Goal: Task Accomplishment & Management: Use online tool/utility

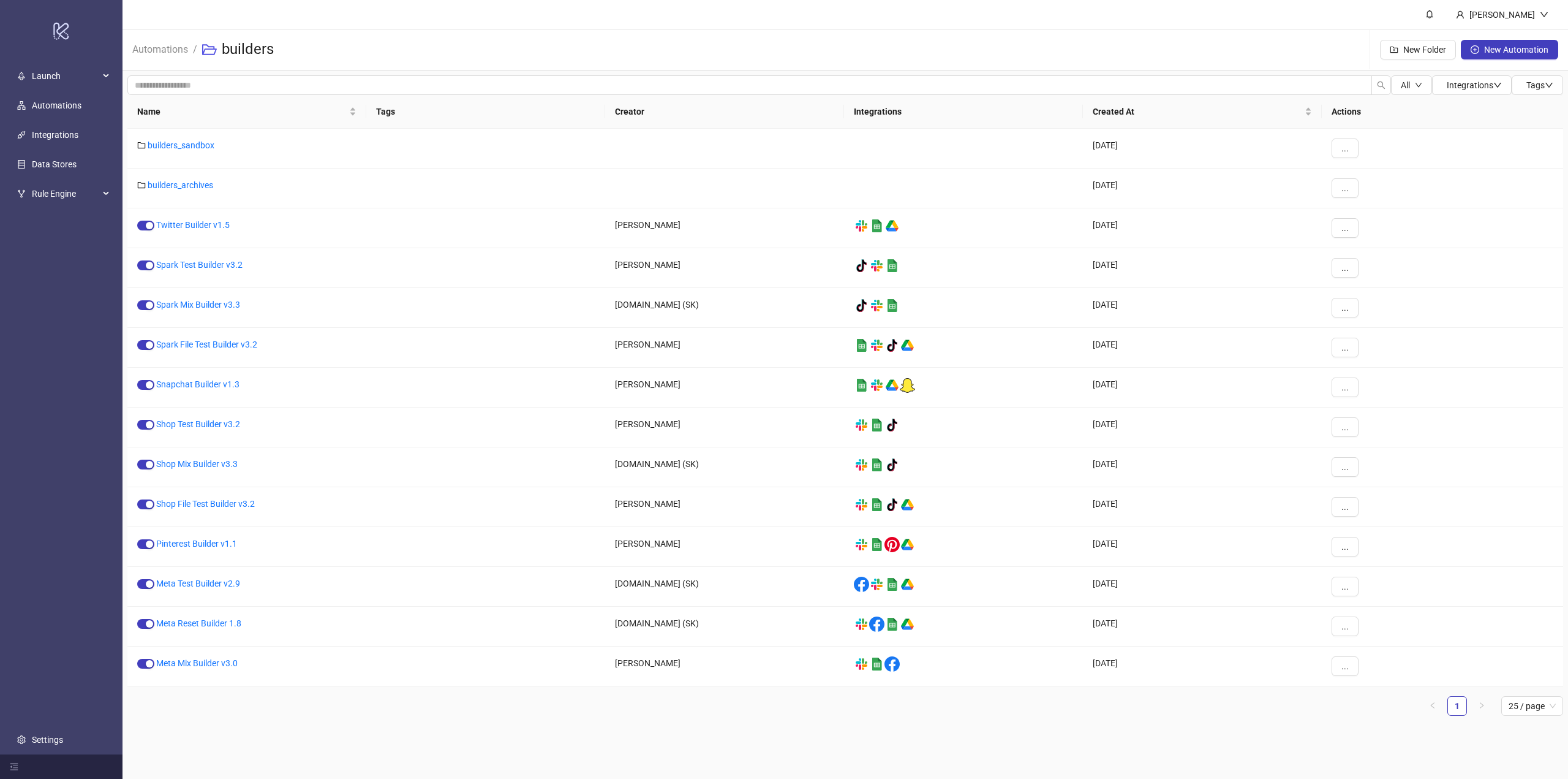
click at [549, 41] on div "Automations / builders New Folder New Automation" at bounding box center [845, 50] width 1445 height 41
click at [167, 149] on link "builders_sandbox" at bounding box center [181, 145] width 67 height 10
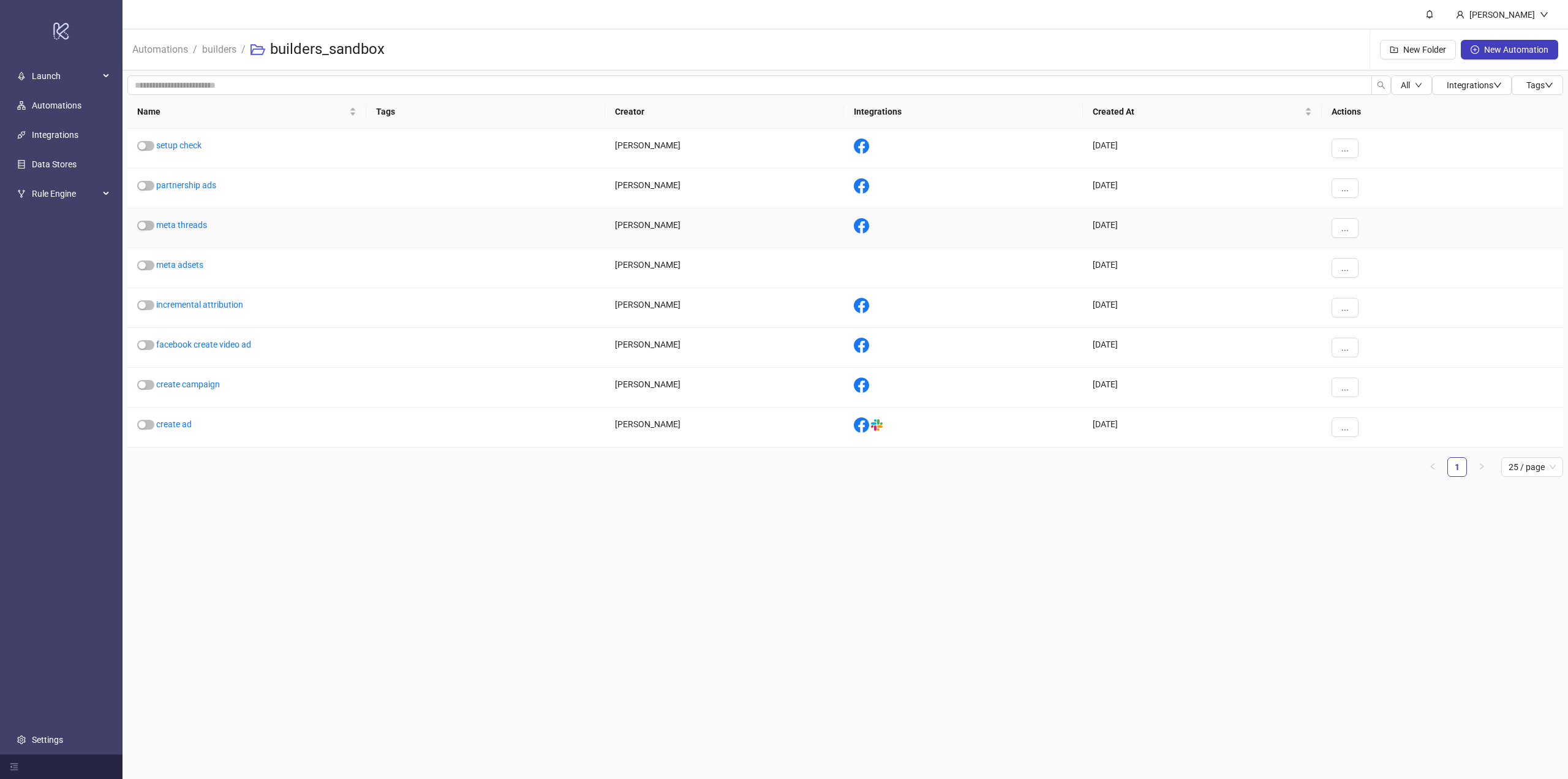
drag, startPoint x: 313, startPoint y: 241, endPoint x: 302, endPoint y: 237, distance: 11.7
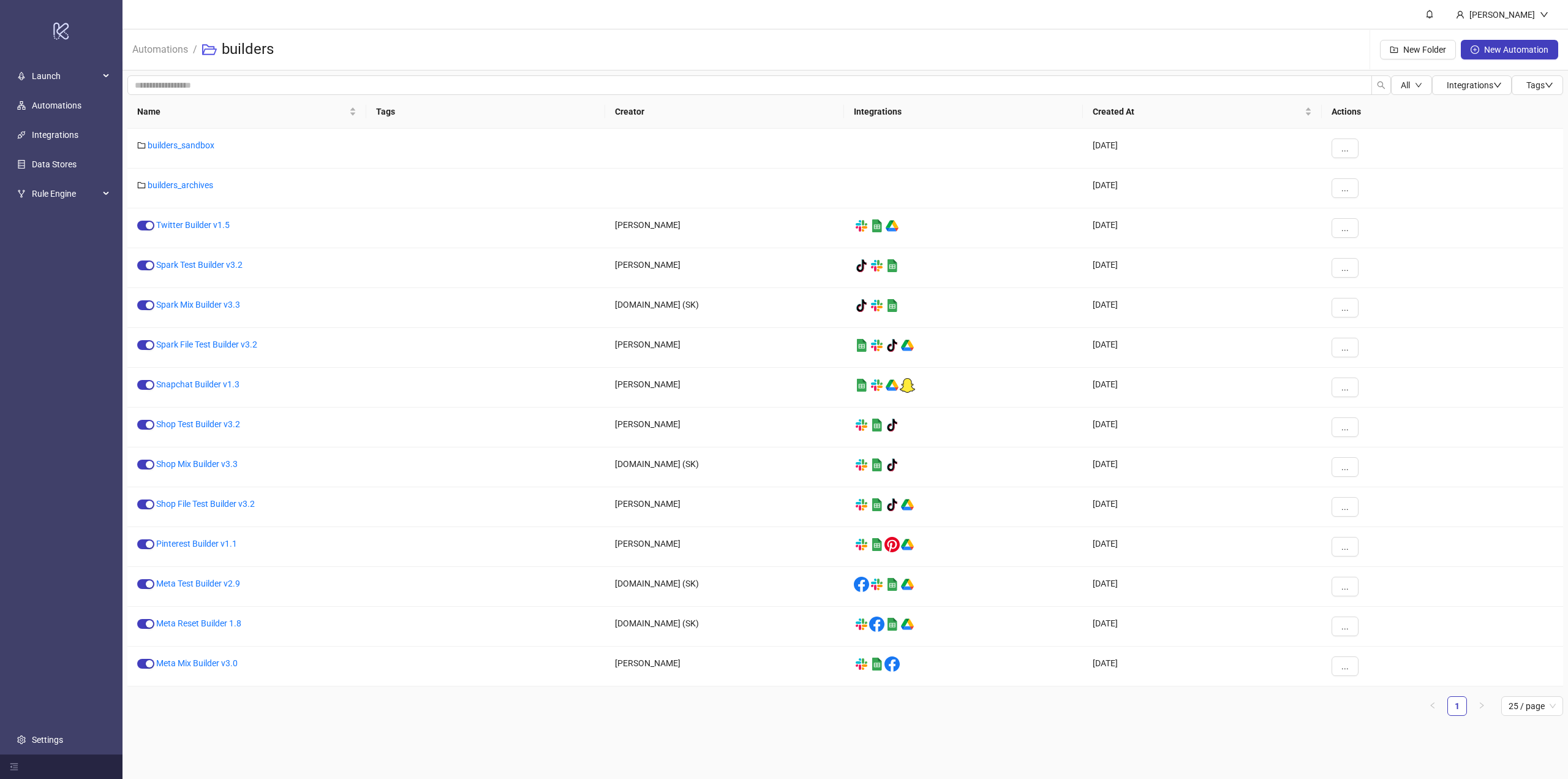
click at [163, 57] on span "Automations" at bounding box center [160, 49] width 56 height 15
click at [163, 54] on link "Automations" at bounding box center [160, 48] width 61 height 13
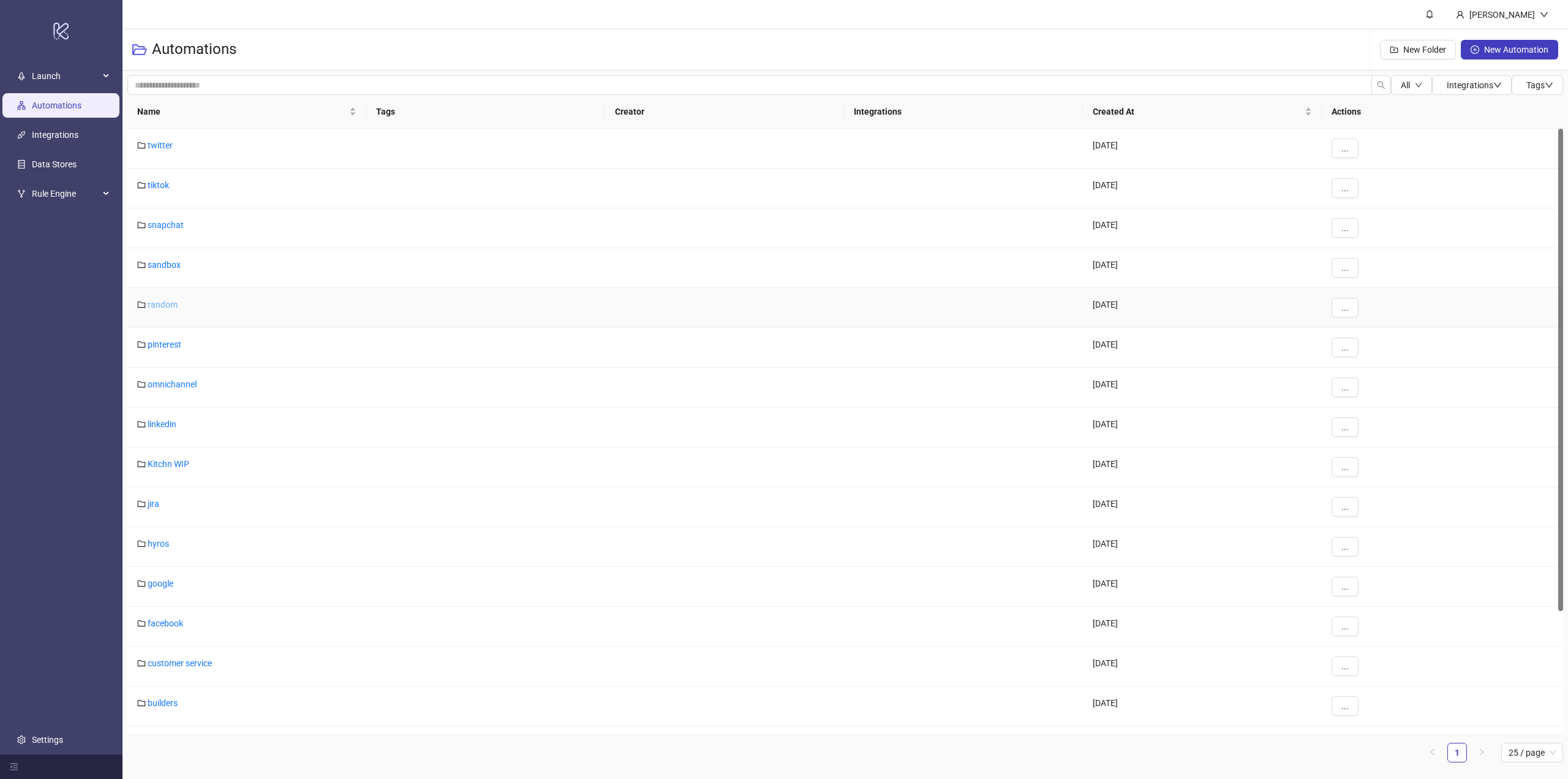
click at [161, 305] on link "random" at bounding box center [163, 304] width 30 height 10
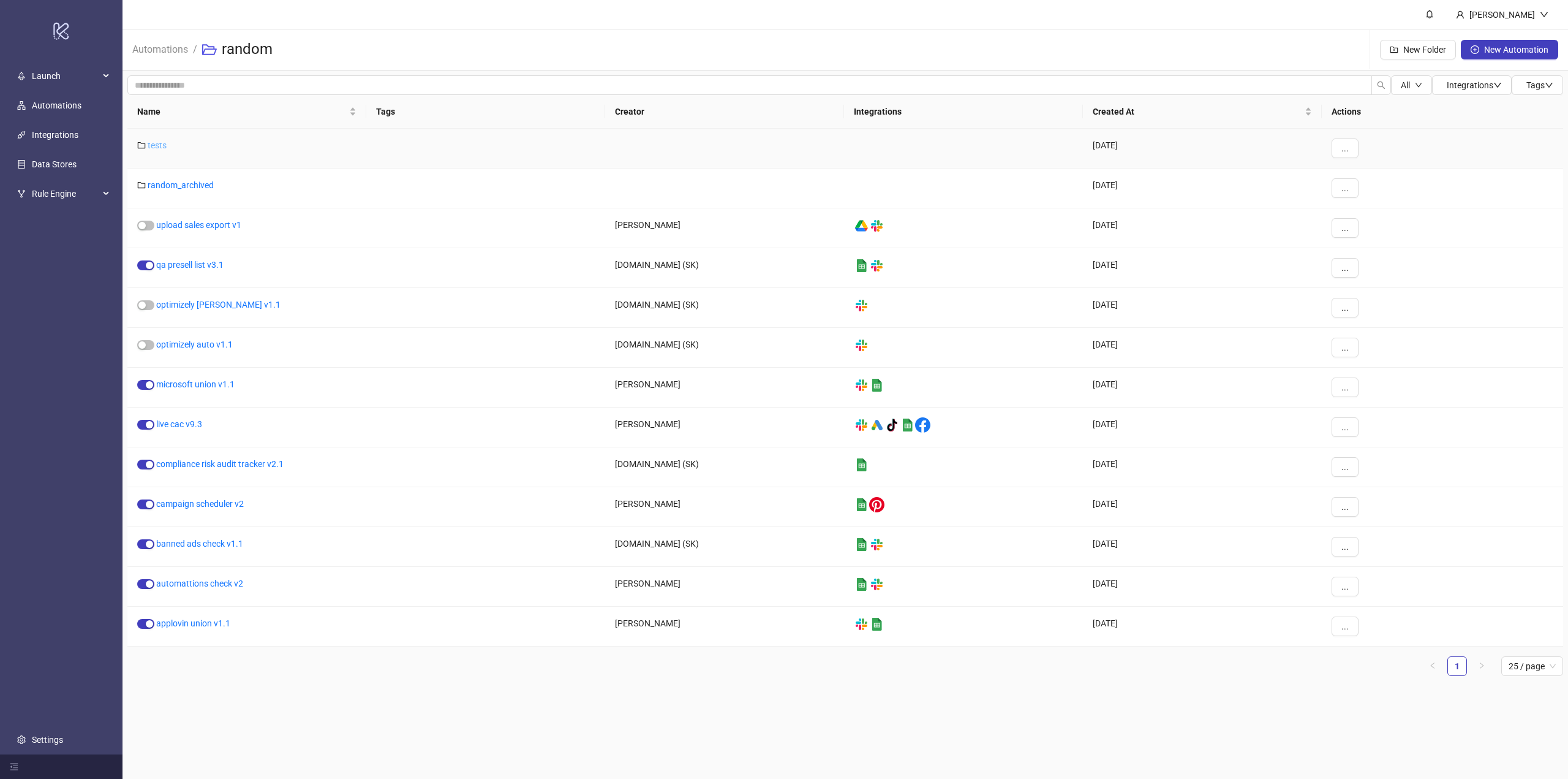
click at [164, 143] on link "tests" at bounding box center [157, 145] width 19 height 10
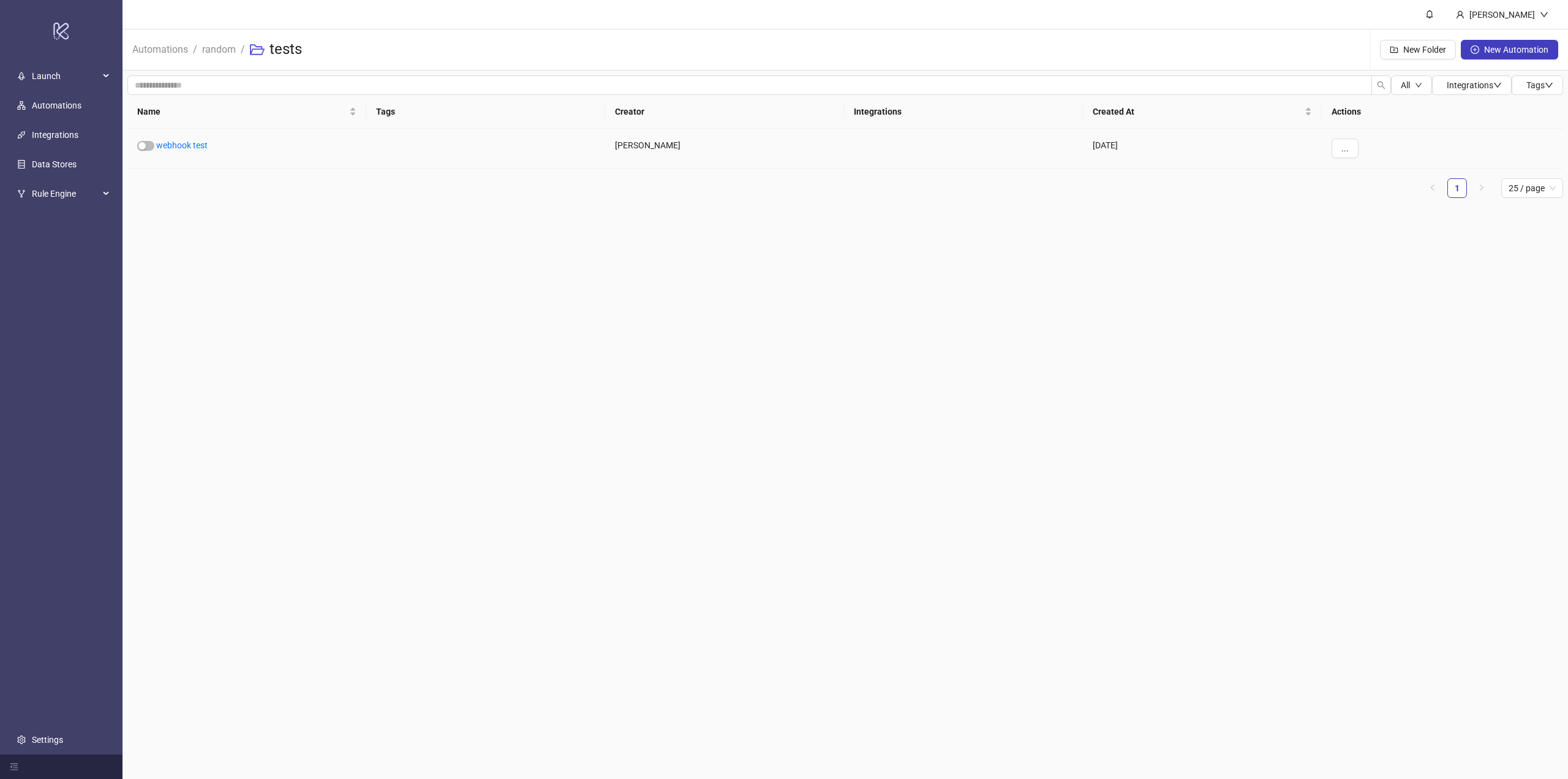
click at [164, 143] on link "webhook test" at bounding box center [182, 145] width 51 height 10
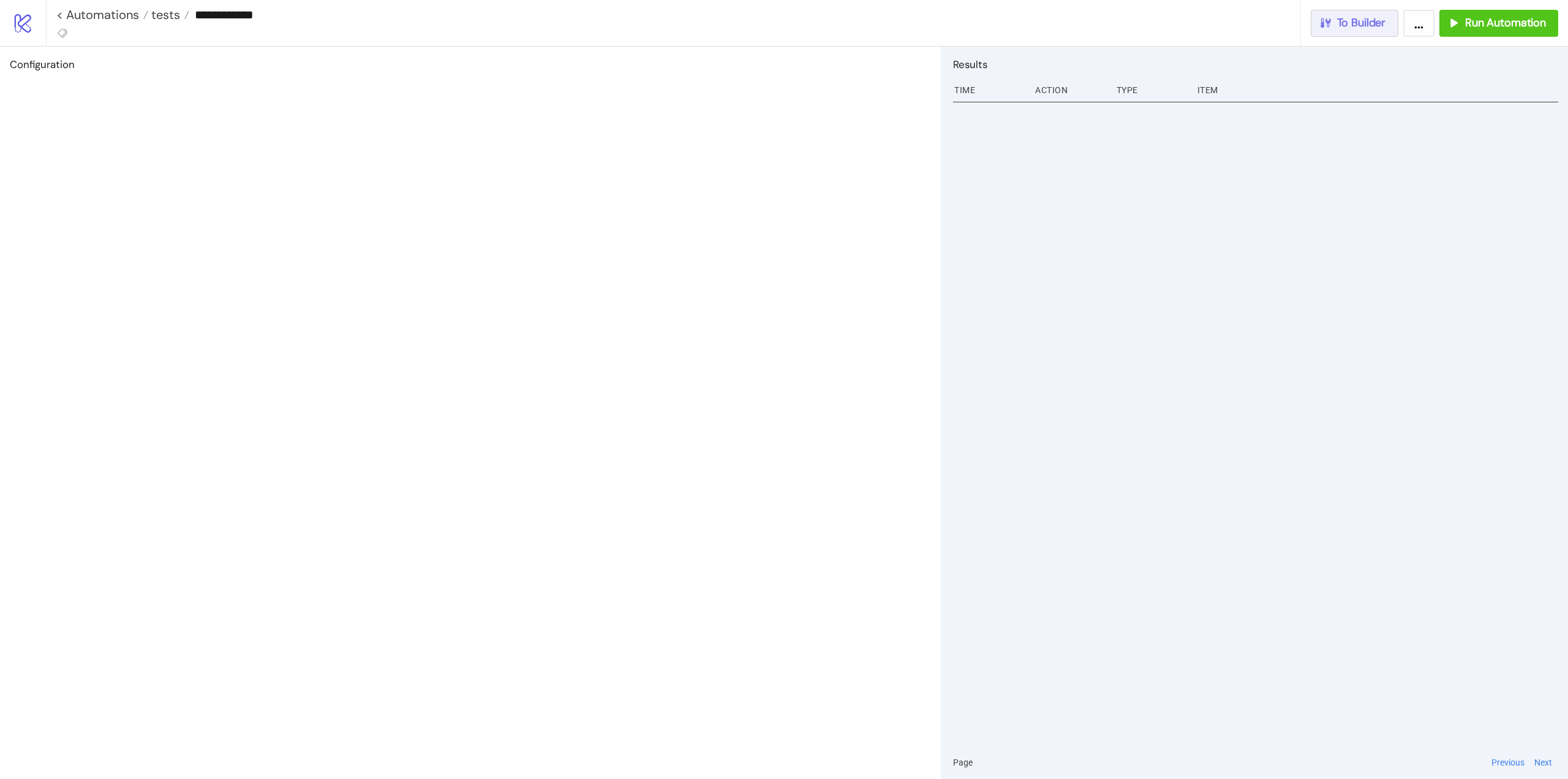
click at [1383, 33] on button "To Builder" at bounding box center [1355, 23] width 88 height 27
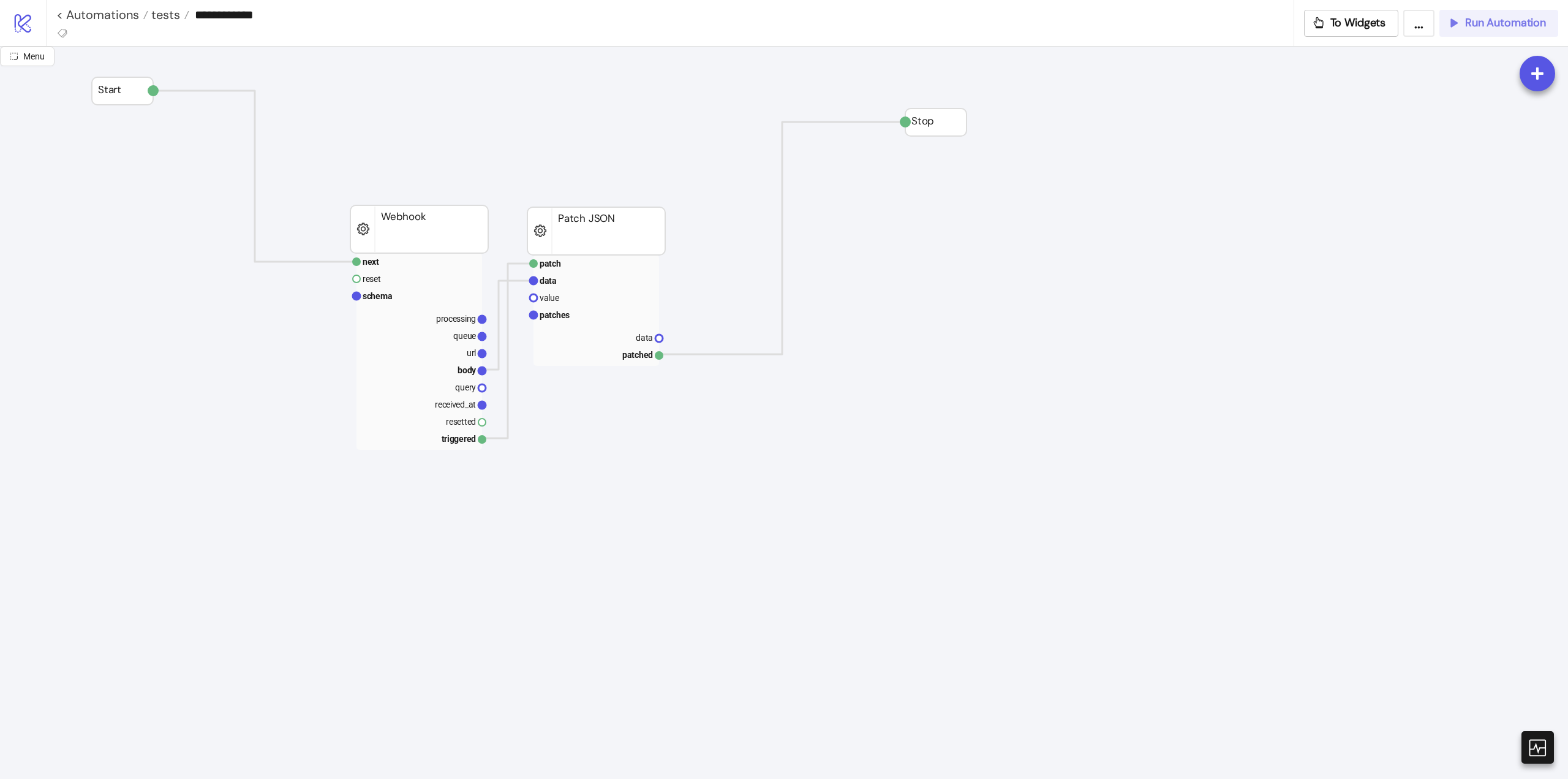
click at [1508, 24] on span "Run Automation" at bounding box center [1505, 22] width 81 height 14
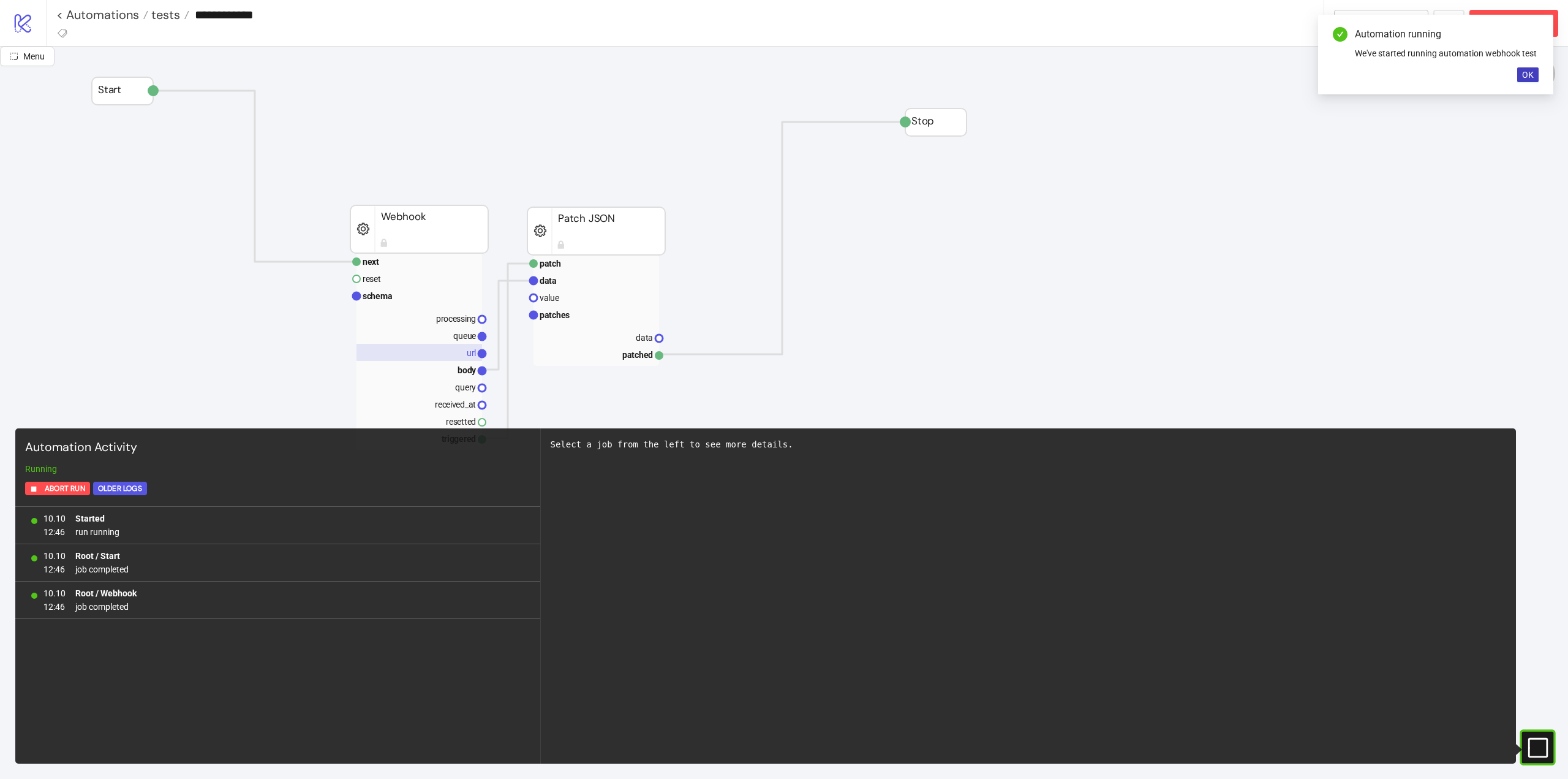
click at [451, 349] on rect at bounding box center [419, 353] width 126 height 17
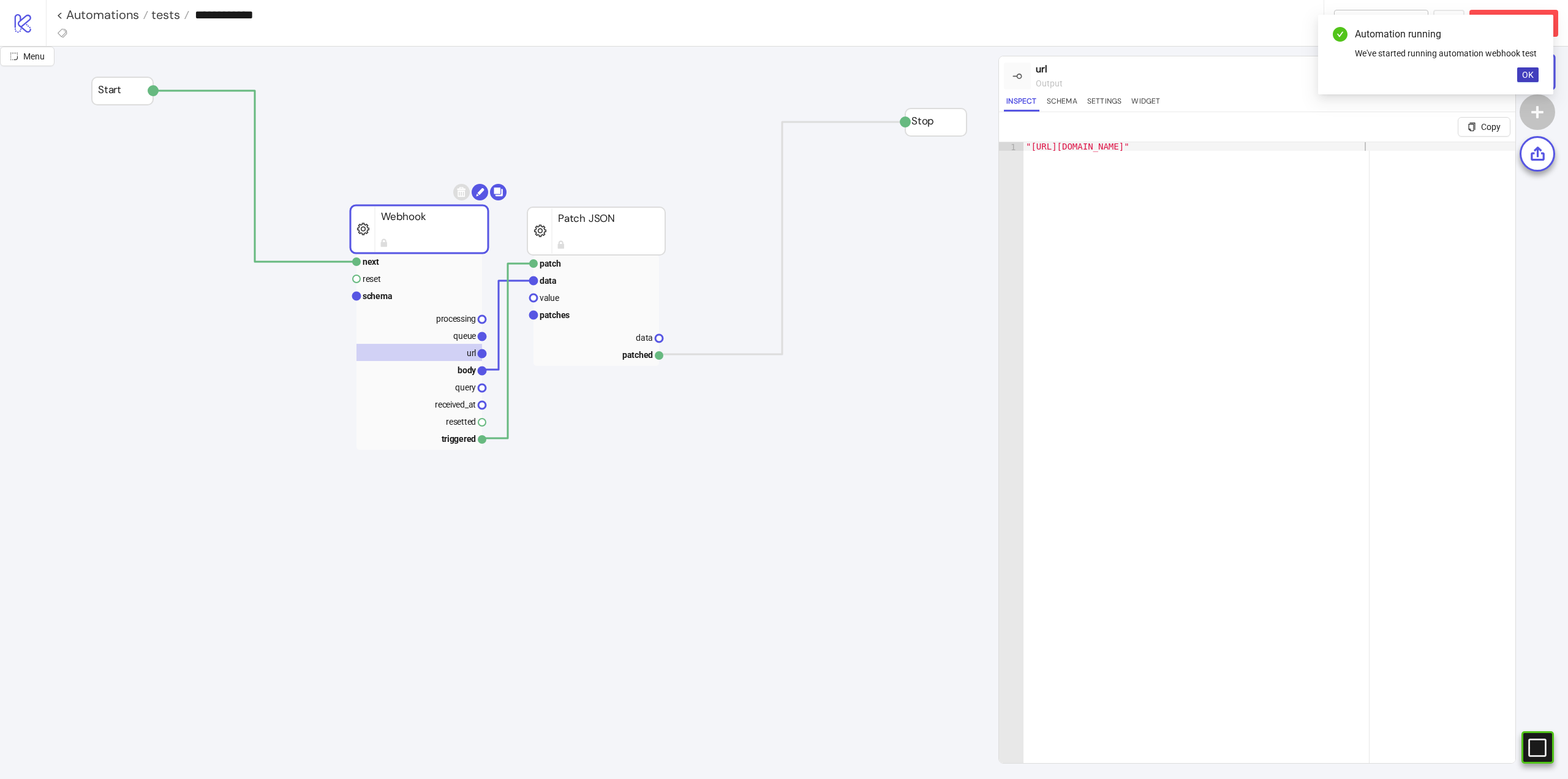
type textarea "**********"
drag, startPoint x: 1362, startPoint y: 146, endPoint x: 1032, endPoint y: 146, distance: 330.0
click at [1032, 146] on div ""https://api.kitchnware.io/v1/webhooks_v3/b1ac3d6c-5864-4f01-a654-4d2b881a1621"" at bounding box center [1270, 476] width 492 height 668
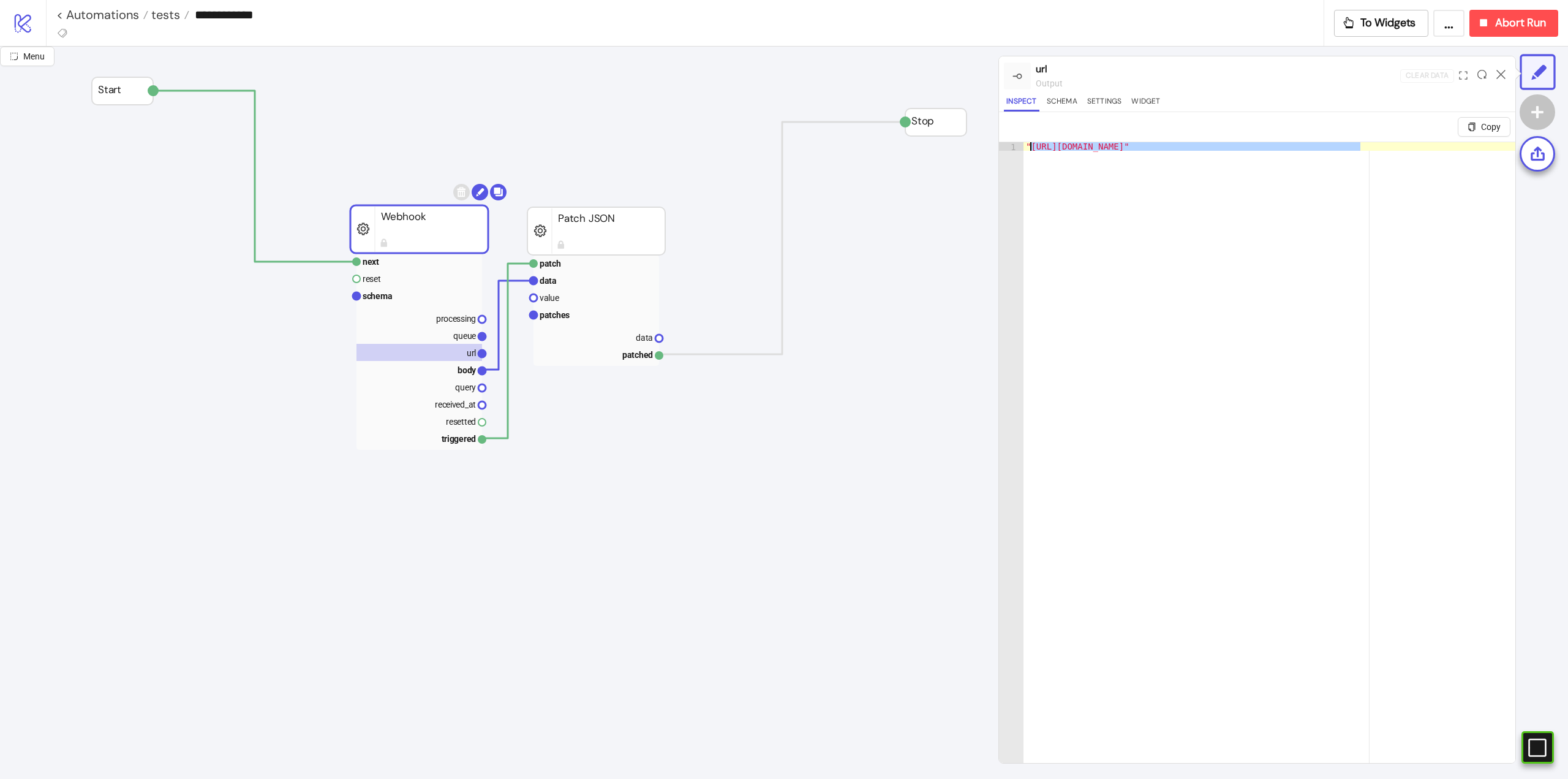
click at [1148, 286] on div ""https://api.kitchnware.io/v1/webhooks_v3/b1ac3d6c-5864-4f01-a654-4d2b881a1621"" at bounding box center [1270, 476] width 492 height 668
click at [453, 368] on rect at bounding box center [419, 370] width 126 height 17
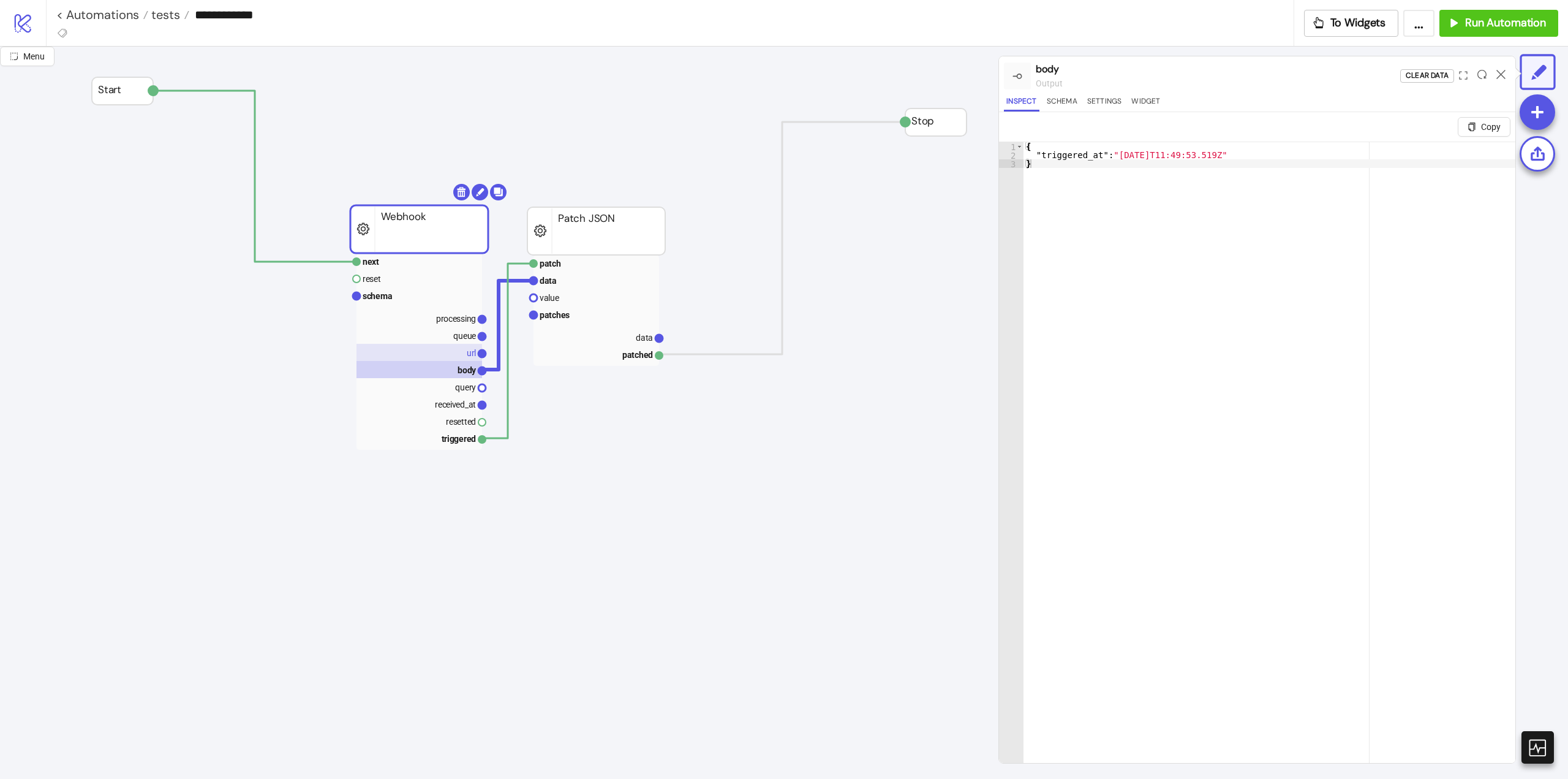
click at [460, 351] on rect at bounding box center [419, 353] width 126 height 17
click at [461, 335] on text "queue" at bounding box center [464, 335] width 22 height 10
click at [456, 322] on text "processing" at bounding box center [456, 318] width 40 height 10
click at [459, 406] on text "received_at" at bounding box center [455, 404] width 41 height 10
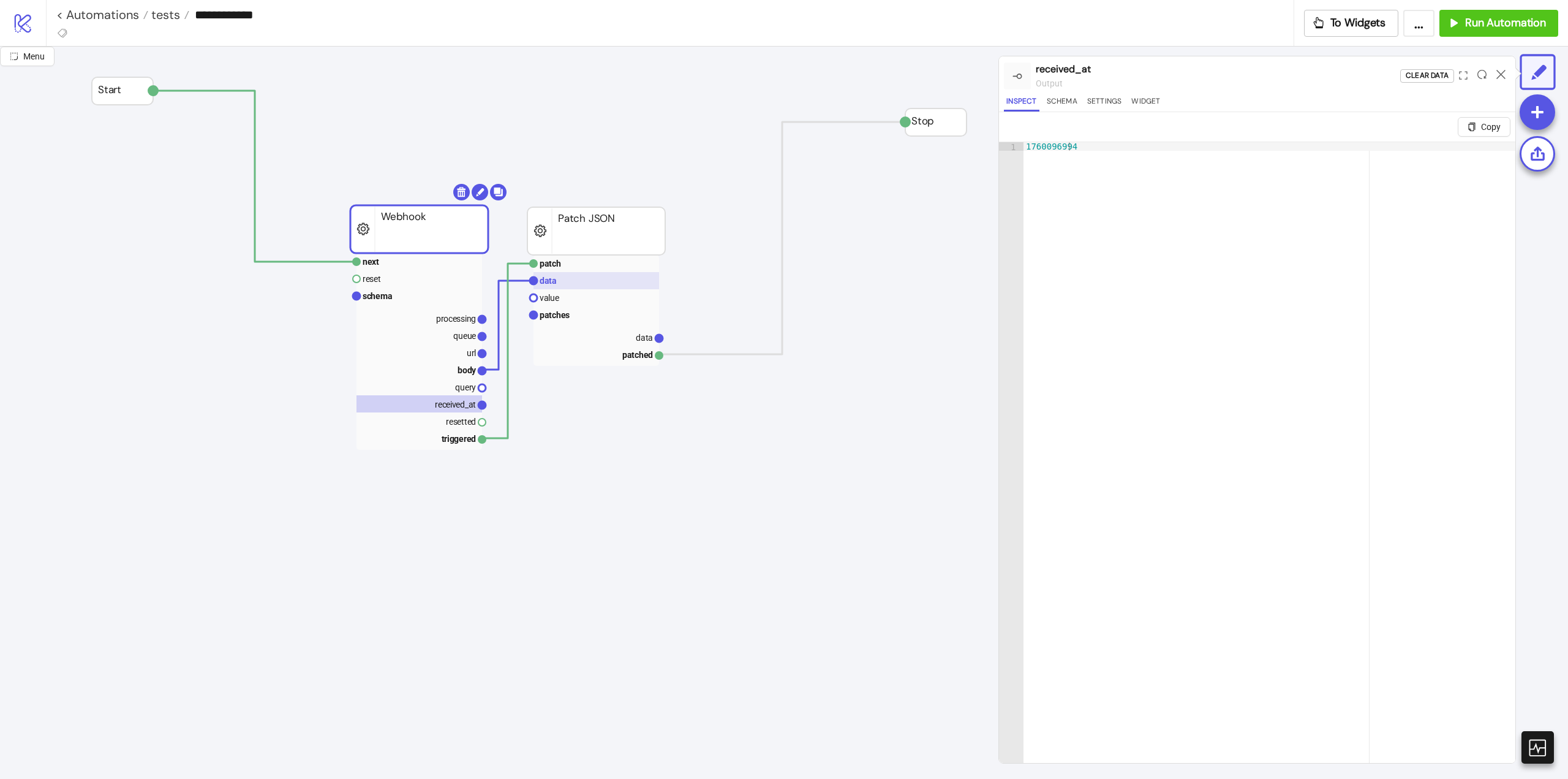
click at [559, 285] on rect at bounding box center [596, 281] width 126 height 17
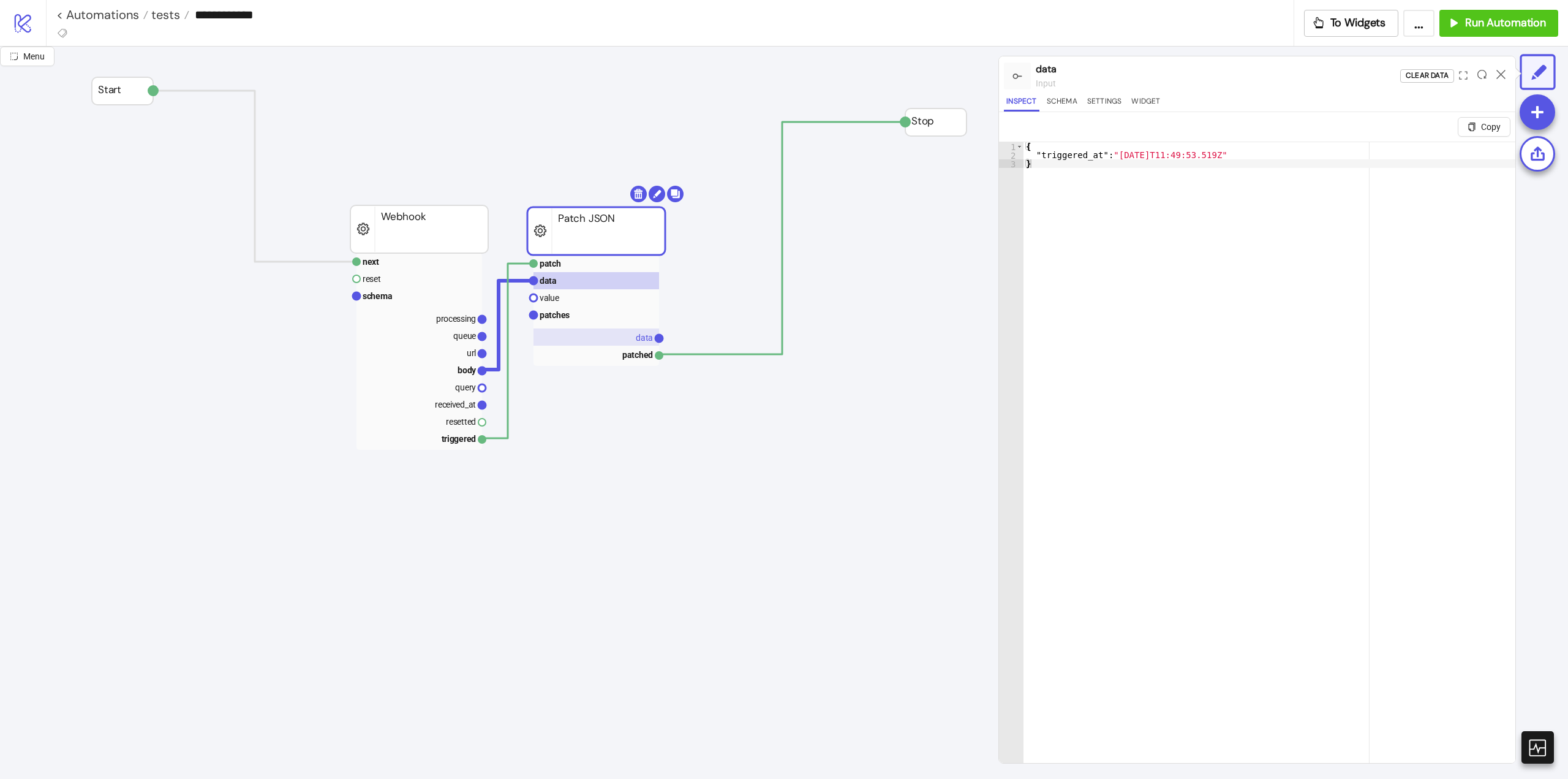
click at [632, 334] on rect at bounding box center [596, 337] width 126 height 17
click at [1501, 72] on icon at bounding box center [1501, 74] width 9 height 9
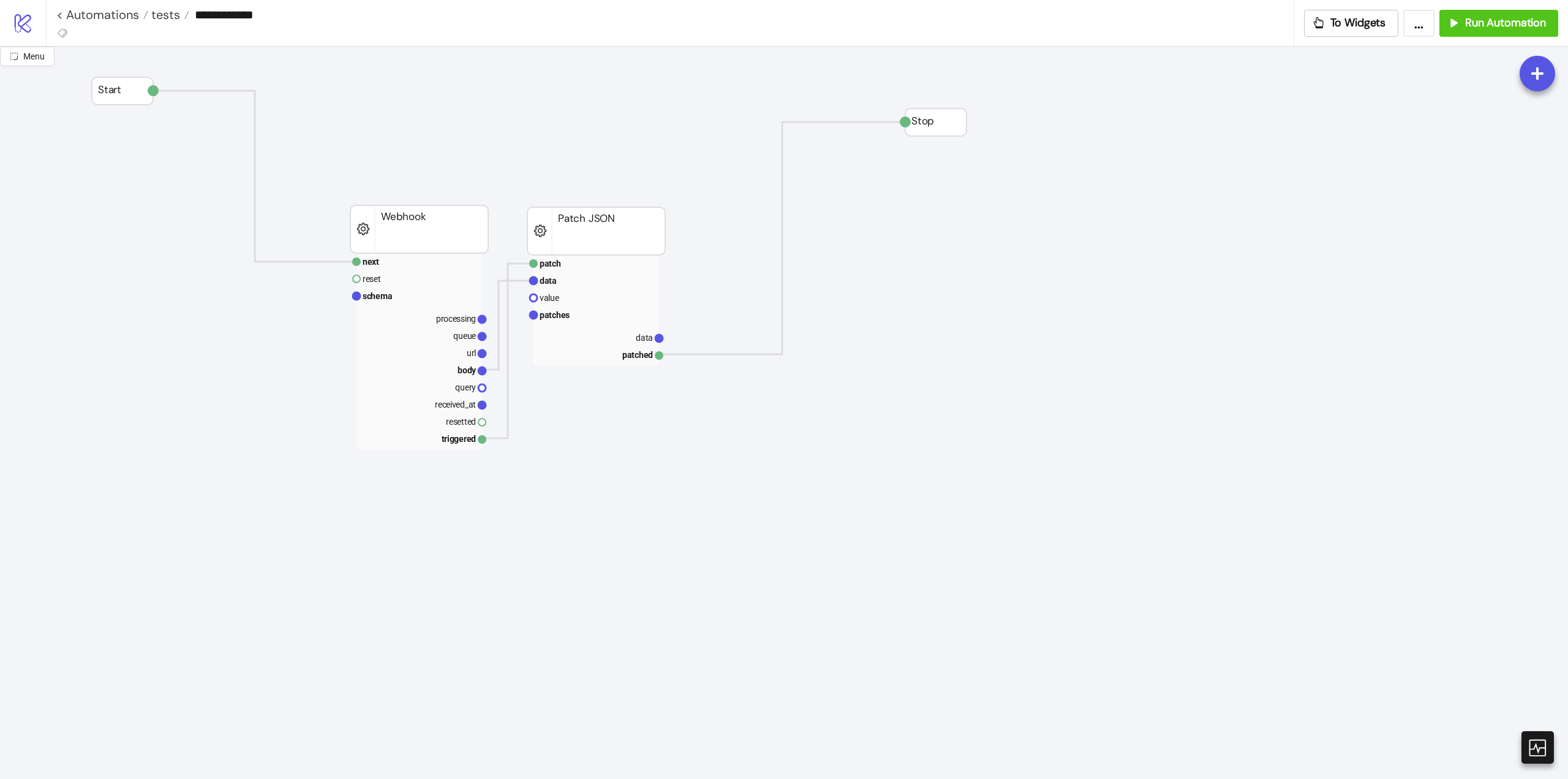
drag, startPoint x: 916, startPoint y: 273, endPoint x: 930, endPoint y: 274, distance: 14.0
click at [1462, 25] on div "Run Automation" at bounding box center [1496, 22] width 99 height 14
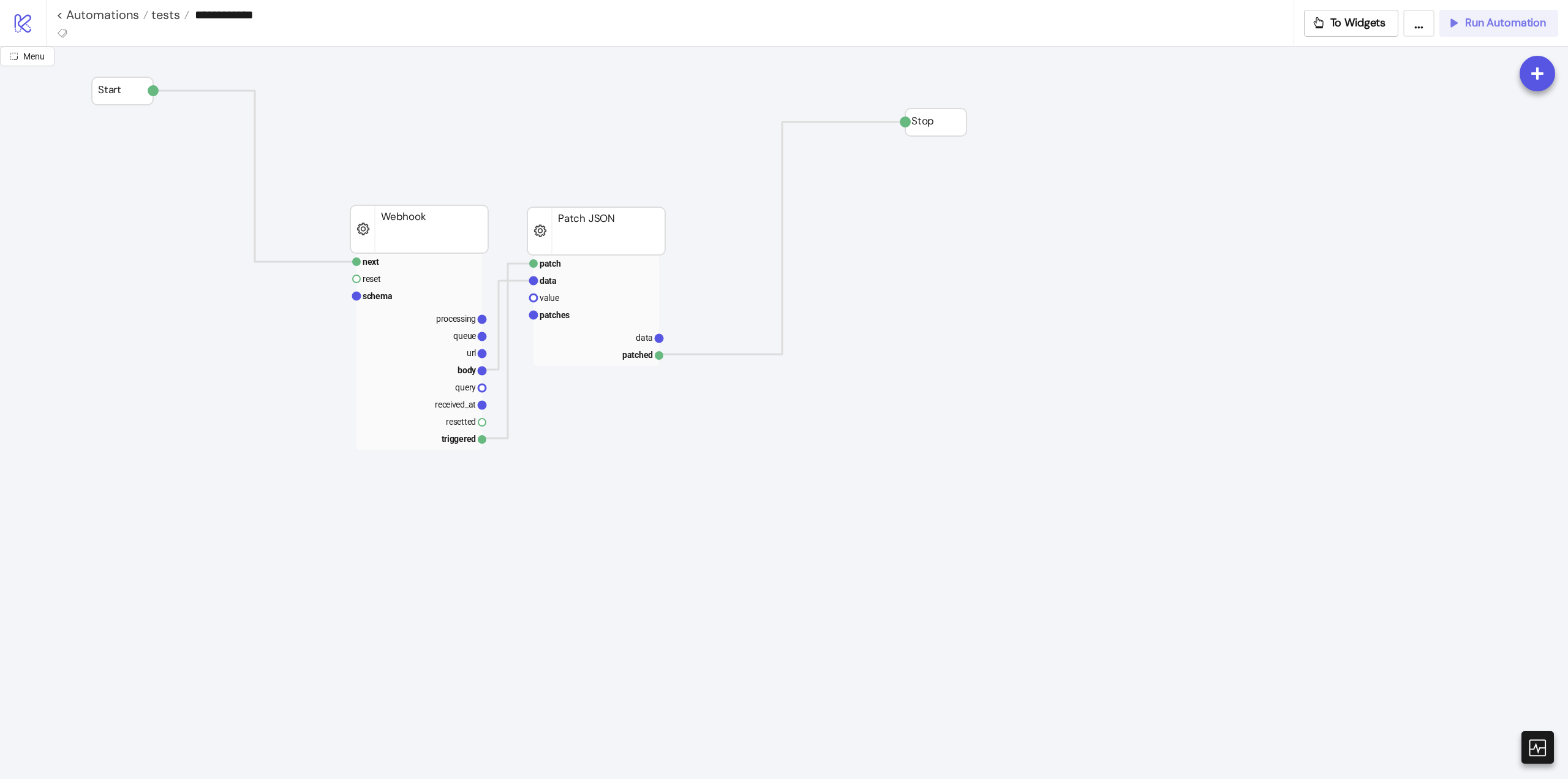
click at [1479, 30] on span "Run Automation" at bounding box center [1505, 22] width 81 height 14
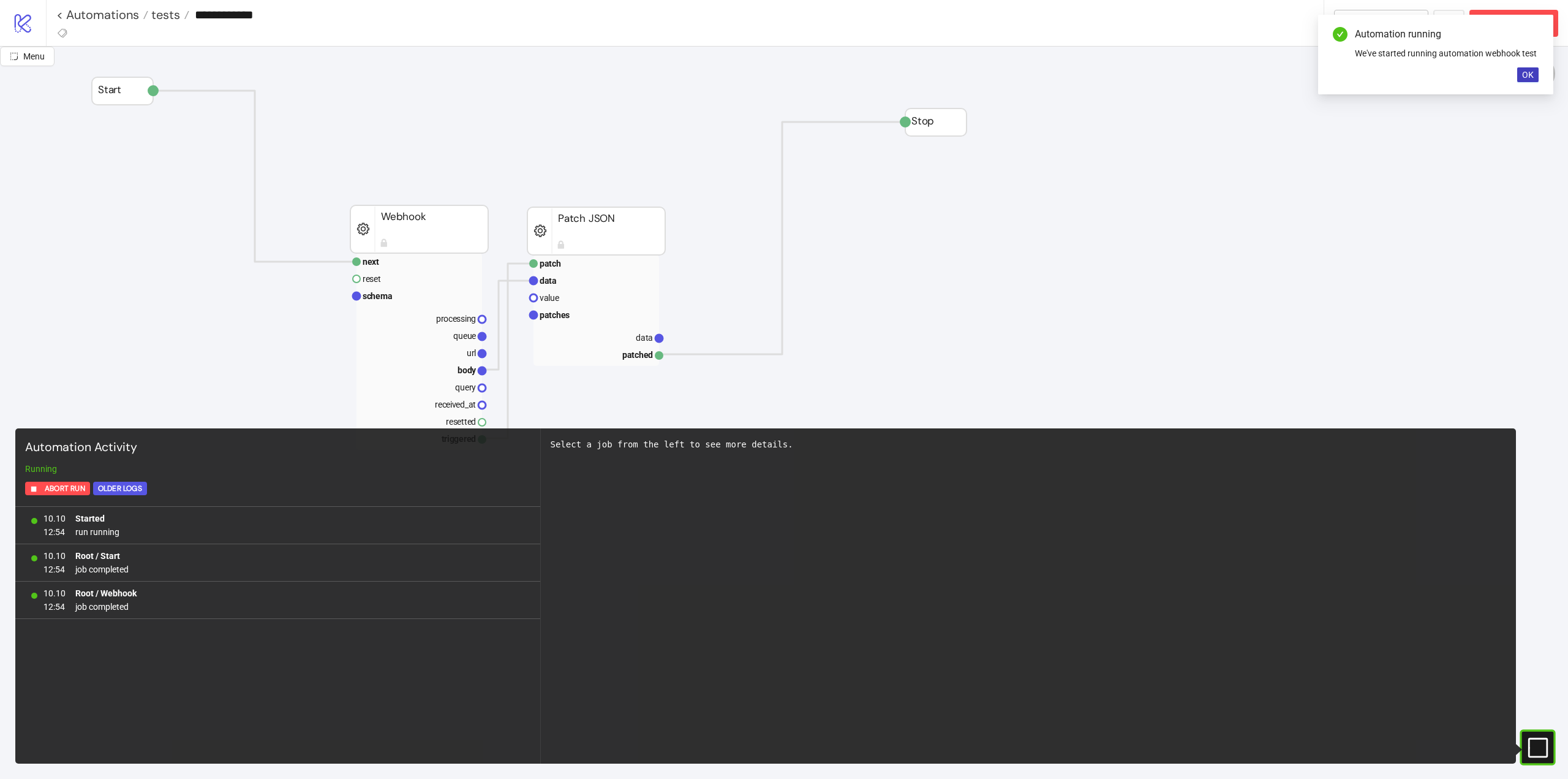
scroll to position [61, 0]
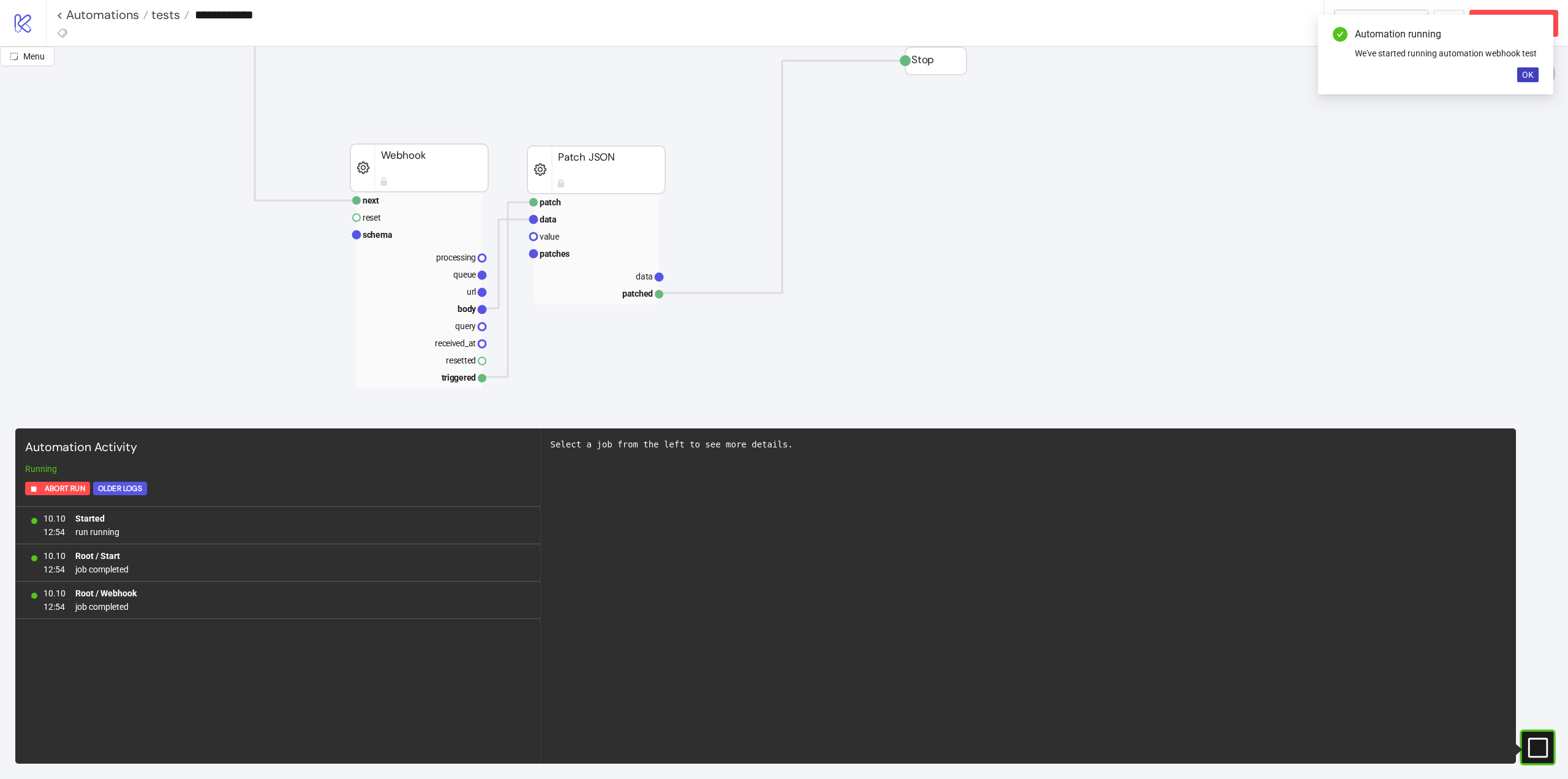
click at [1532, 79] on span "OK" at bounding box center [1528, 74] width 12 height 10
click at [1514, 23] on span "Abort Run" at bounding box center [1521, 22] width 51 height 14
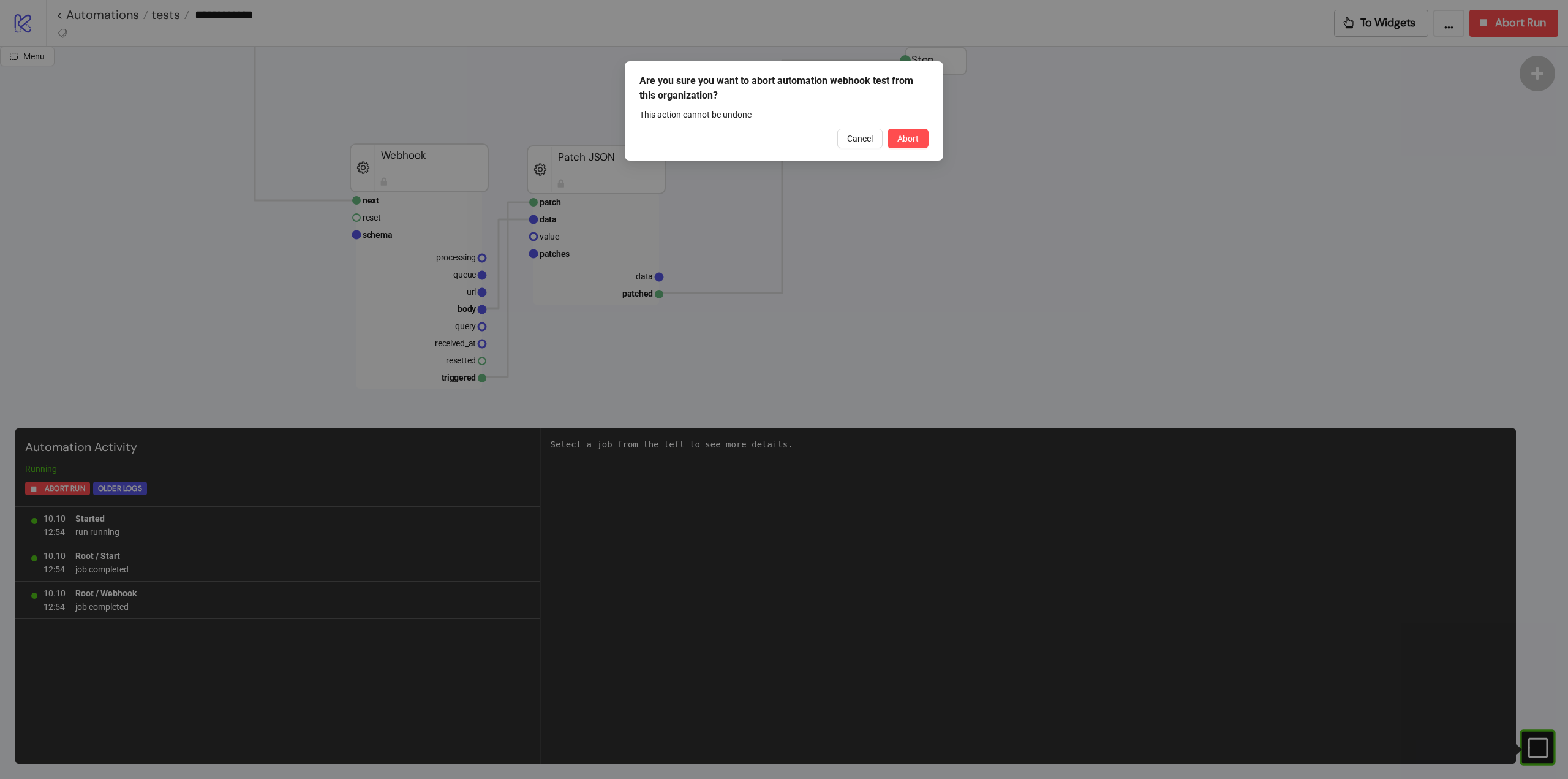
click at [915, 138] on span "Abort" at bounding box center [908, 138] width 22 height 10
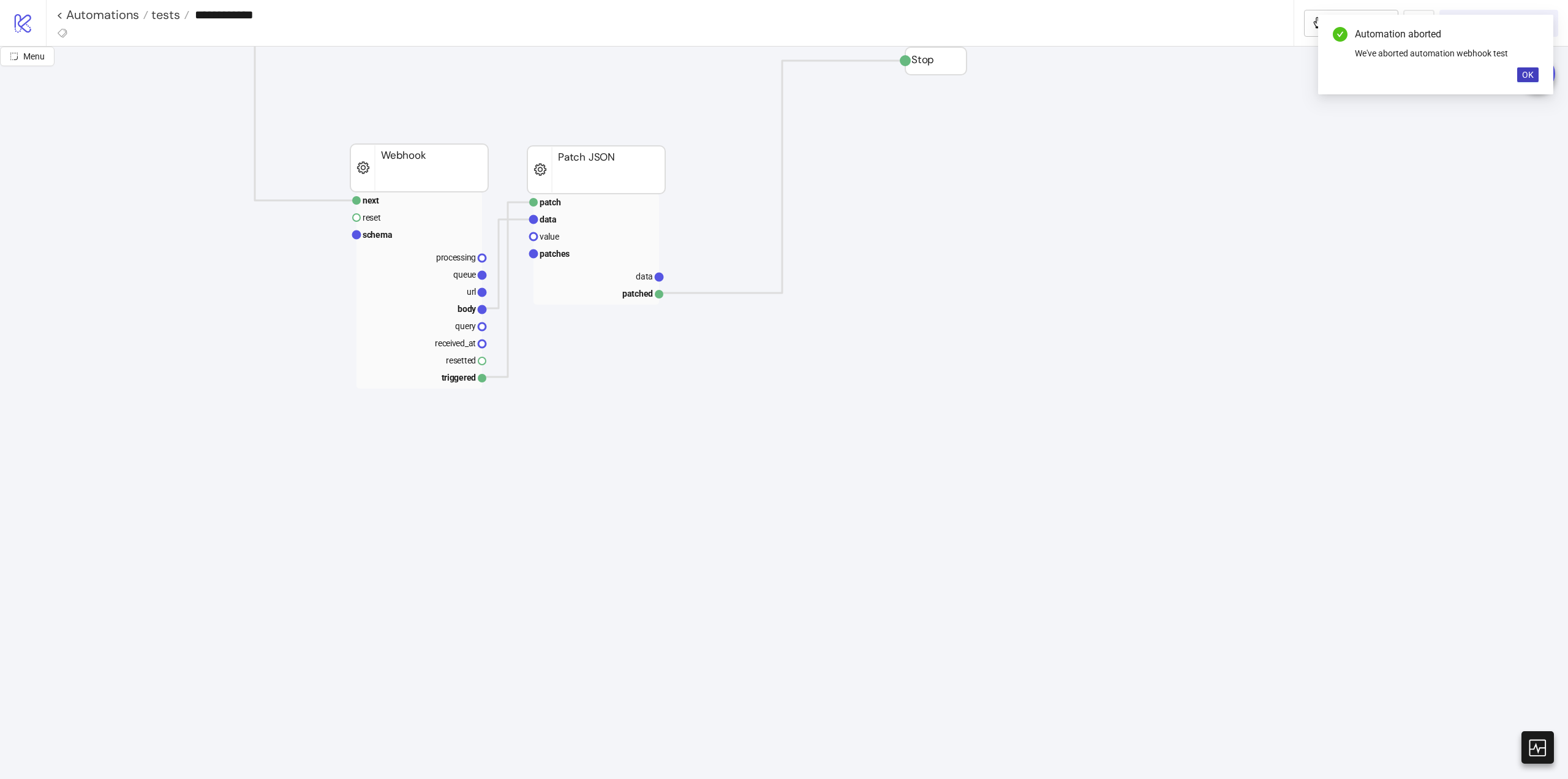
scroll to position [0, 0]
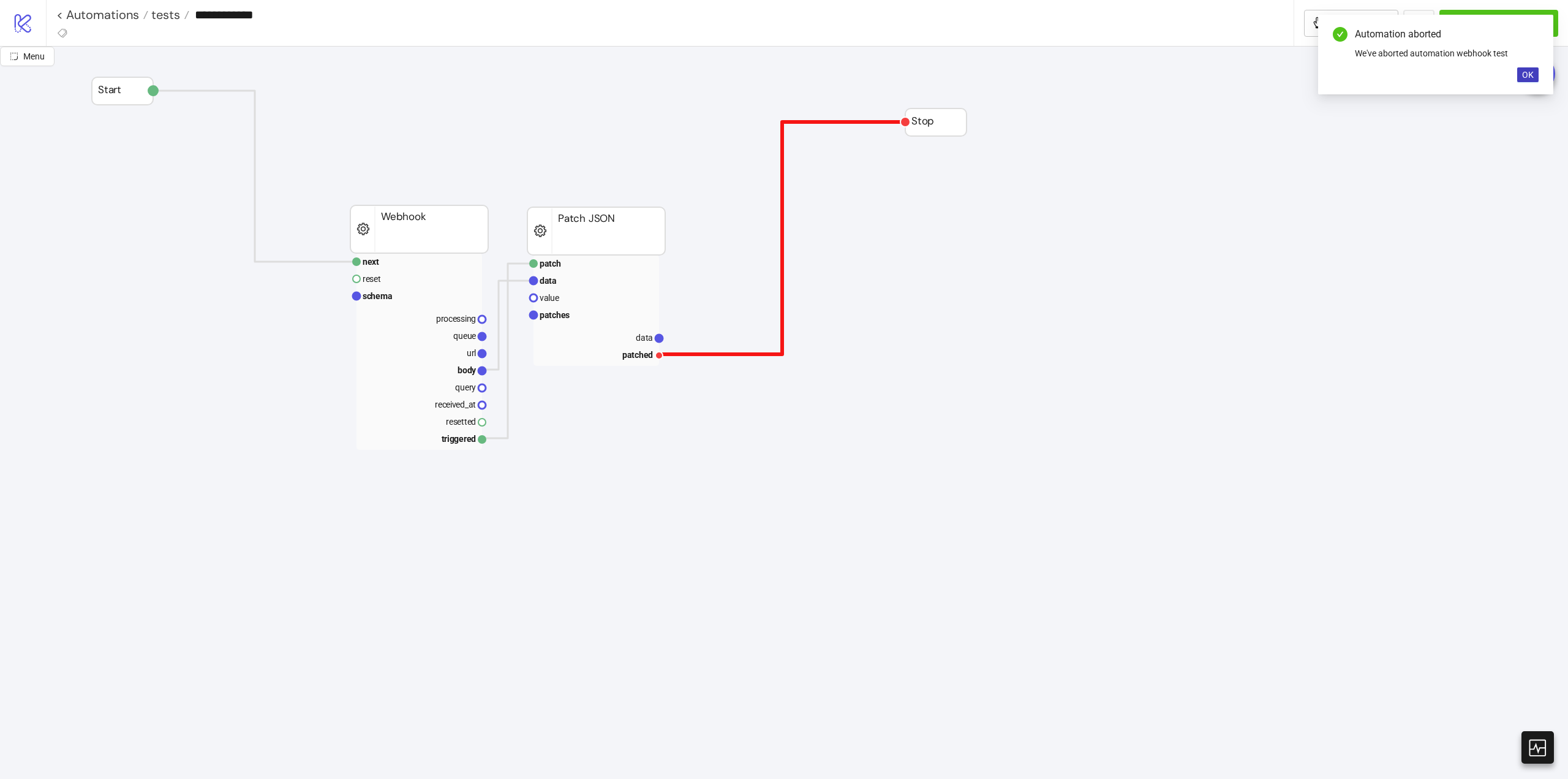
click at [781, 202] on polyline at bounding box center [783, 238] width 246 height 232
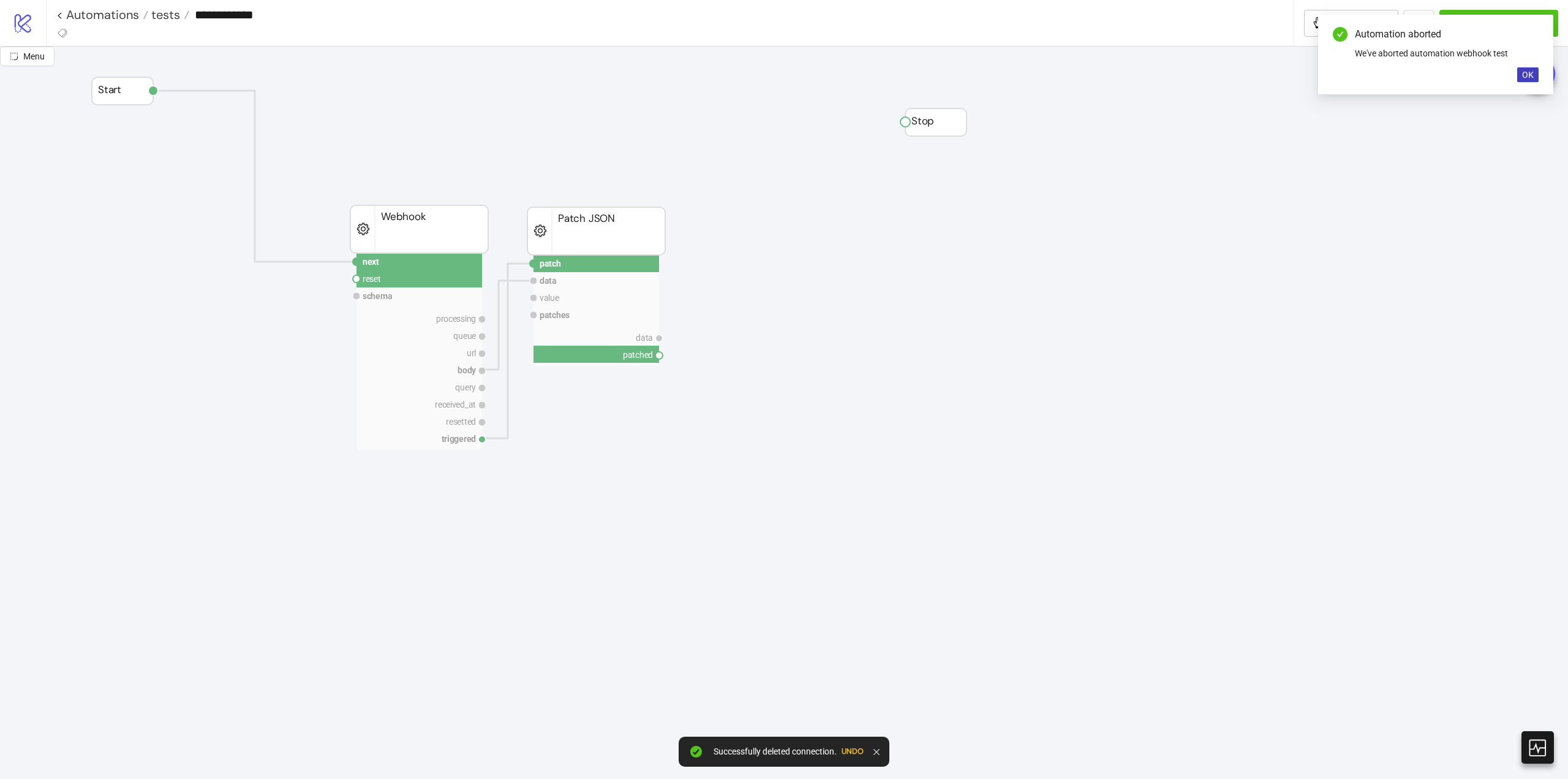
drag, startPoint x: 660, startPoint y: 357, endPoint x: 582, endPoint y: 362, distance: 78.2
click at [355, 279] on circle at bounding box center [356, 279] width 7 height 7
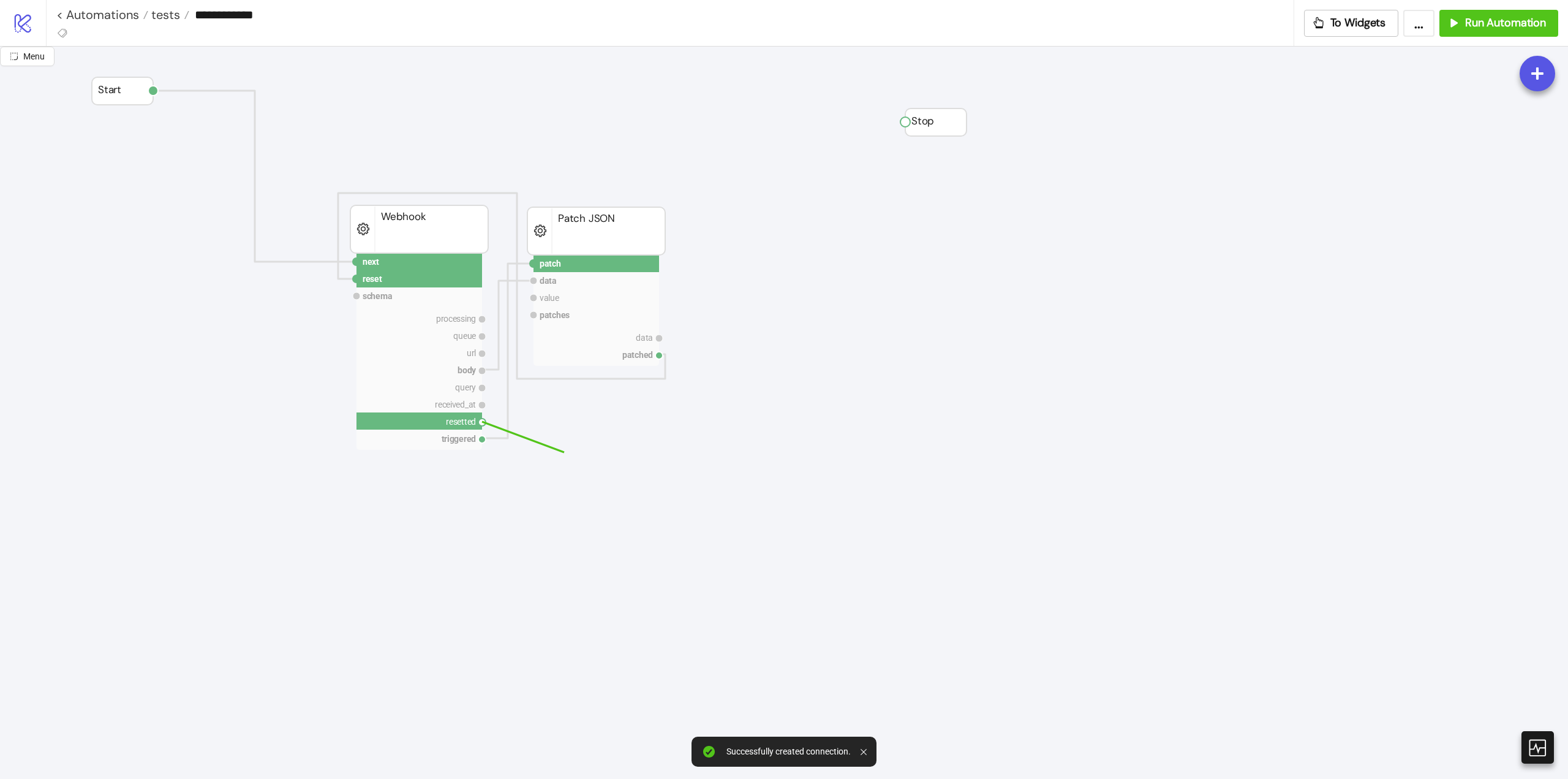
drag, startPoint x: 513, startPoint y: 440, endPoint x: 568, endPoint y: 409, distance: 63.1
click at [354, 261] on circle at bounding box center [356, 261] width 7 height 7
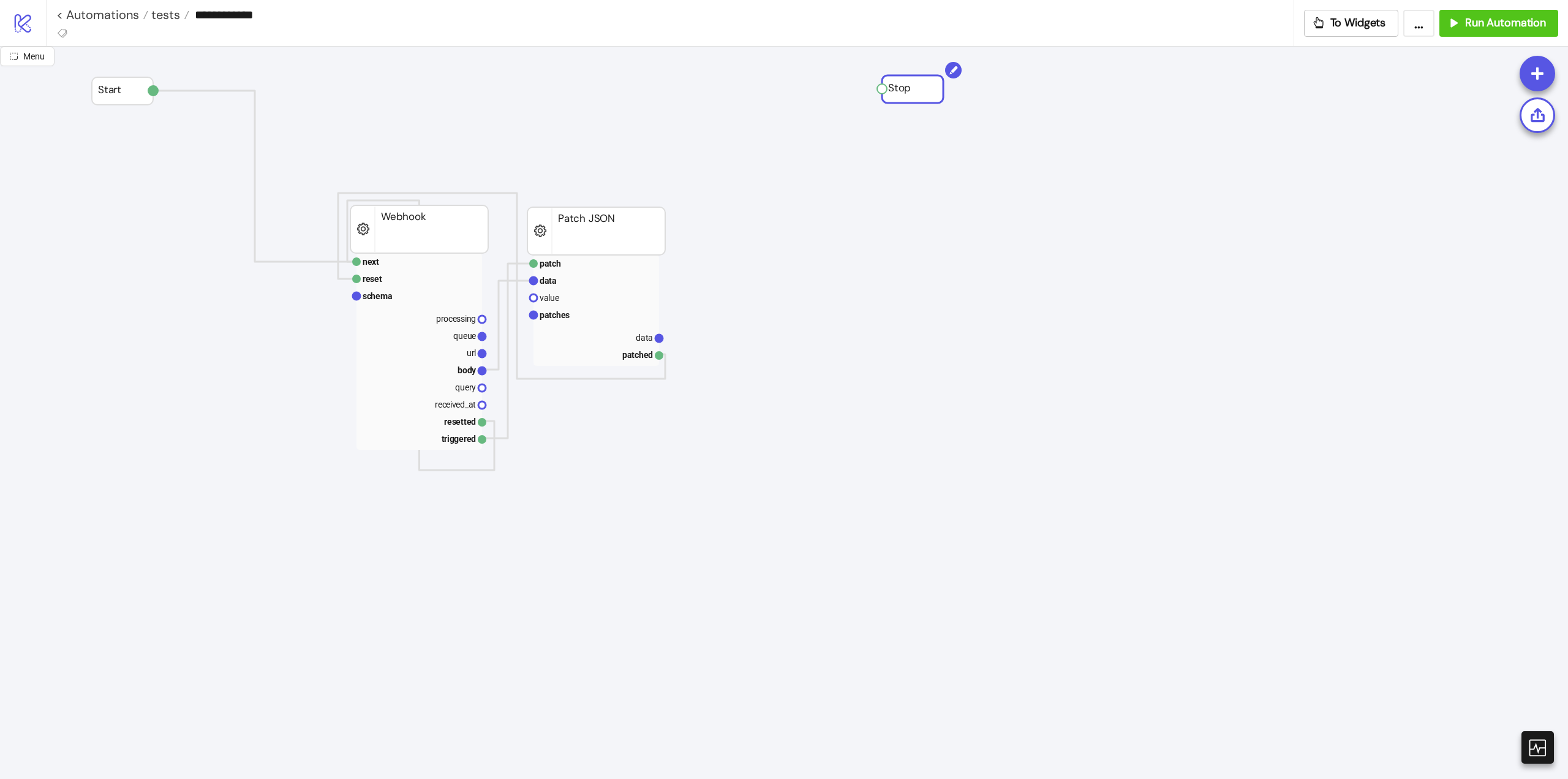
drag, startPoint x: 928, startPoint y: 132, endPoint x: 905, endPoint y: 100, distance: 39.4
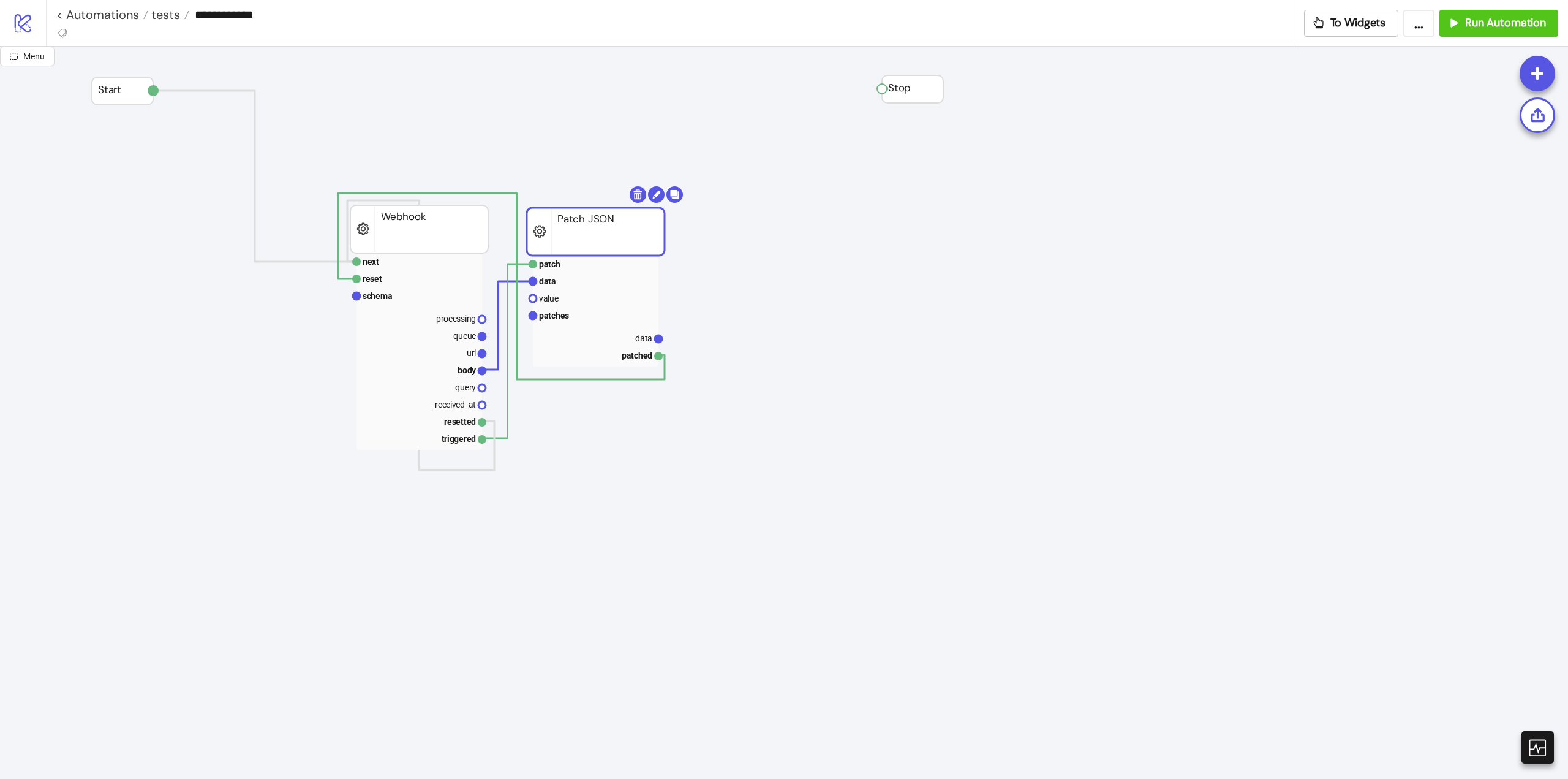
drag, startPoint x: 760, startPoint y: 223, endPoint x: 747, endPoint y: 249, distance: 29.1
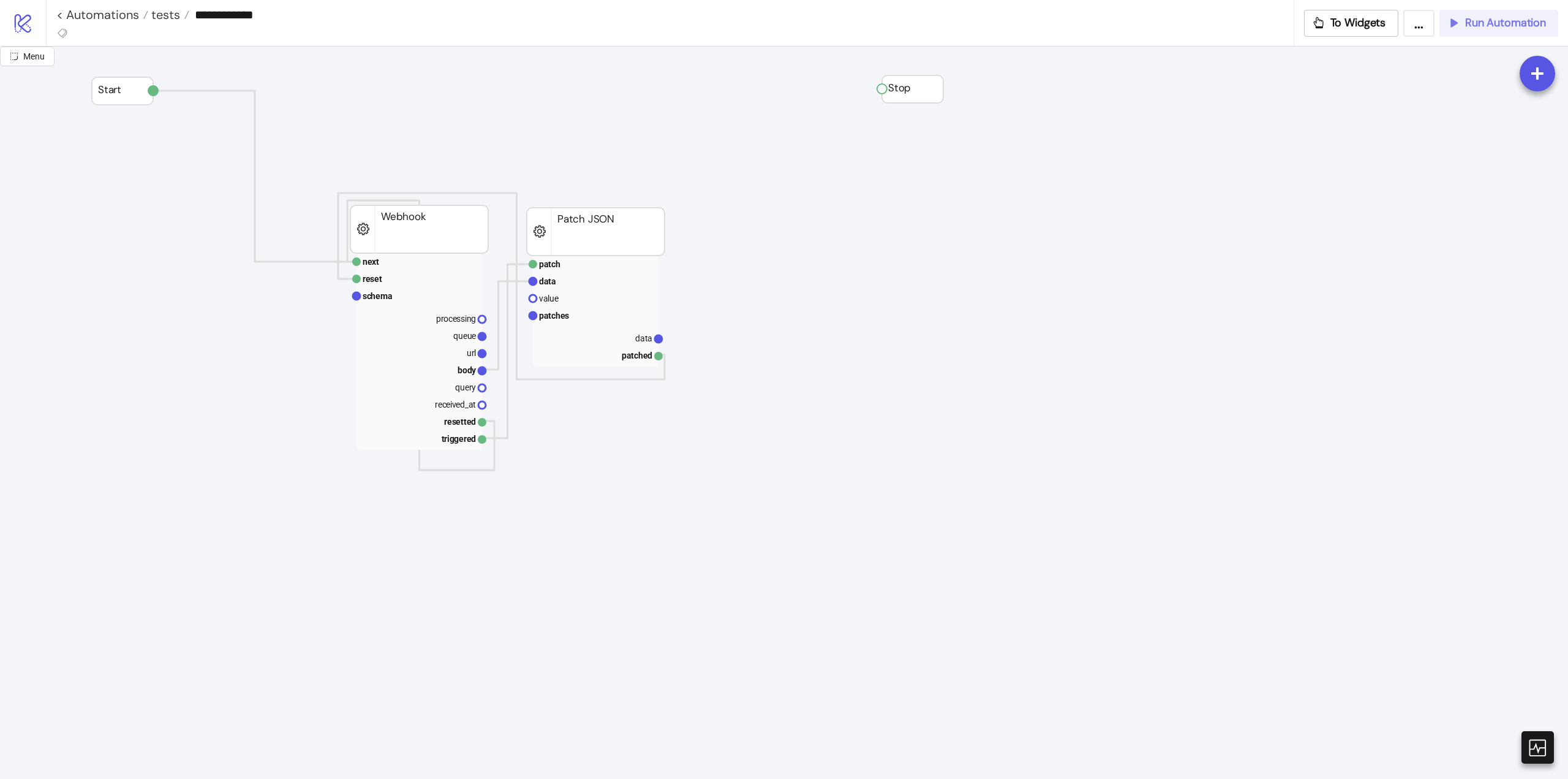
click at [1475, 25] on span "Run Automation" at bounding box center [1505, 22] width 81 height 14
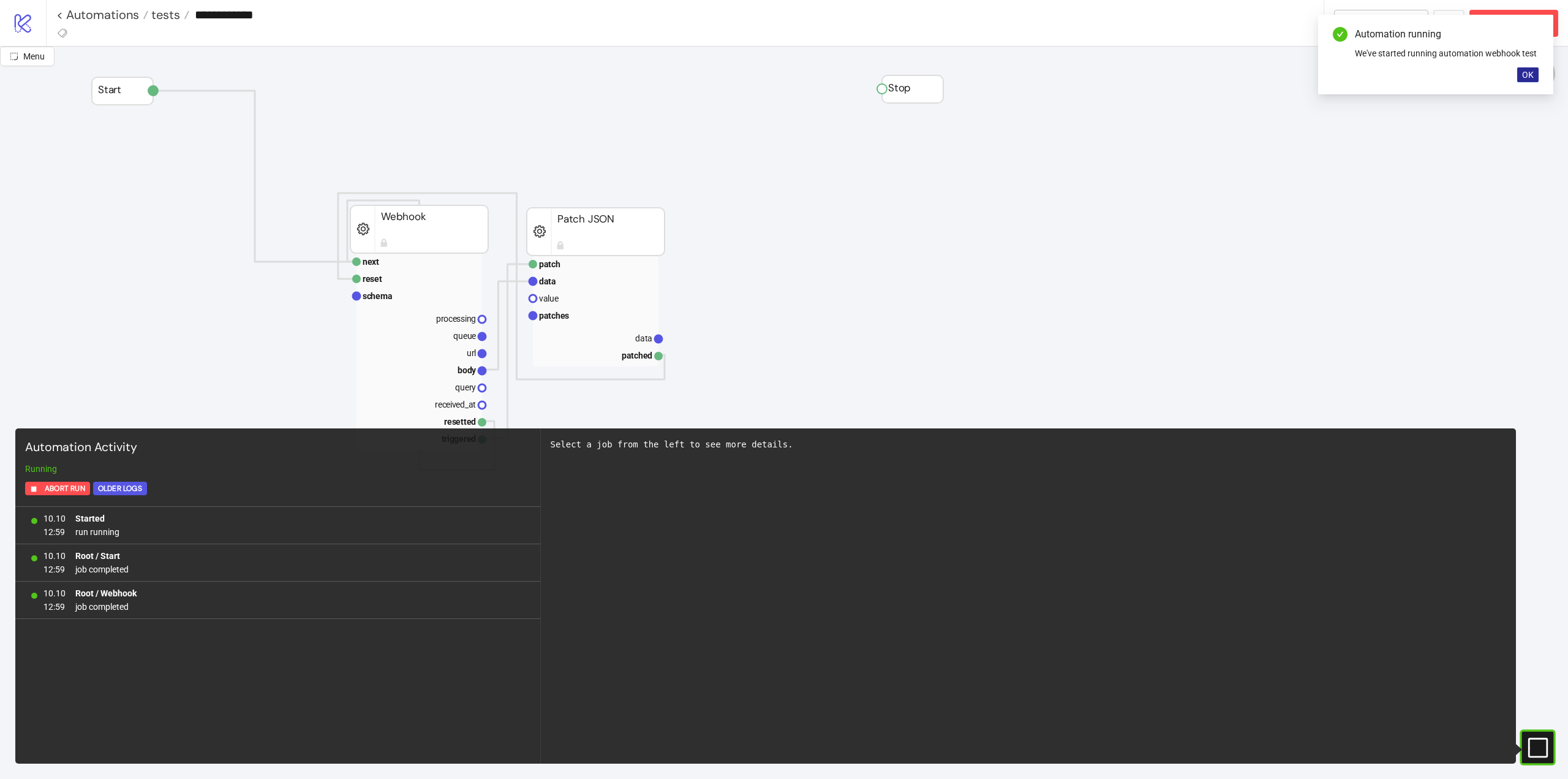
click at [1528, 74] on span "OK" at bounding box center [1528, 74] width 12 height 10
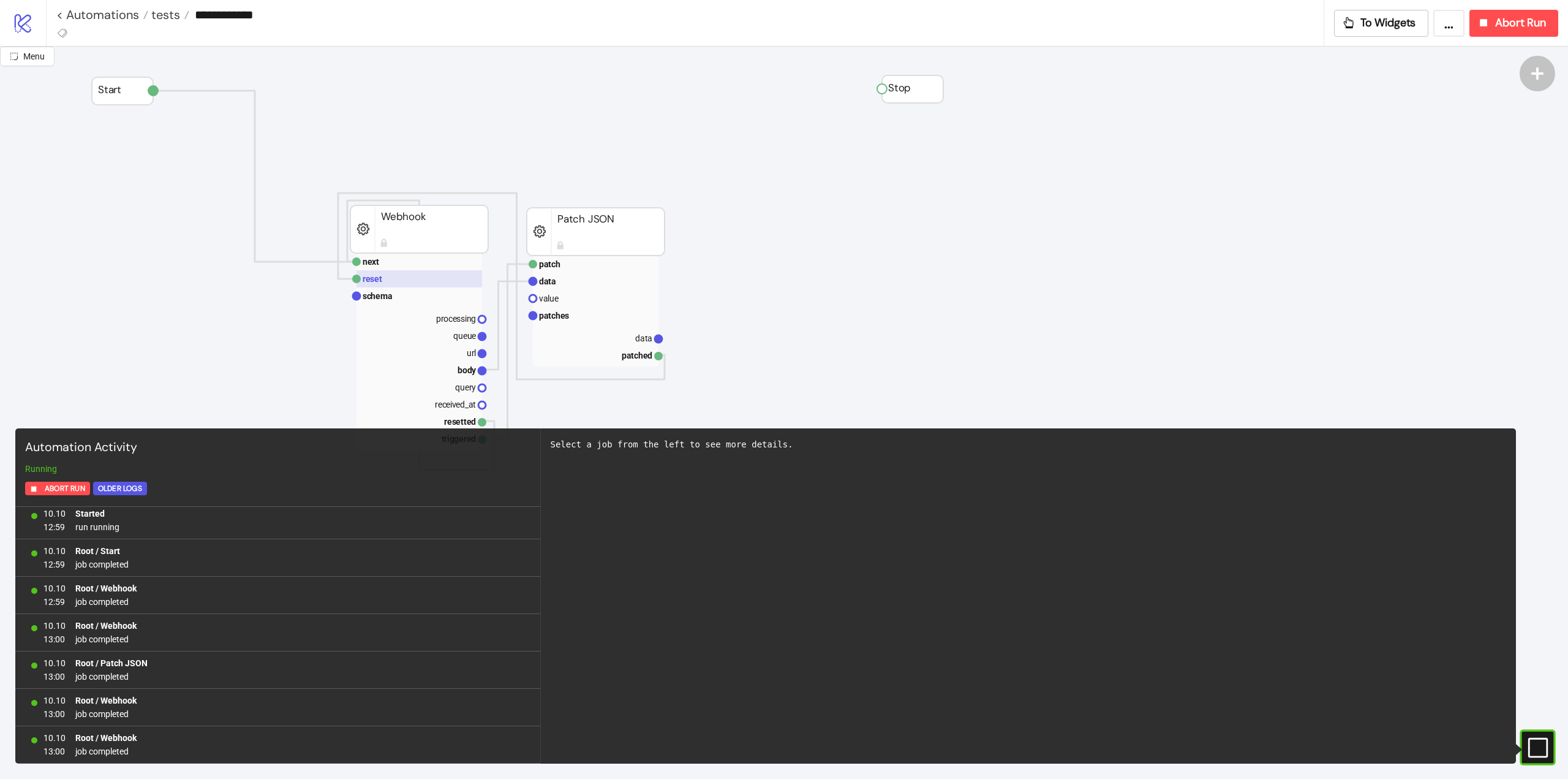
scroll to position [61, 0]
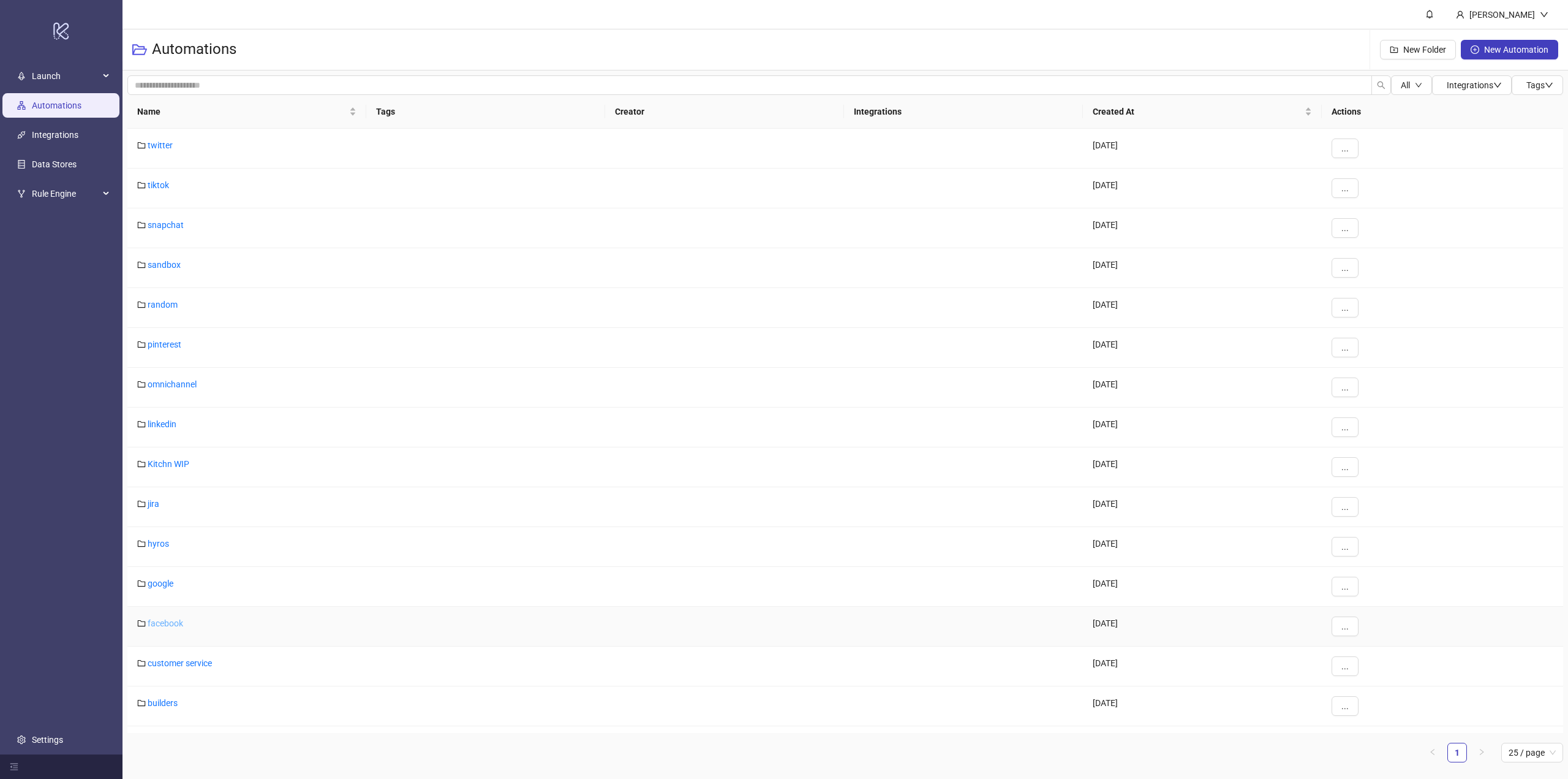
click at [167, 621] on link "facebook" at bounding box center [165, 623] width 36 height 10
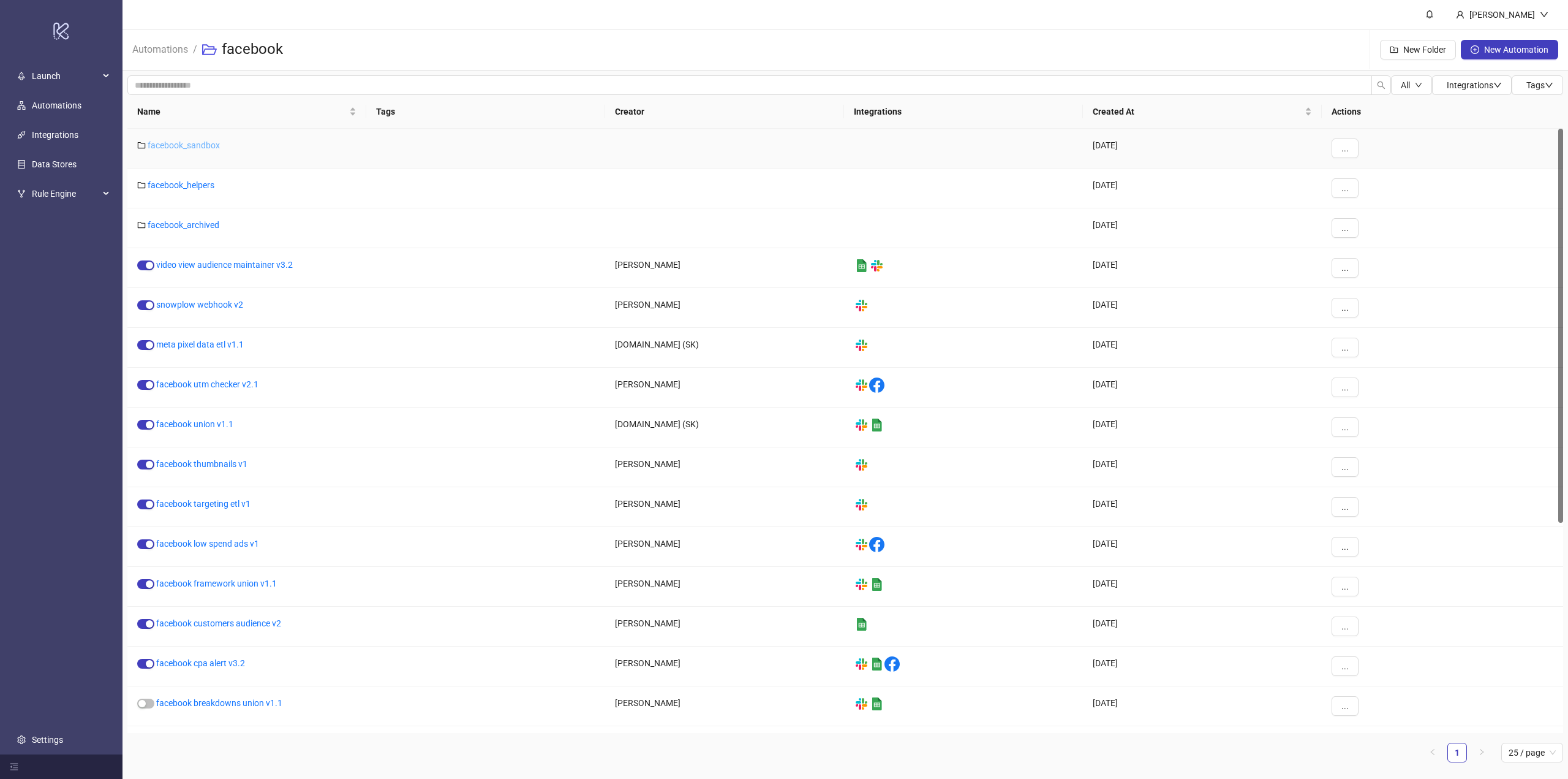
click at [180, 146] on link "facebook_sandbox" at bounding box center [184, 145] width 72 height 10
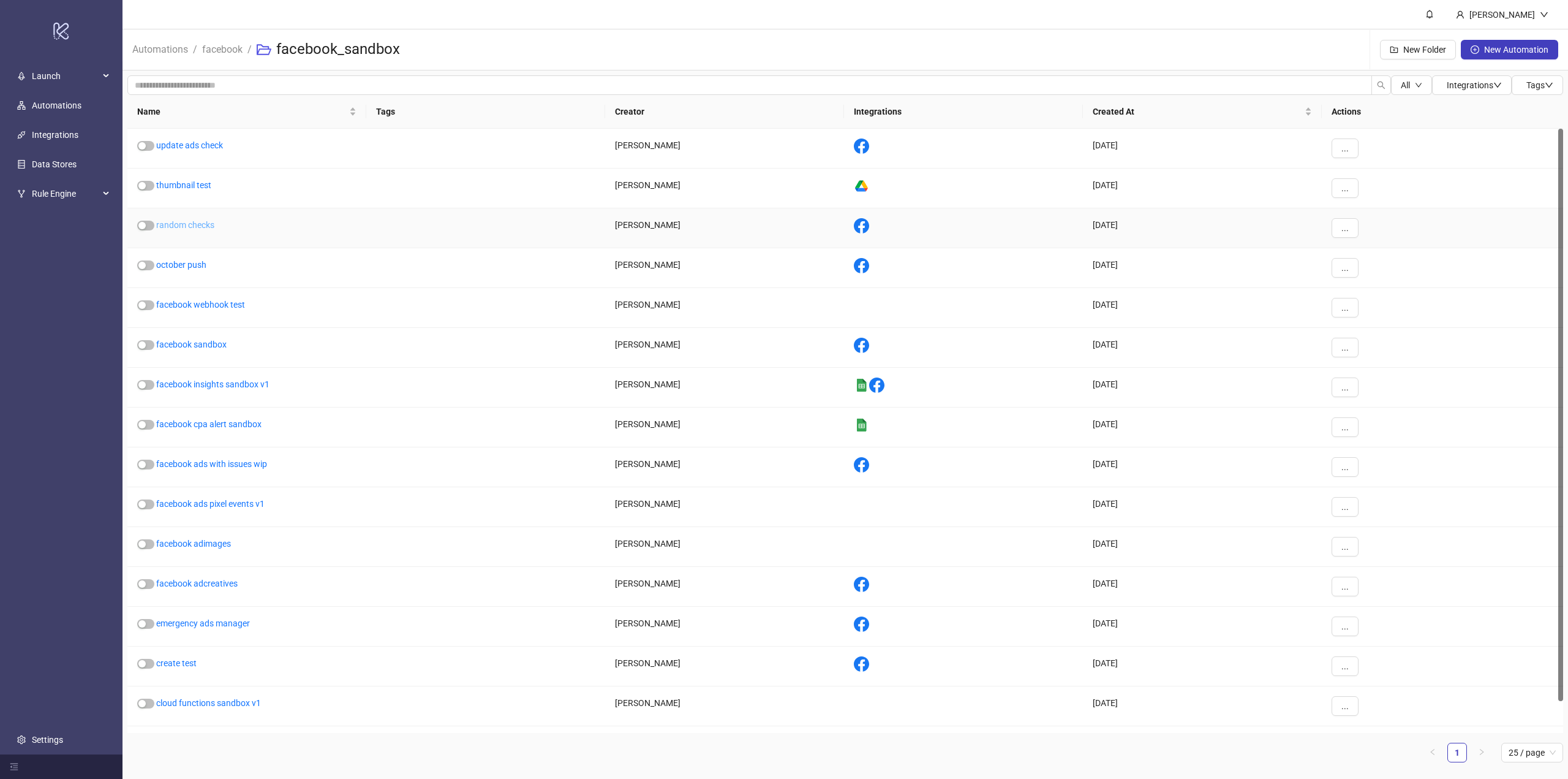
click at [182, 228] on link "random checks" at bounding box center [185, 225] width 58 height 10
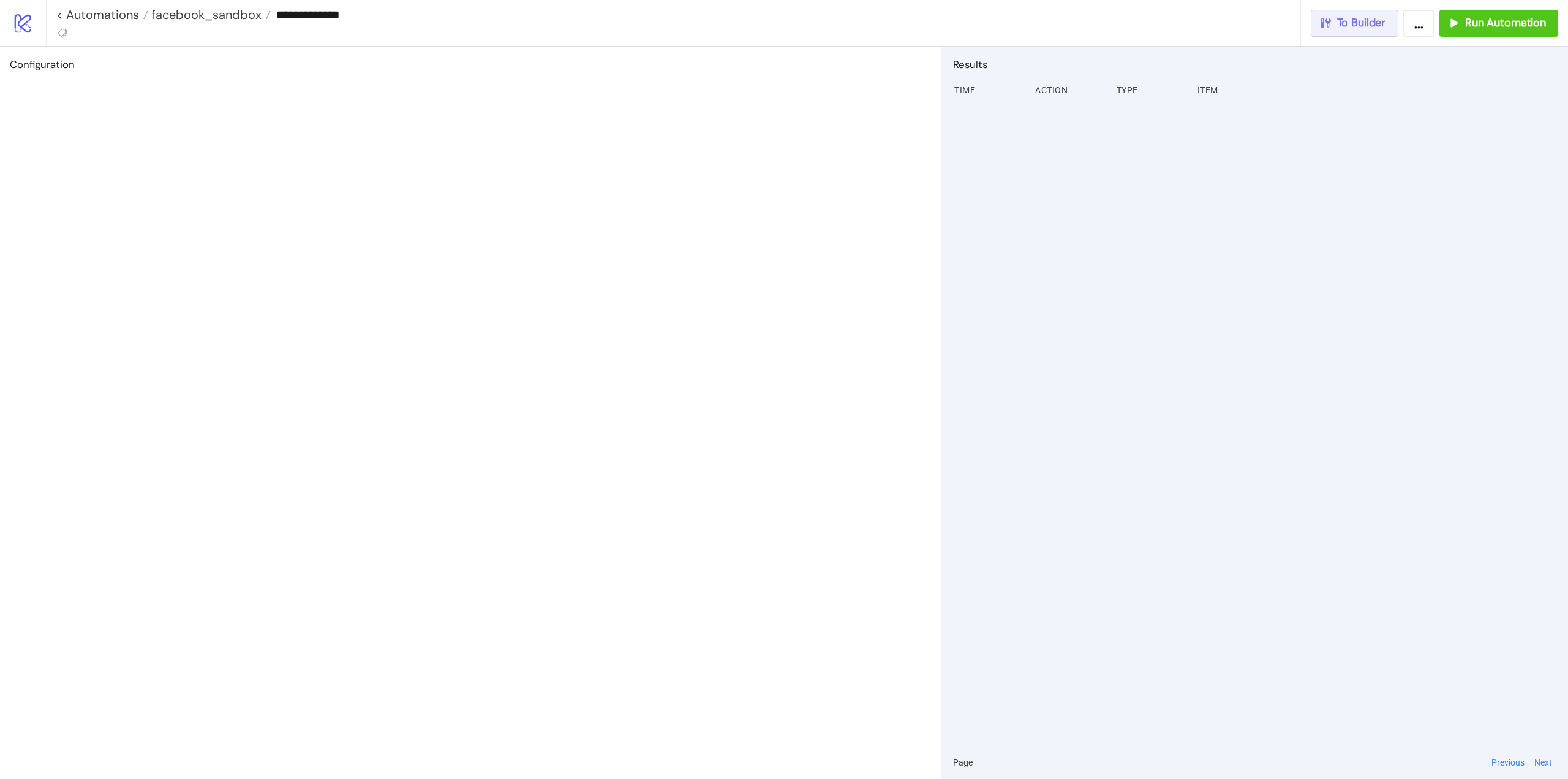
click at [1362, 35] on button "To Builder" at bounding box center [1355, 23] width 88 height 27
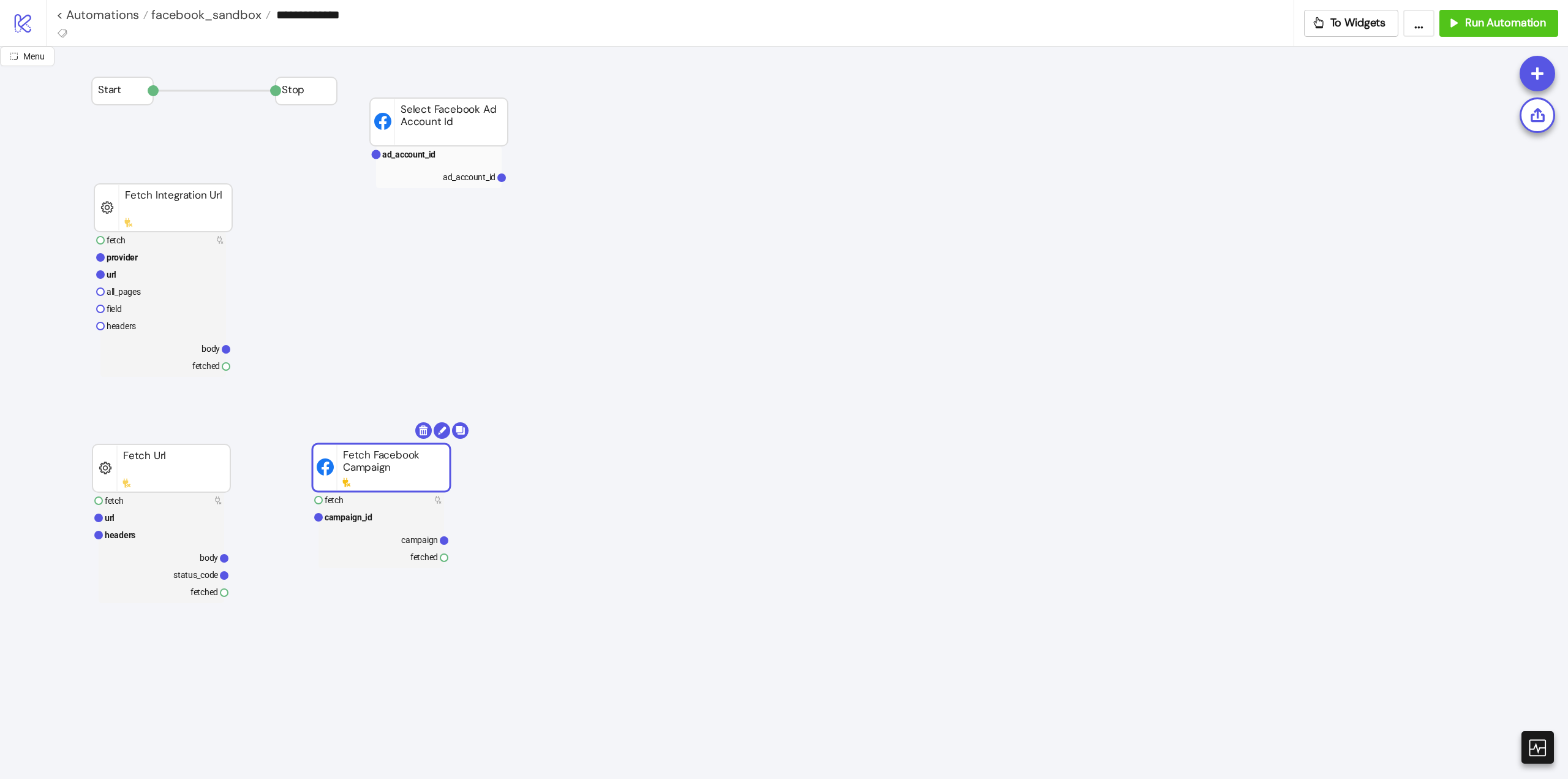
drag, startPoint x: 412, startPoint y: 341, endPoint x: 362, endPoint y: 478, distance: 145.8
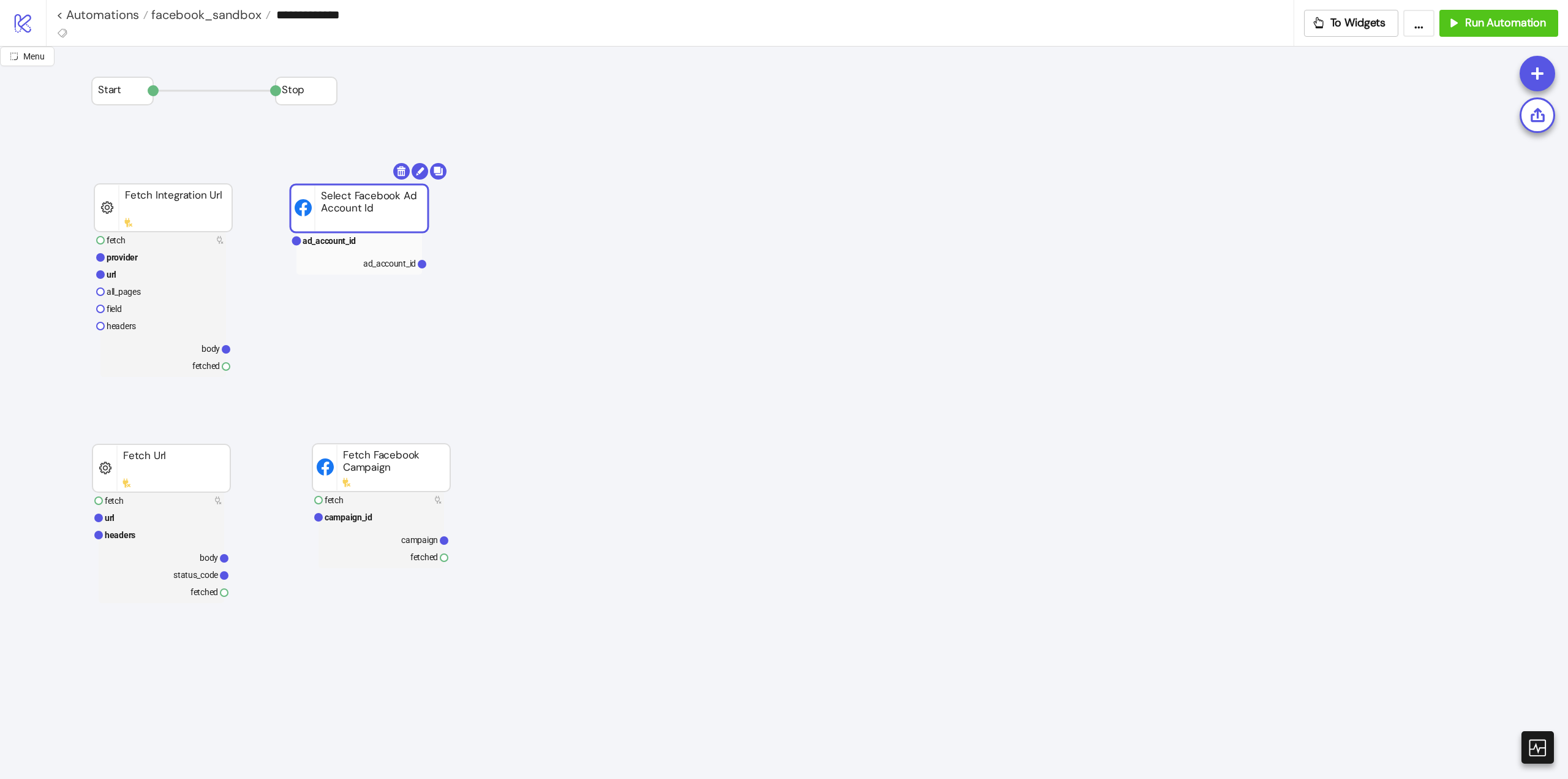
drag, startPoint x: 399, startPoint y: 118, endPoint x: 319, endPoint y: 204, distance: 117.5
drag, startPoint x: 693, startPoint y: 207, endPoint x: 1162, endPoint y: 158, distance: 471.6
click at [366, 515] on text "campaign_id" at bounding box center [349, 517] width 48 height 10
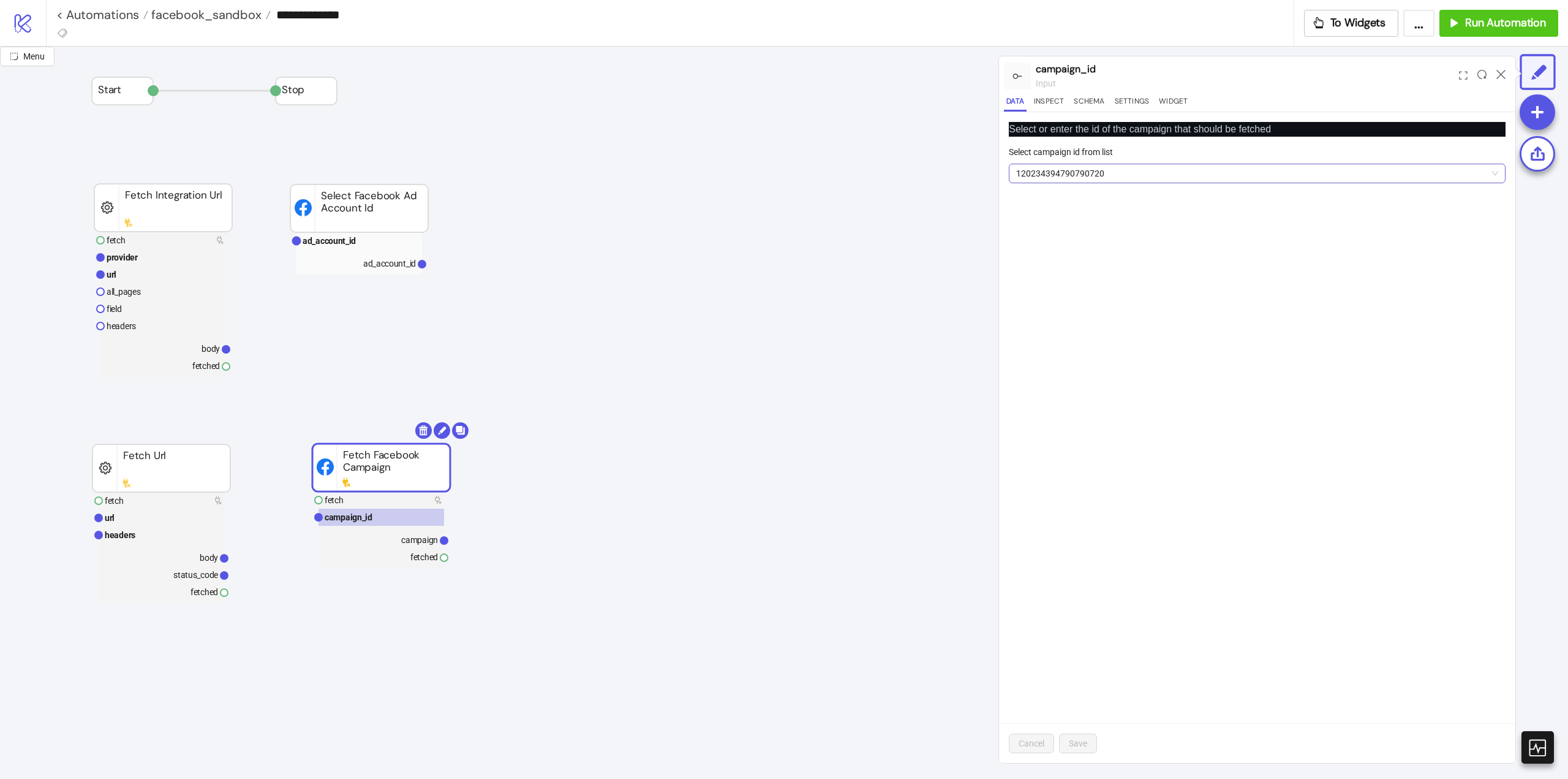
click at [1051, 177] on span "120234394790790720" at bounding box center [1258, 173] width 482 height 18
paste input "**********"
type input "**********"
click at [1114, 264] on span "Add new ID" at bounding box center [1112, 264] width 43 height 10
click at [1081, 744] on span "Save" at bounding box center [1078, 743] width 18 height 10
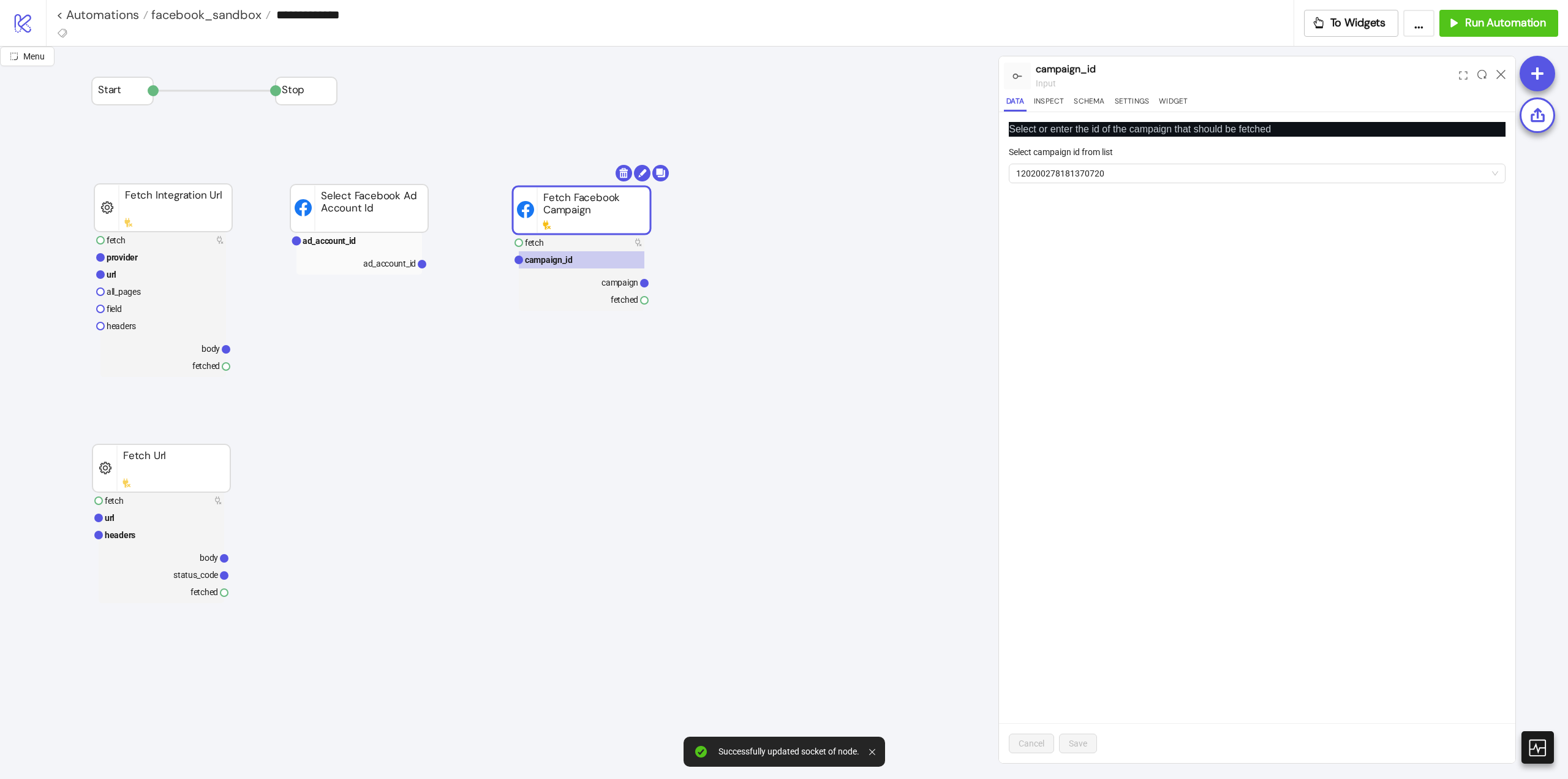
drag, startPoint x: 470, startPoint y: 463, endPoint x: 563, endPoint y: 215, distance: 264.9
click at [557, 238] on rect at bounding box center [582, 241] width 126 height 17
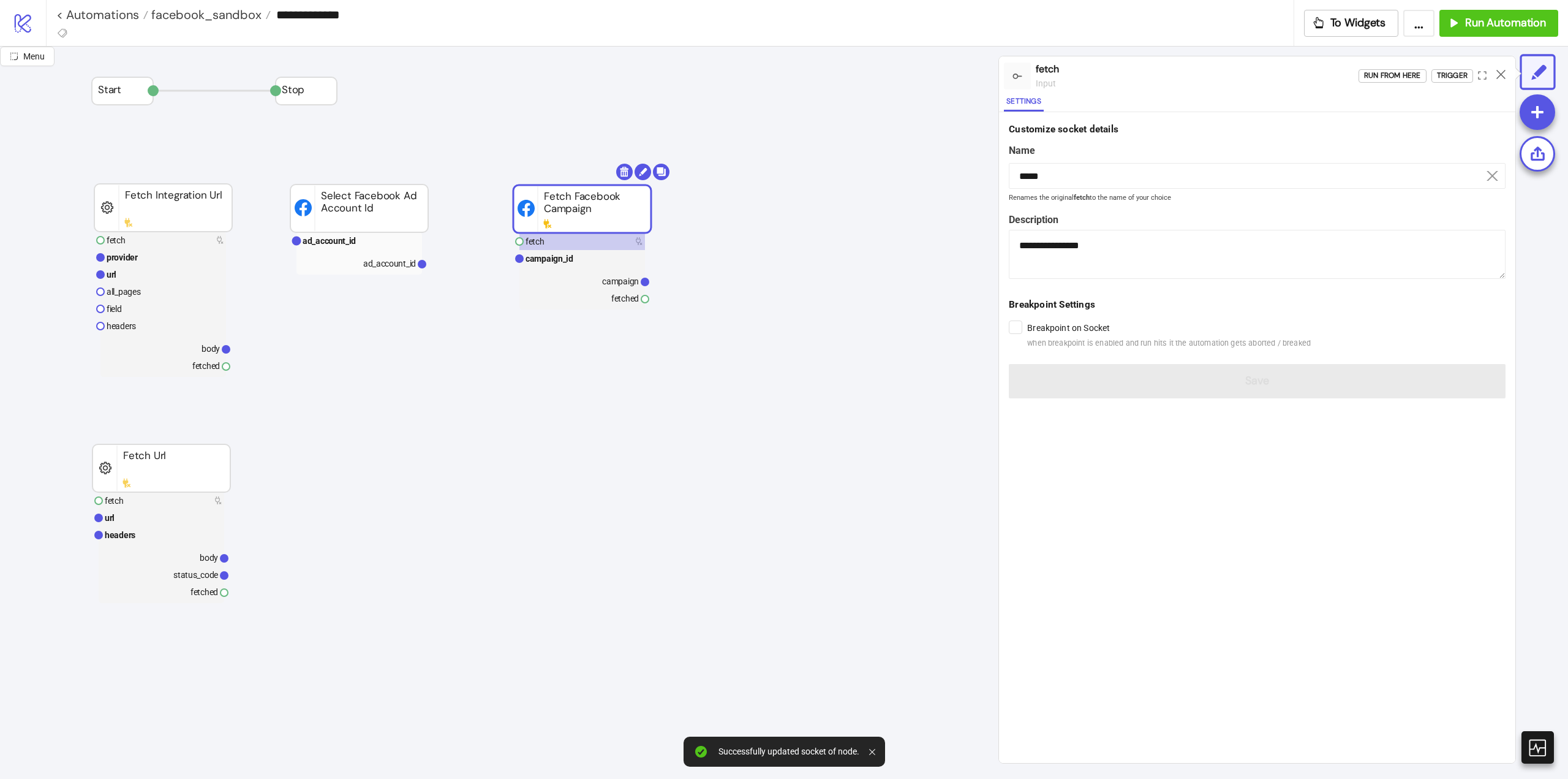
click at [1445, 86] on div "Run from here Trigger" at bounding box center [1437, 76] width 157 height 33
click at [1444, 83] on div "Run from here Trigger" at bounding box center [1437, 76] width 157 height 33
click at [1444, 78] on div "Trigger" at bounding box center [1452, 75] width 30 height 14
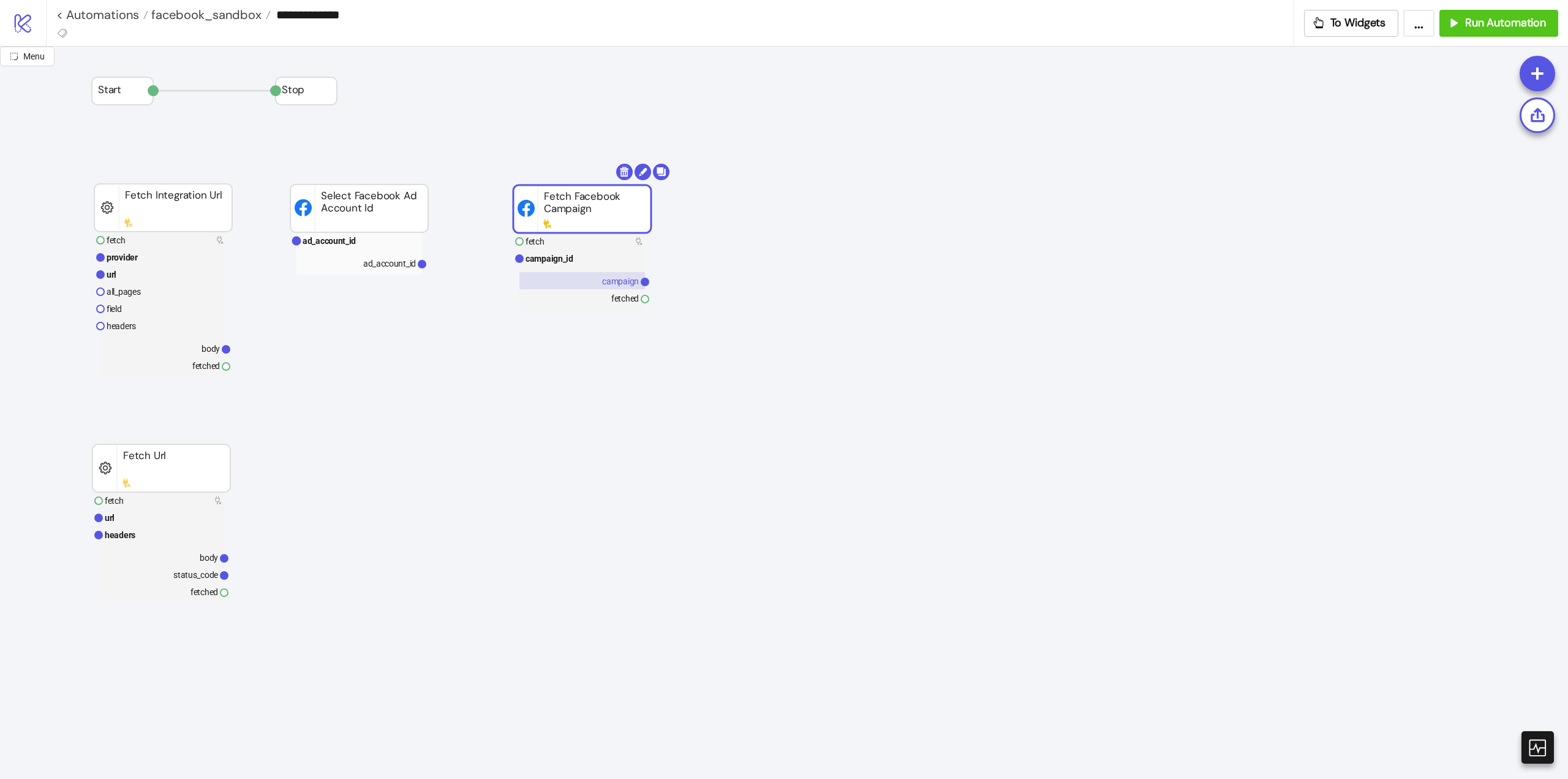
click at [617, 283] on text "campaign" at bounding box center [621, 281] width 37 height 10
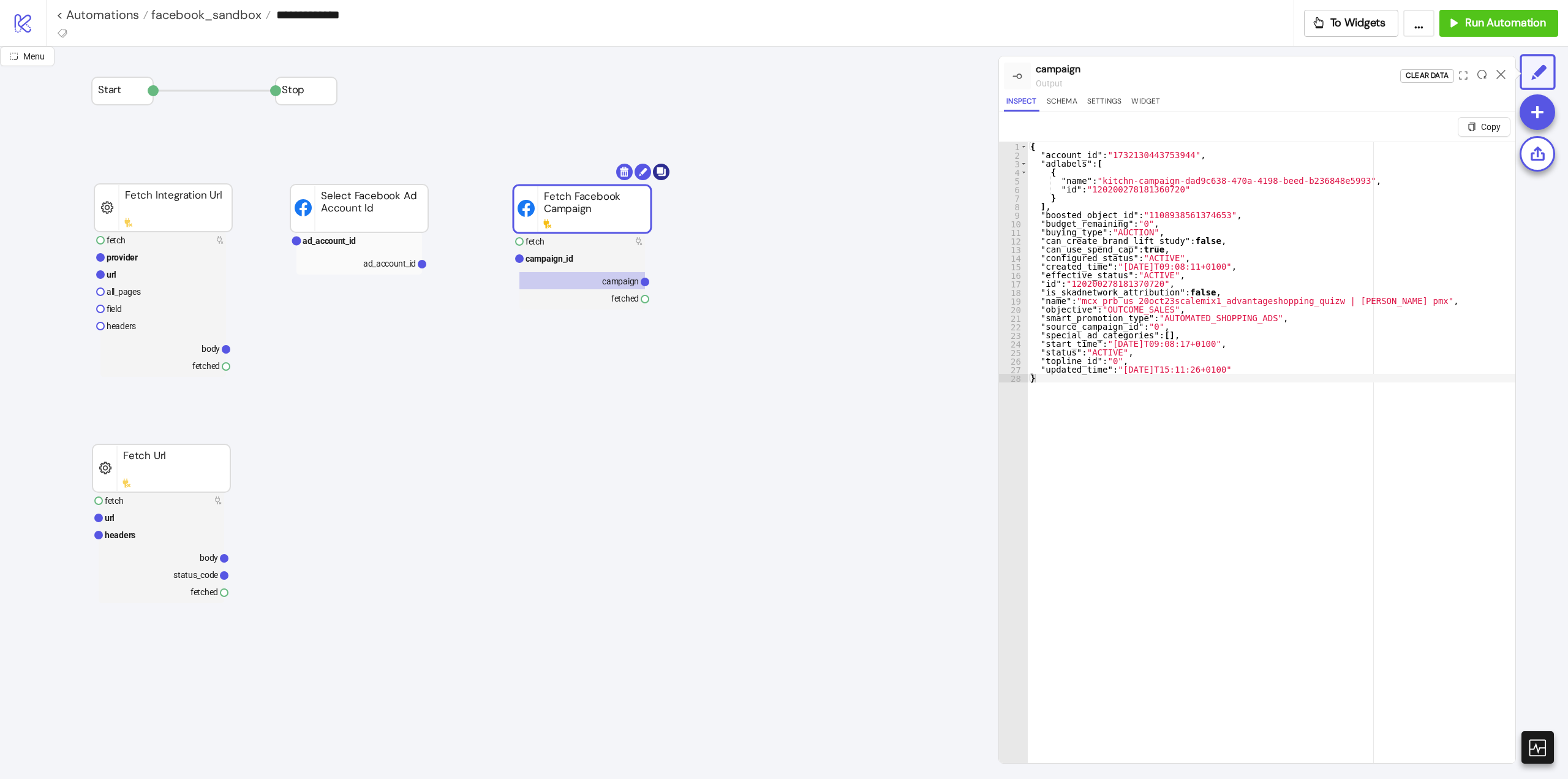
click at [663, 172] on body "**********" at bounding box center [784, 390] width 1568 height 779
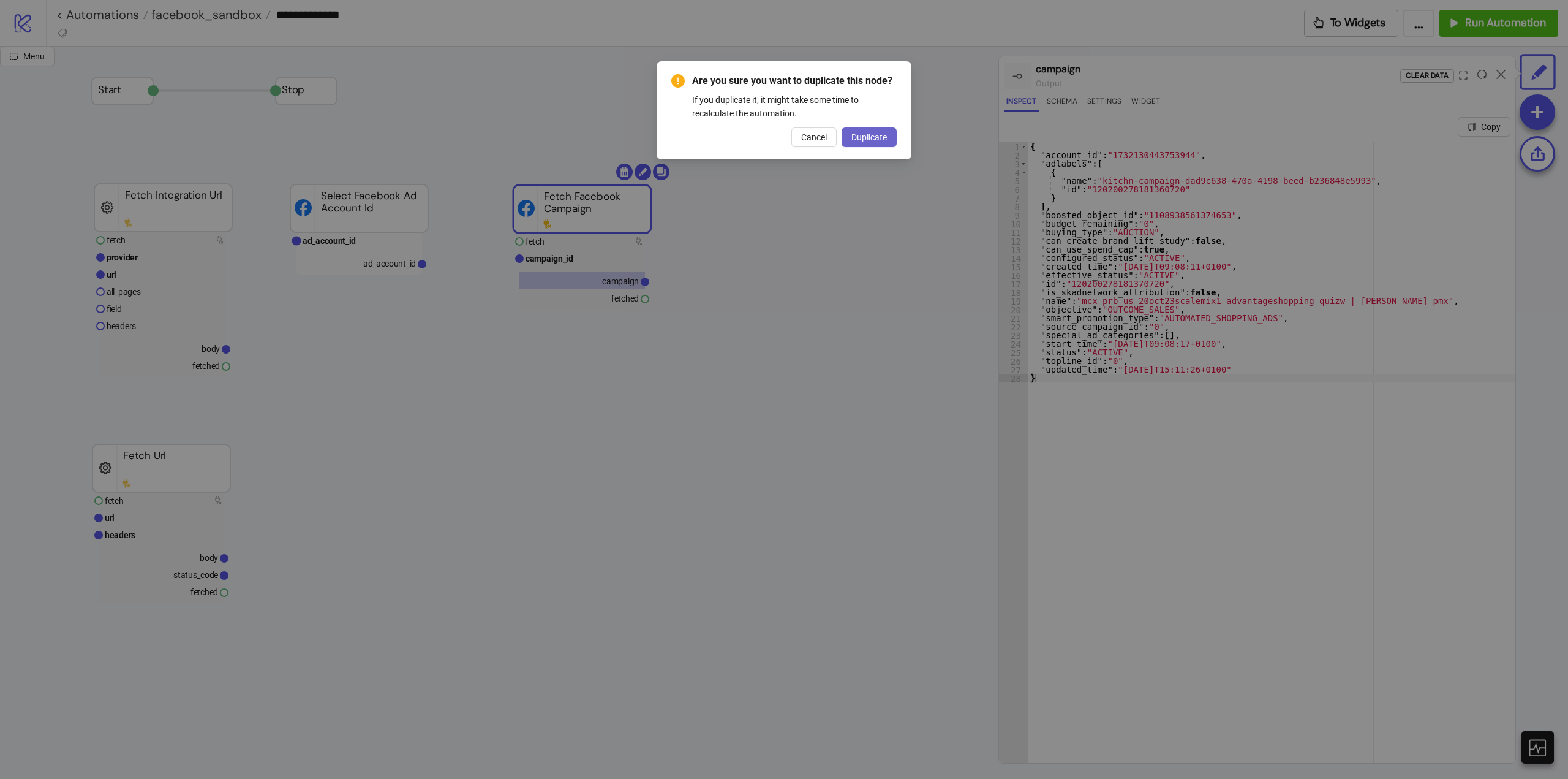
click at [876, 144] on button "Duplicate" at bounding box center [870, 137] width 55 height 20
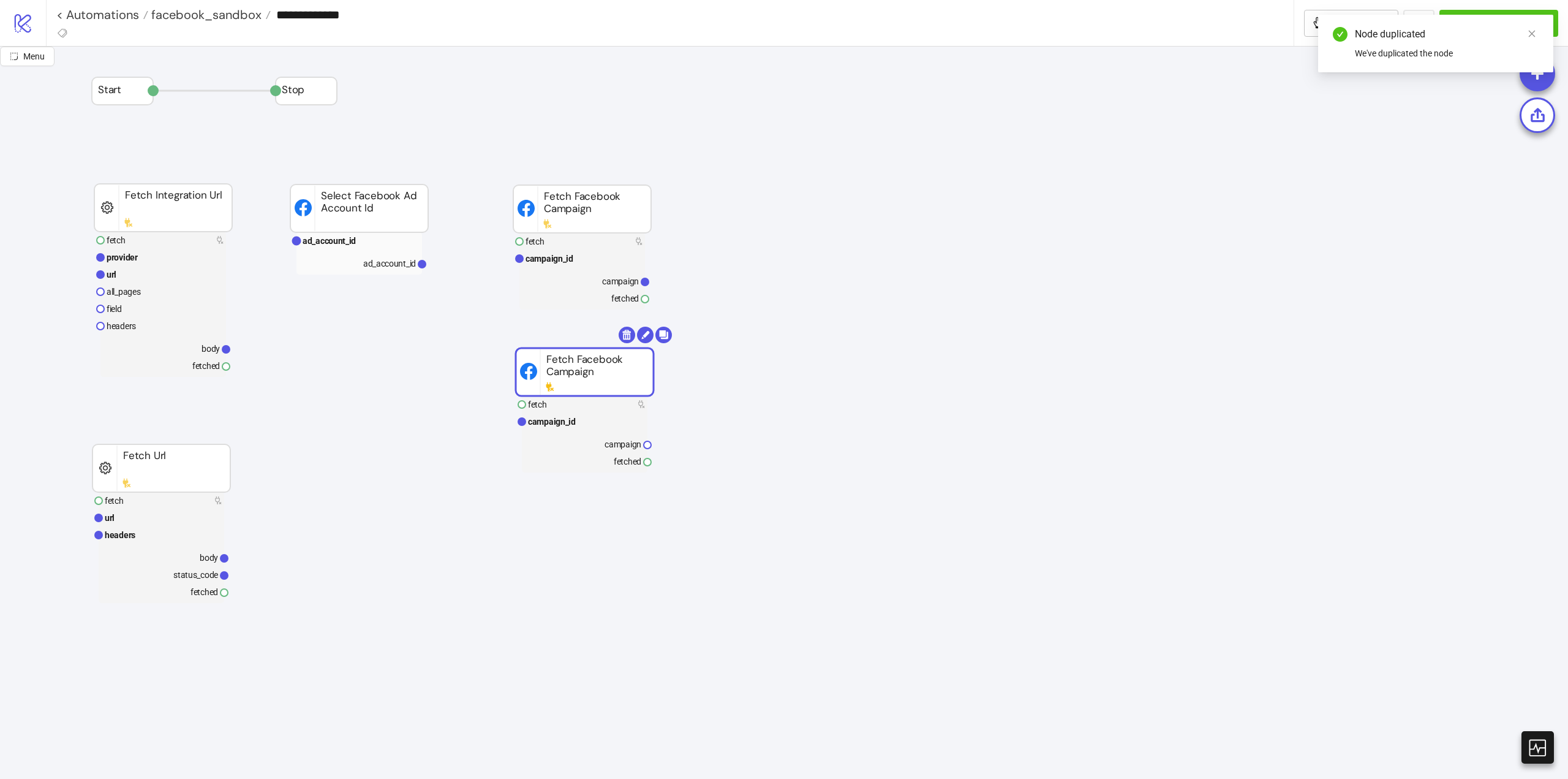
drag, startPoint x: 658, startPoint y: 229, endPoint x: 502, endPoint y: 322, distance: 181.6
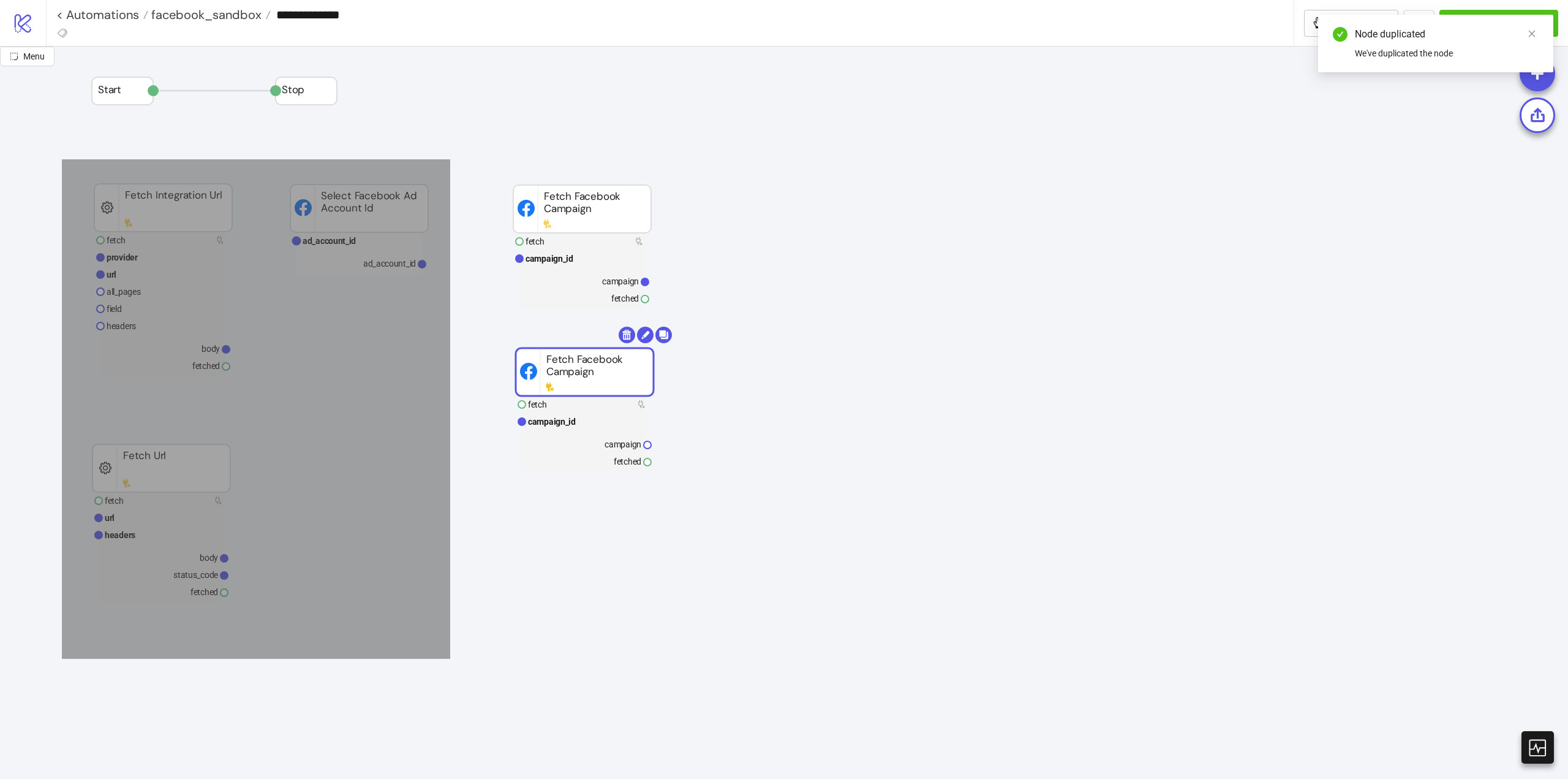
drag, startPoint x: 62, startPoint y: 159, endPoint x: 431, endPoint y: 645, distance: 610.2
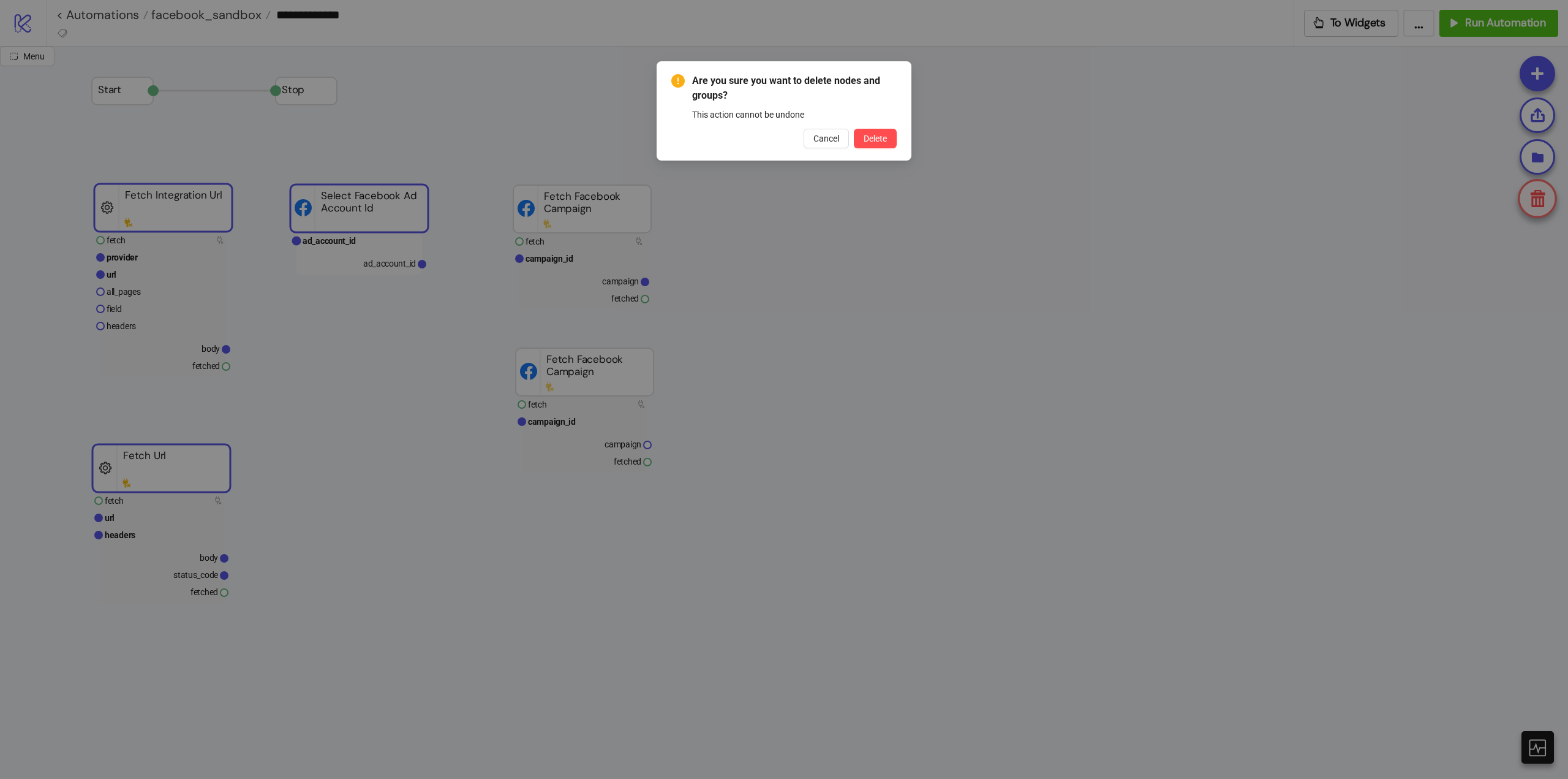
click at [854, 129] on button "Delete" at bounding box center [875, 138] width 43 height 20
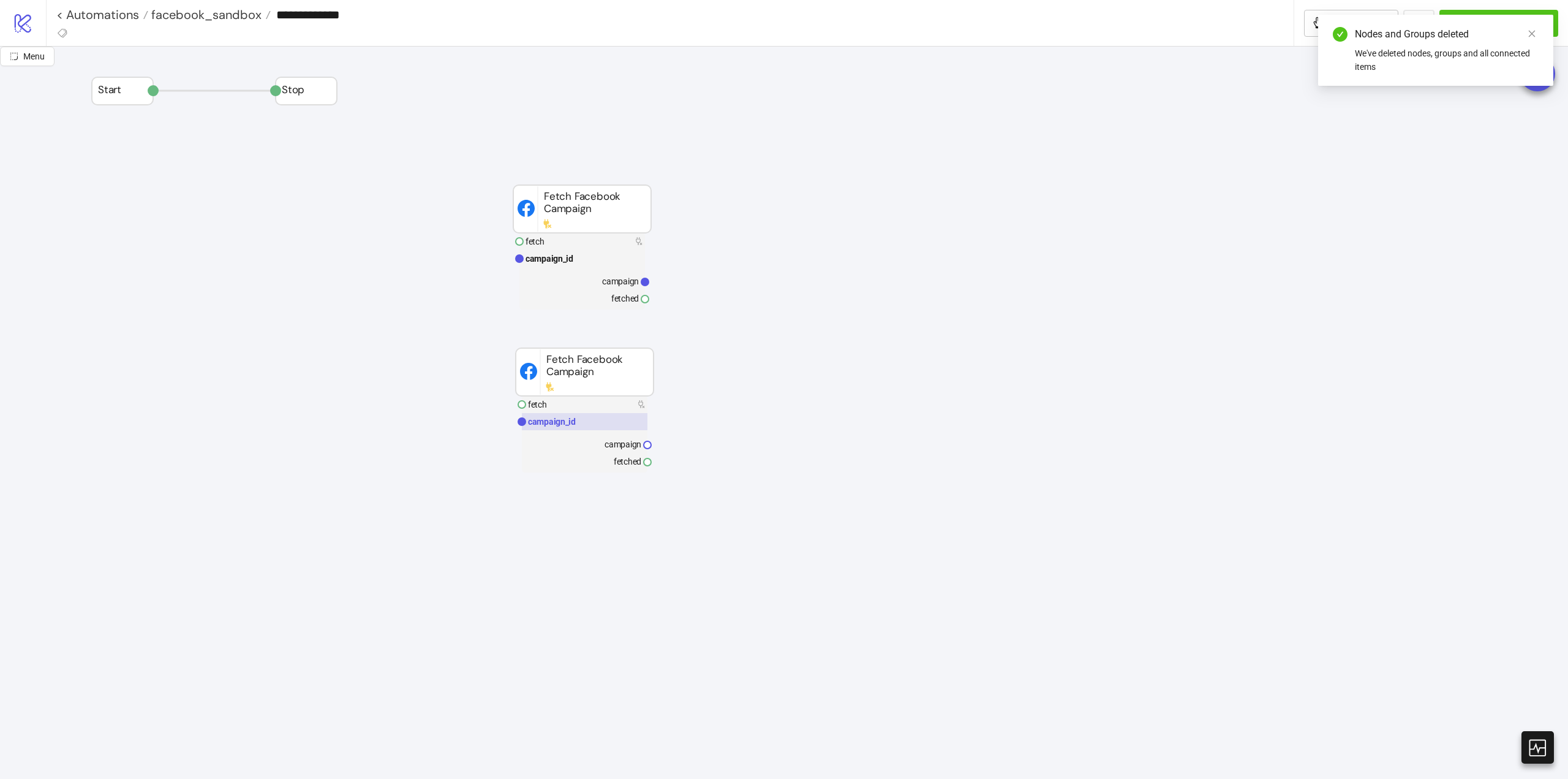
click at [584, 424] on rect at bounding box center [584, 422] width 126 height 17
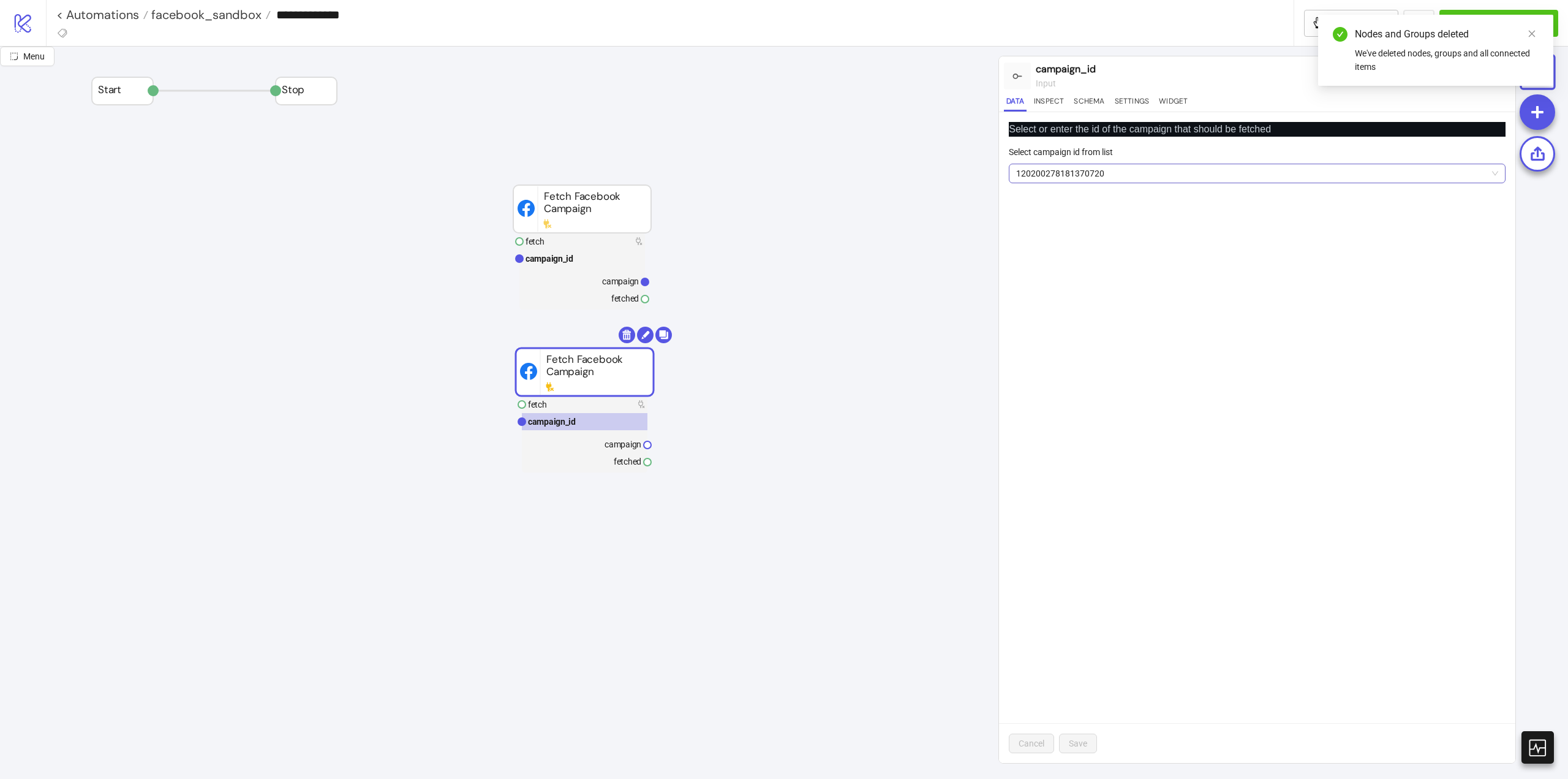
click at [1098, 171] on span "120200278181370720" at bounding box center [1258, 173] width 482 height 18
paste input "**********"
type input "**********"
click at [1132, 263] on span "Add new ID" at bounding box center [1112, 264] width 43 height 10
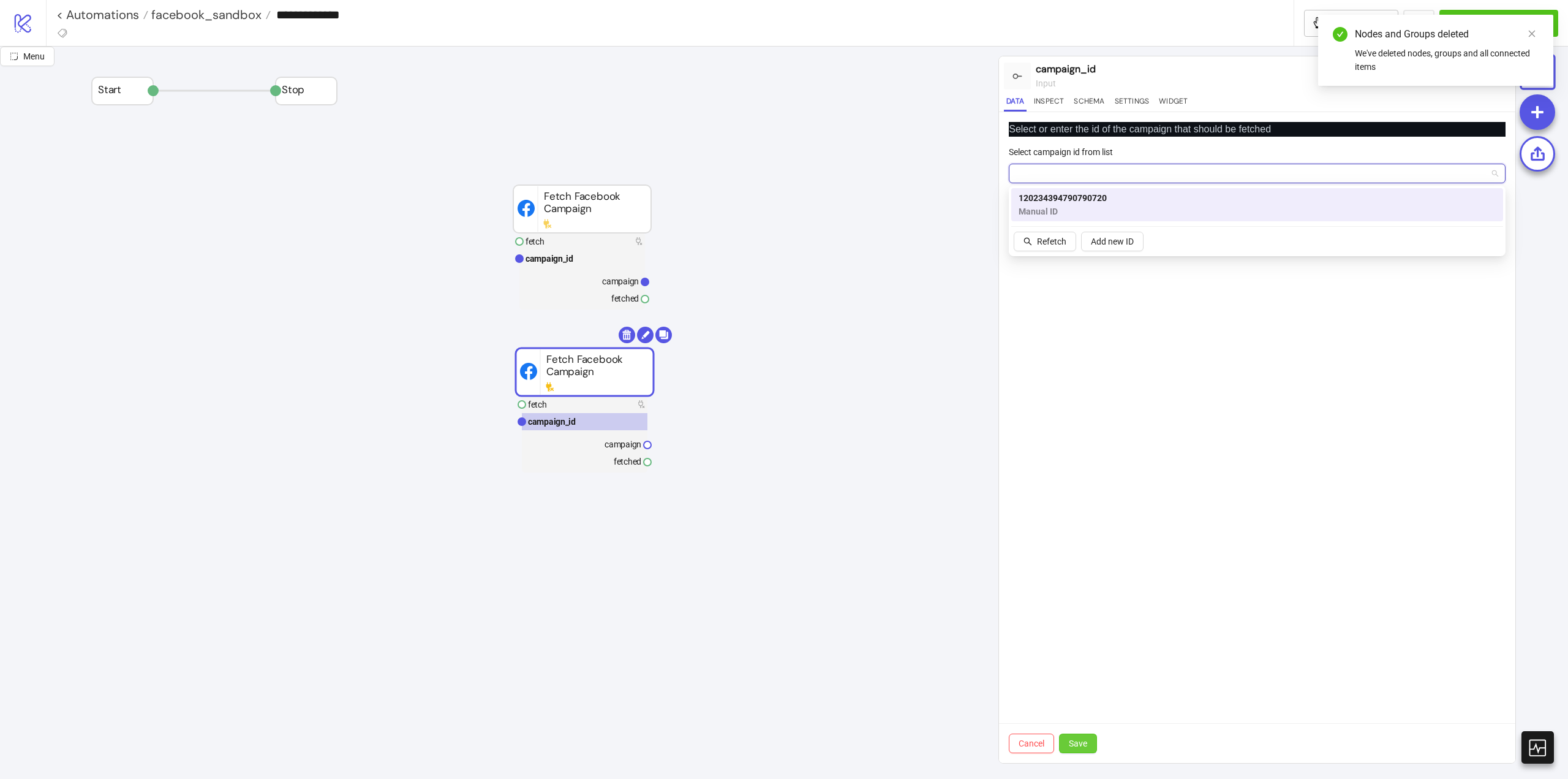
click at [1080, 740] on span "Save" at bounding box center [1078, 743] width 18 height 10
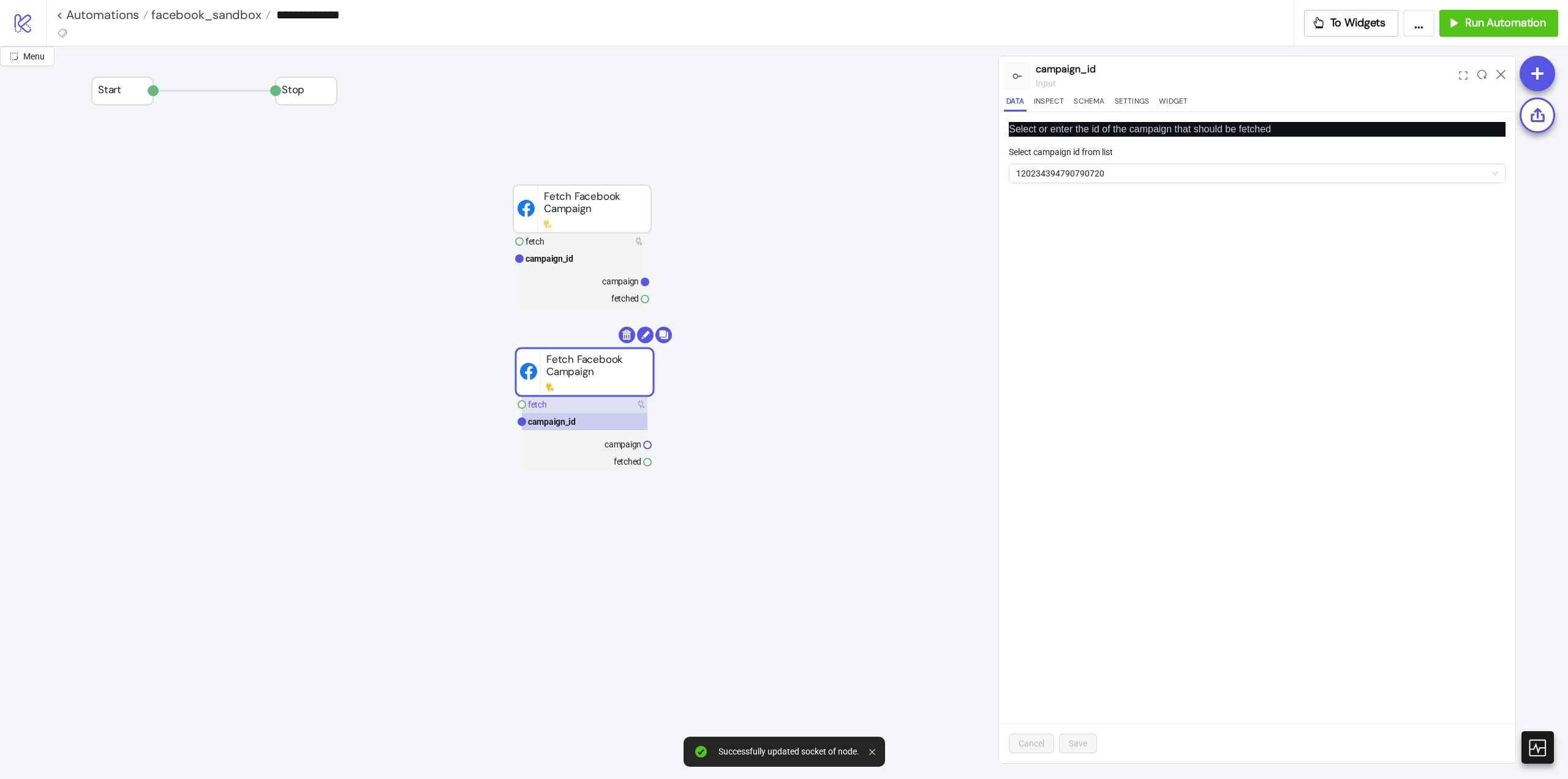
click at [604, 408] on rect at bounding box center [584, 405] width 126 height 17
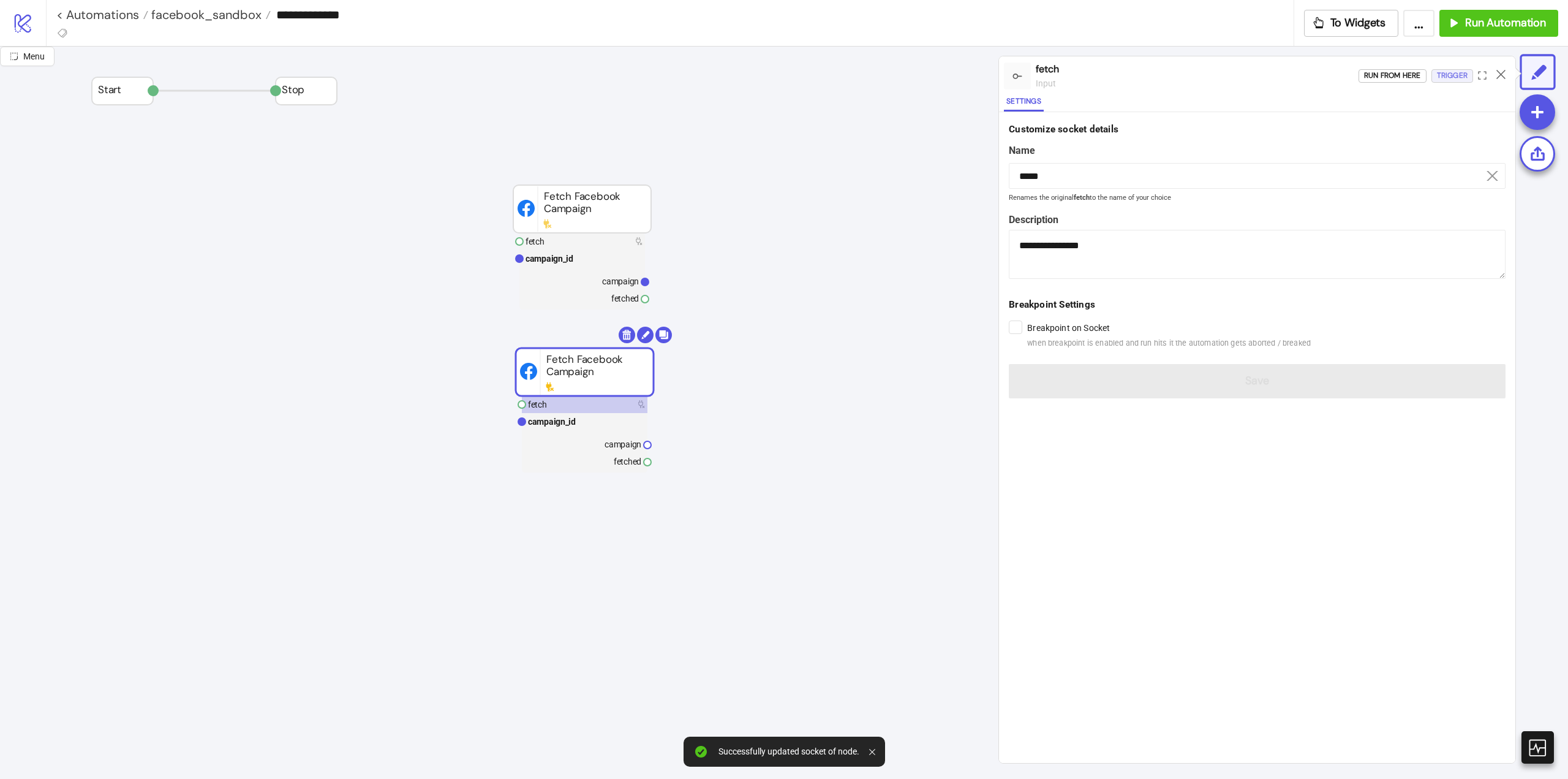
click at [1436, 73] on button "Trigger" at bounding box center [1452, 76] width 42 height 13
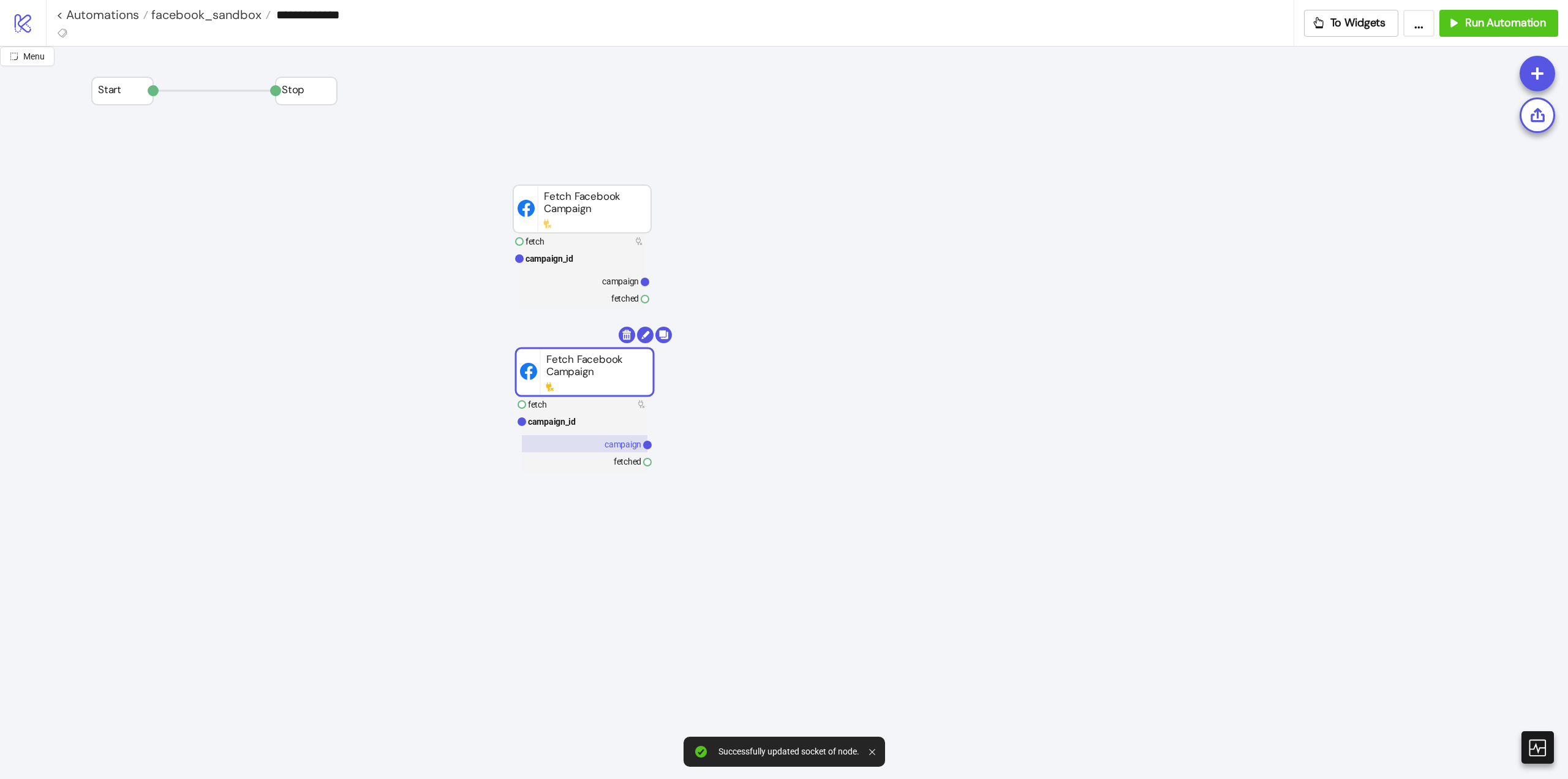
click at [627, 446] on text "campaign" at bounding box center [623, 444] width 37 height 10
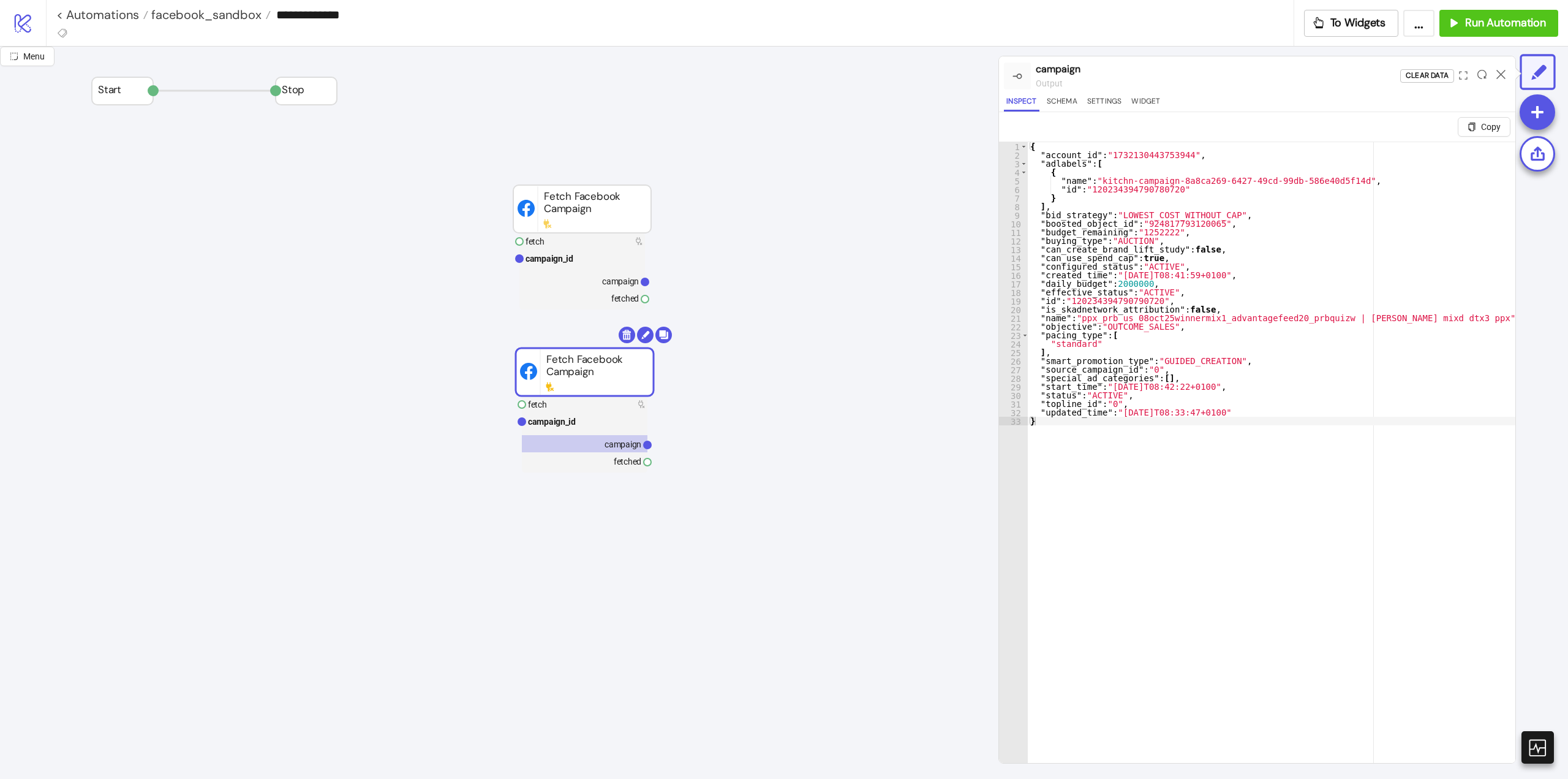
click at [611, 372] on rect at bounding box center [580, 372] width 138 height 48
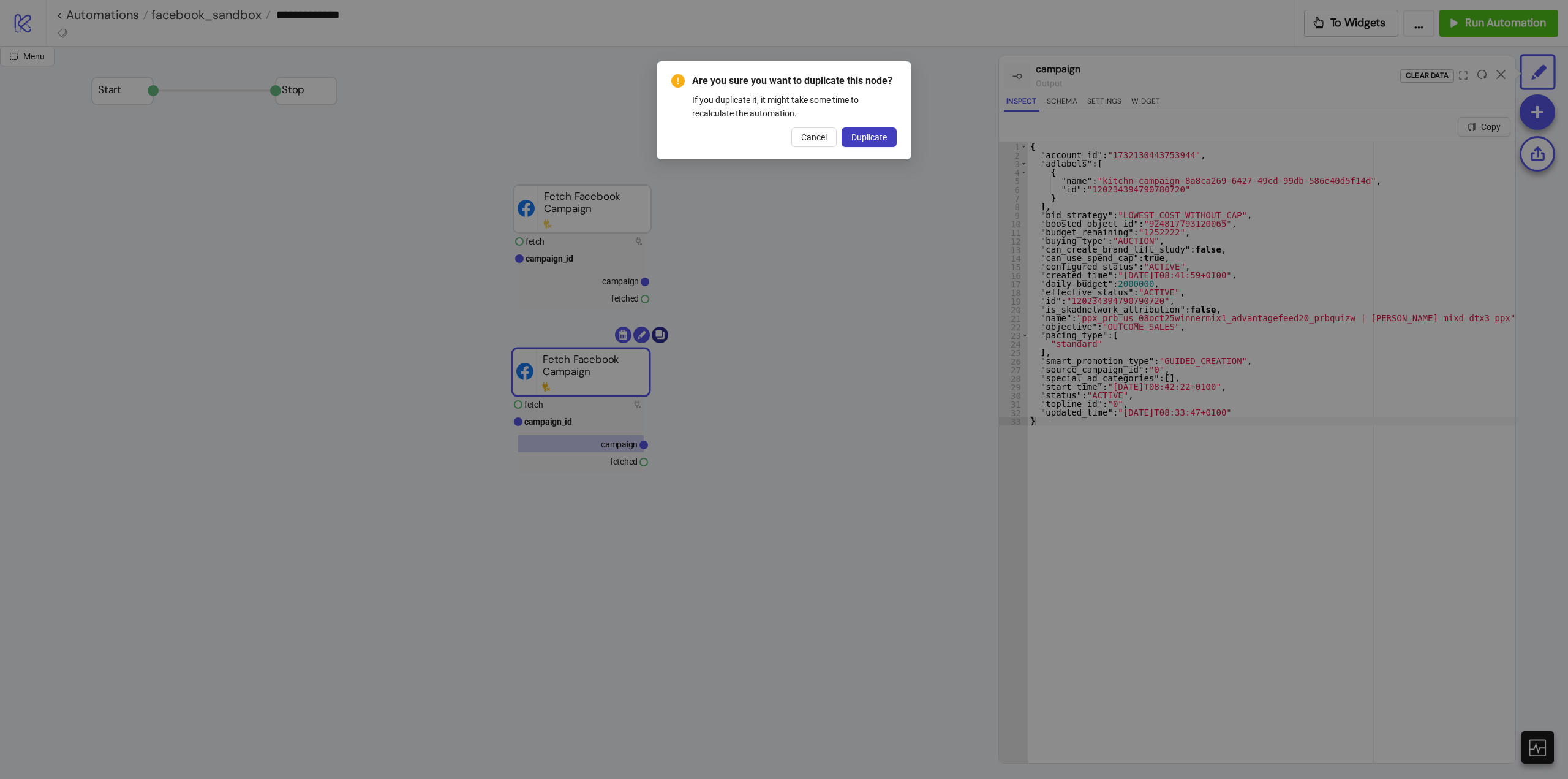
click at [665, 339] on body "**********" at bounding box center [784, 390] width 1568 height 779
click at [884, 136] on span "Duplicate" at bounding box center [870, 137] width 36 height 10
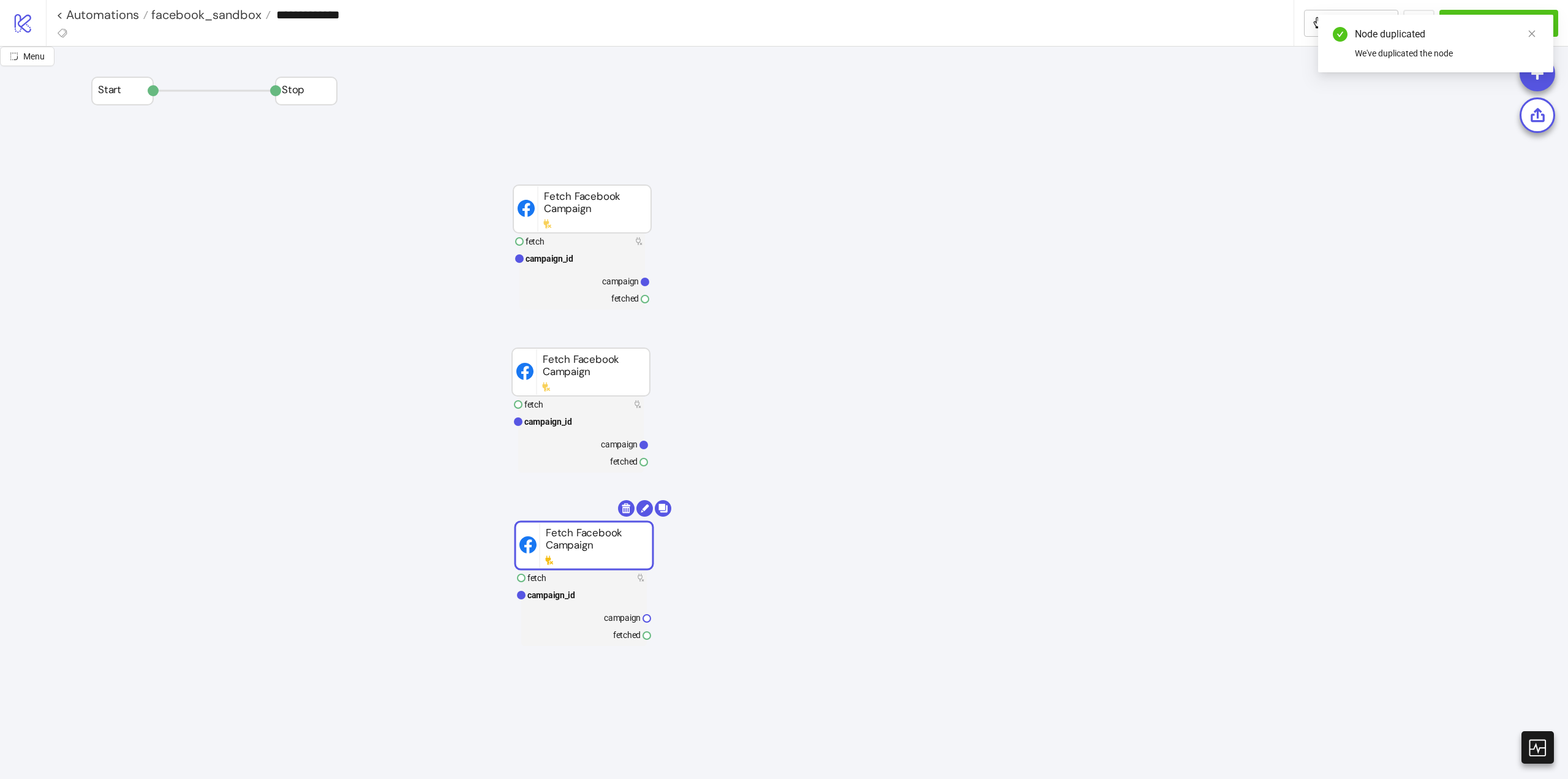
drag, startPoint x: 623, startPoint y: 384, endPoint x: 617, endPoint y: 548, distance: 164.1
click at [617, 548] on rect at bounding box center [584, 545] width 138 height 48
click at [578, 594] on rect at bounding box center [584, 595] width 126 height 17
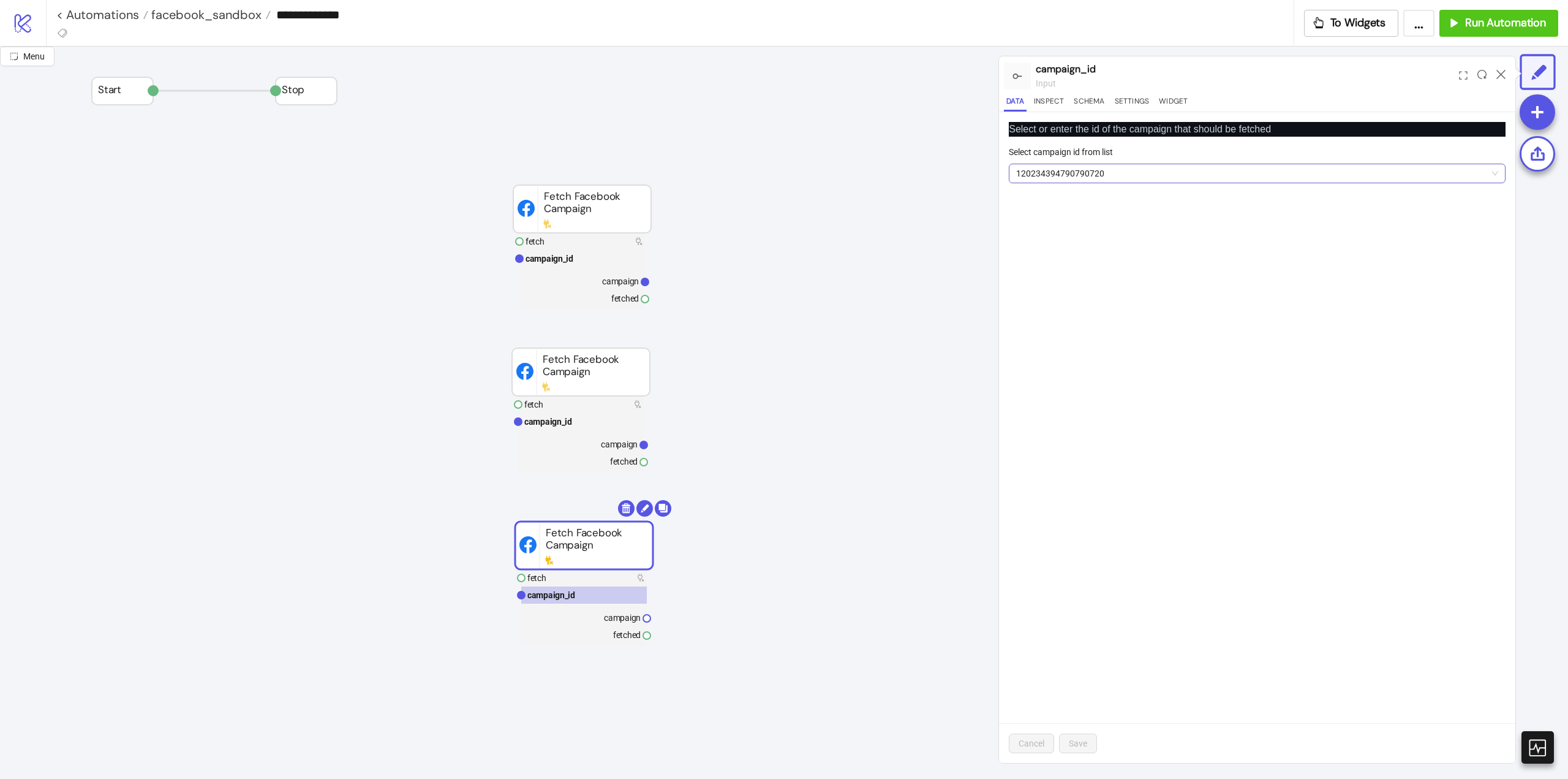
click at [1100, 165] on span "120234394790790720" at bounding box center [1258, 173] width 482 height 18
paste input "**********"
type input "**********"
click at [1123, 270] on button "Add new ID" at bounding box center [1112, 264] width 63 height 20
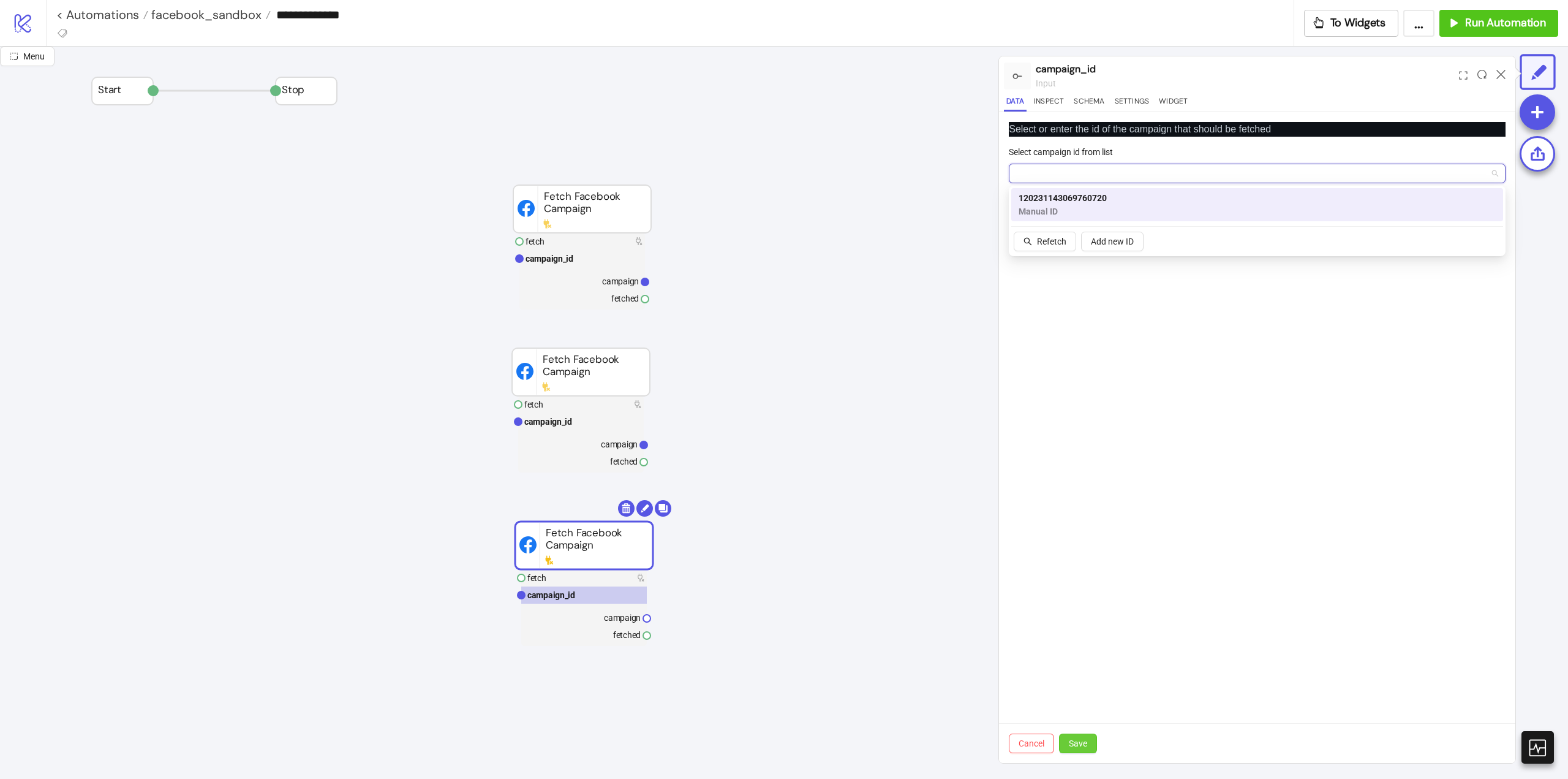
click at [1079, 746] on span "Save" at bounding box center [1078, 743] width 18 height 10
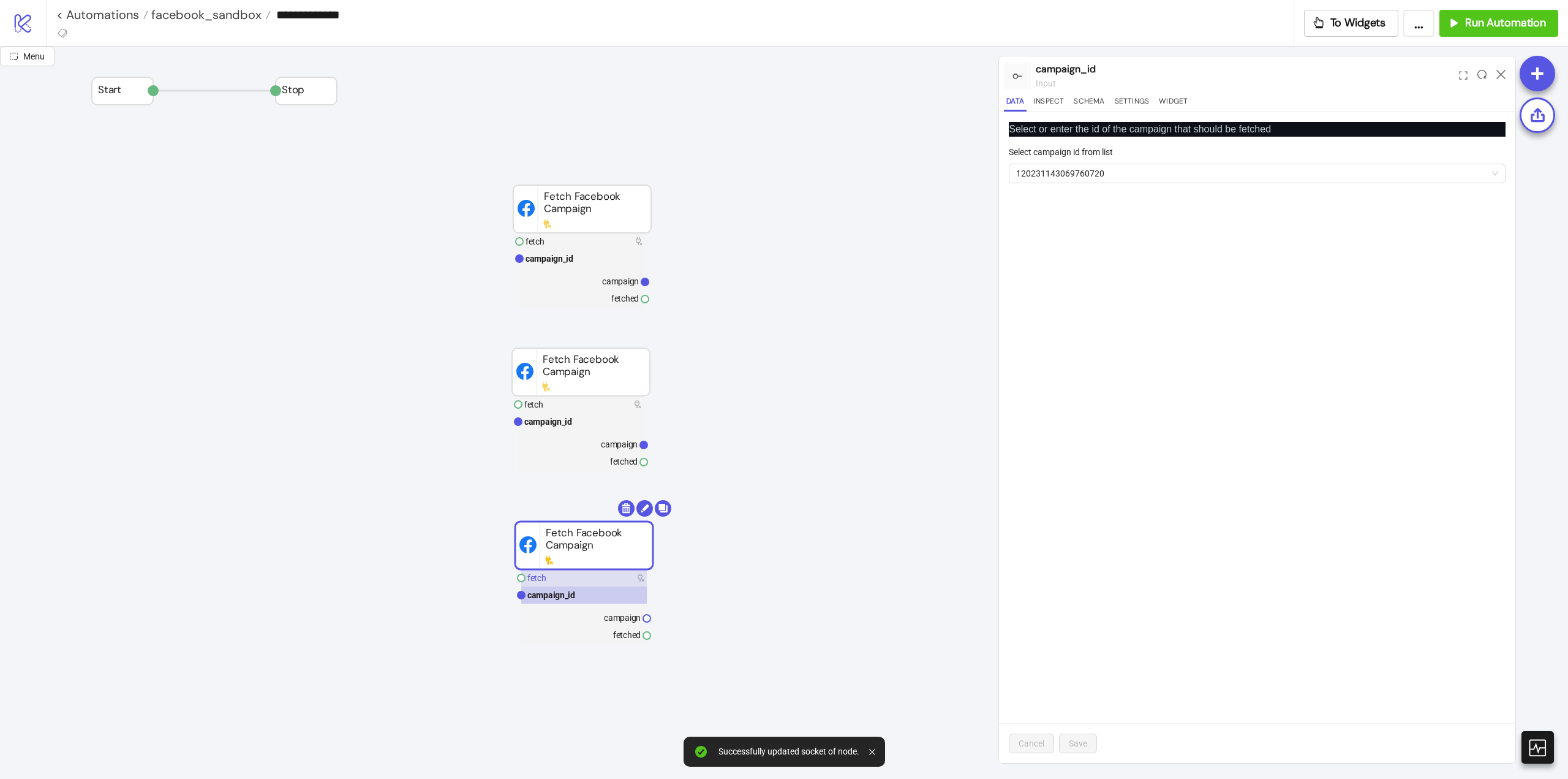
click at [563, 579] on rect at bounding box center [584, 578] width 126 height 17
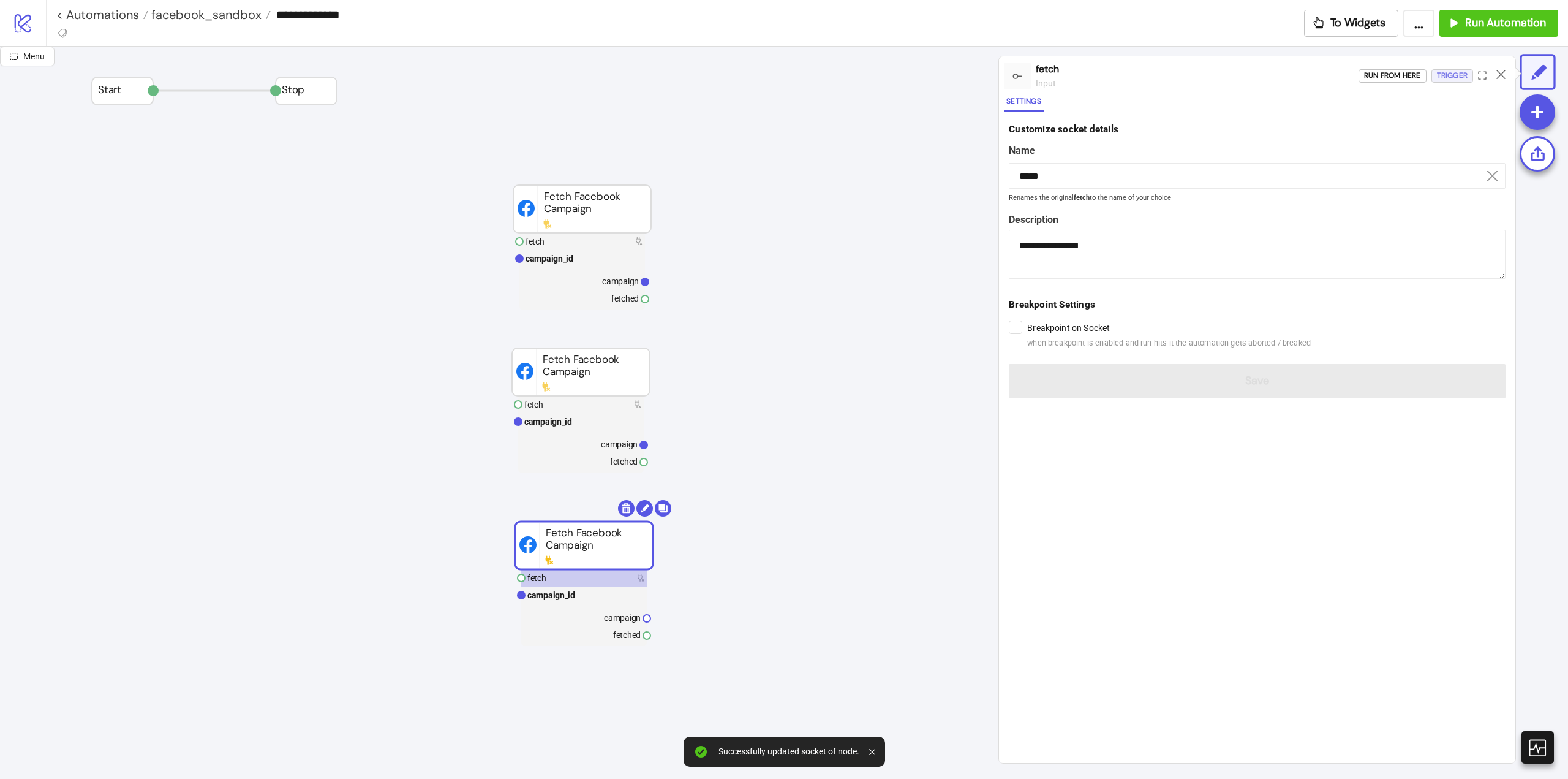
click at [1447, 77] on div "Trigger" at bounding box center [1452, 75] width 30 height 14
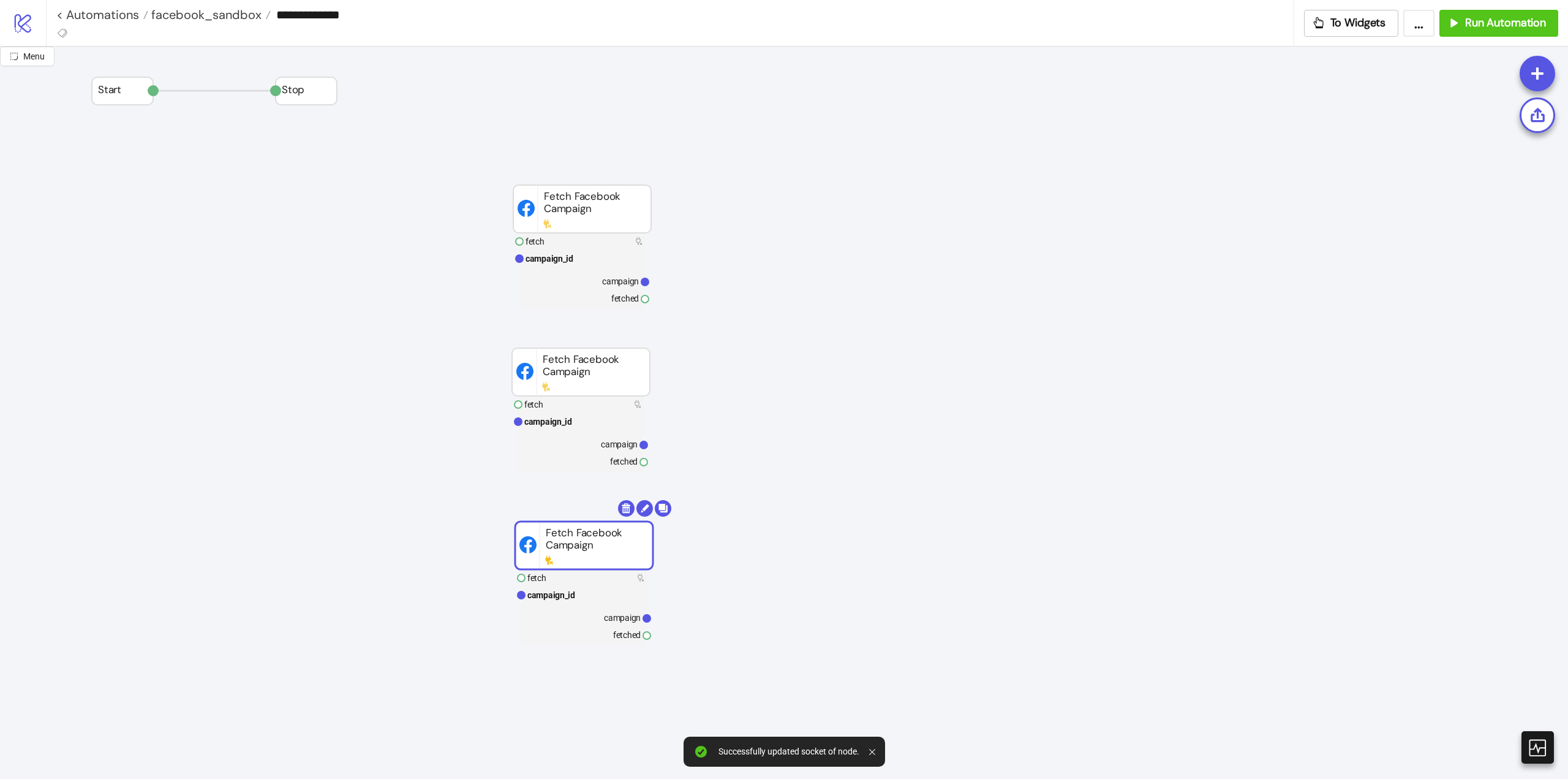
scroll to position [61, 0]
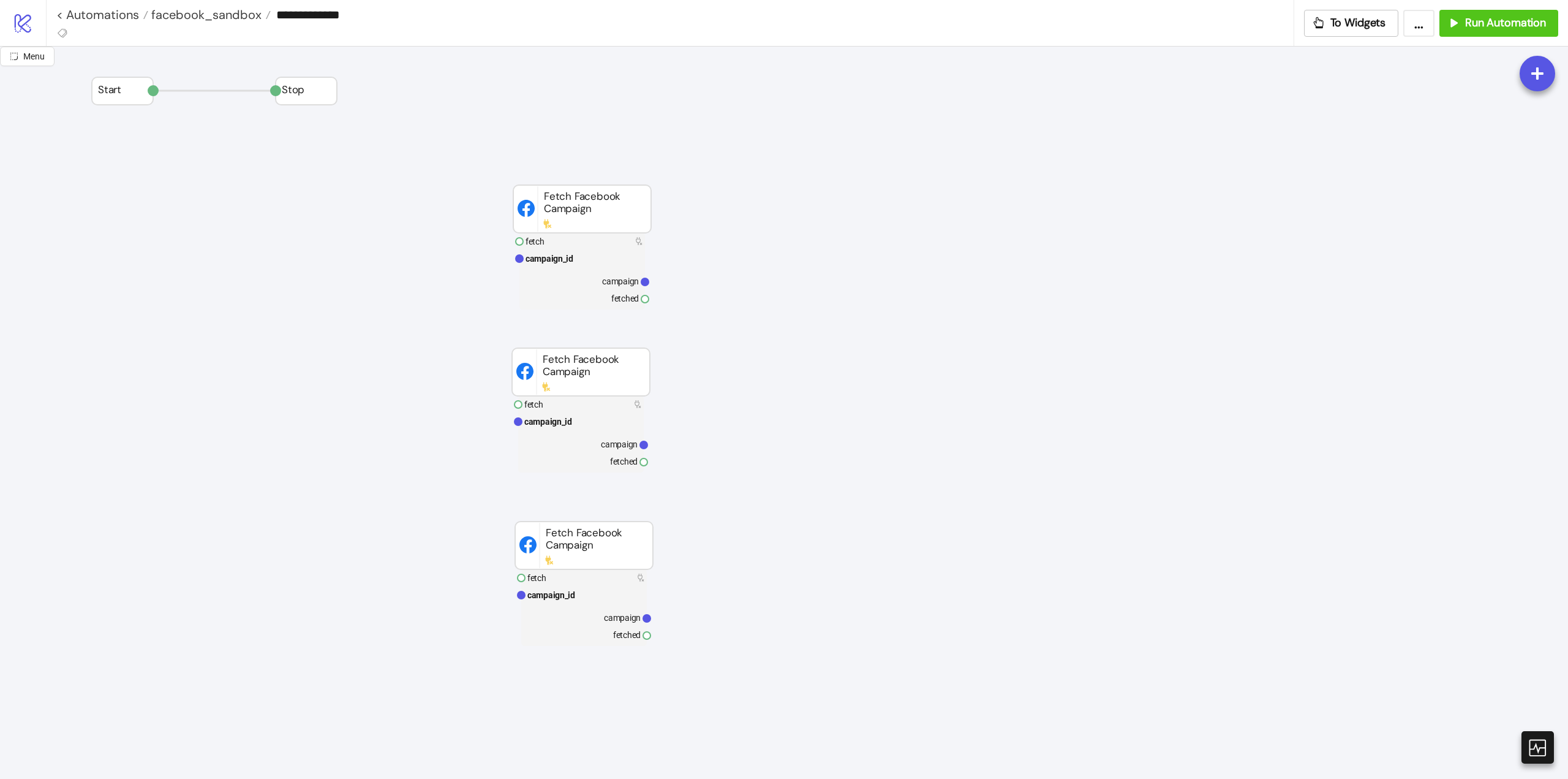
click at [629, 621] on text "campaign" at bounding box center [623, 618] width 37 height 10
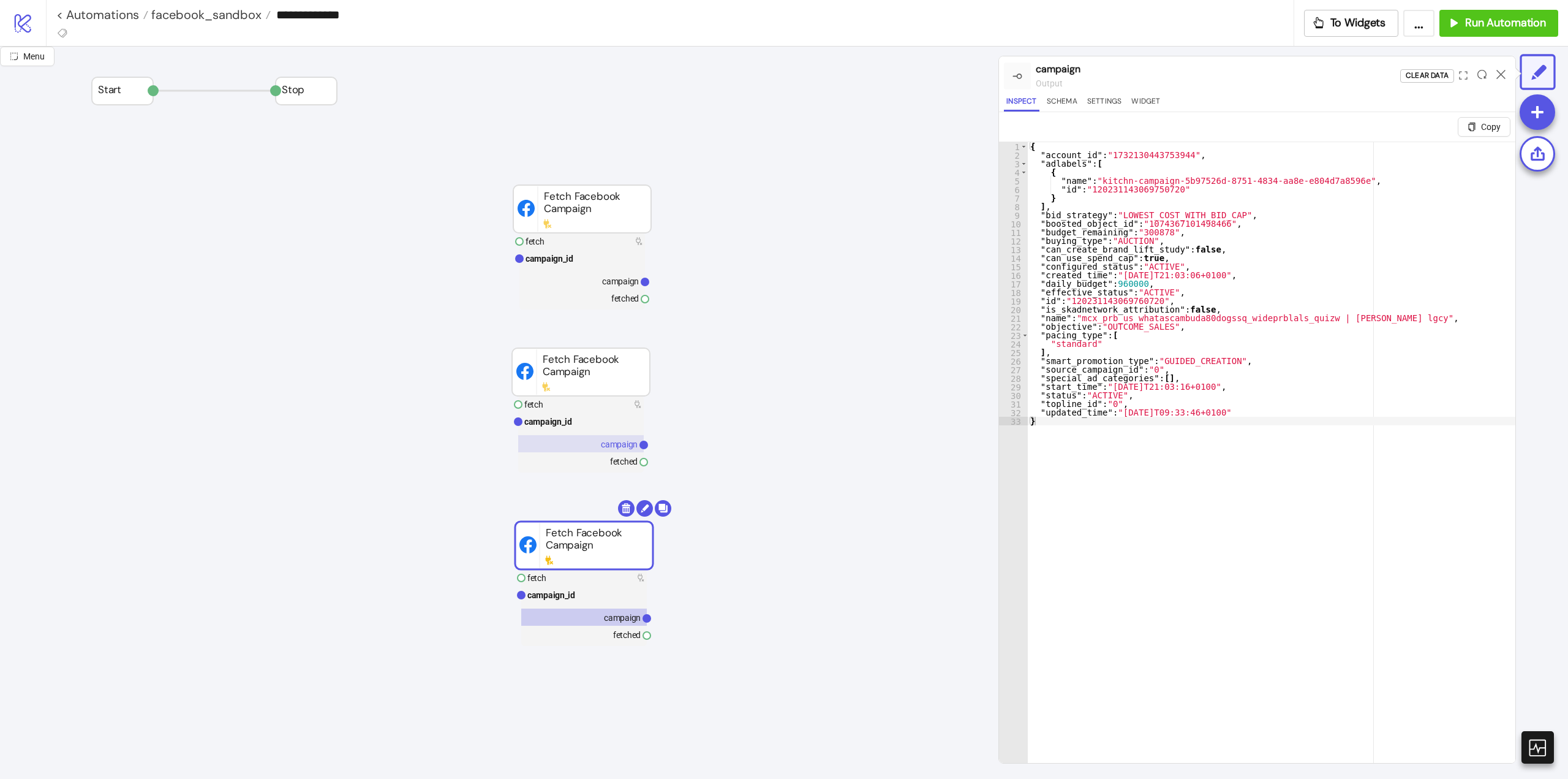
click at [621, 448] on text "campaign" at bounding box center [619, 444] width 37 height 10
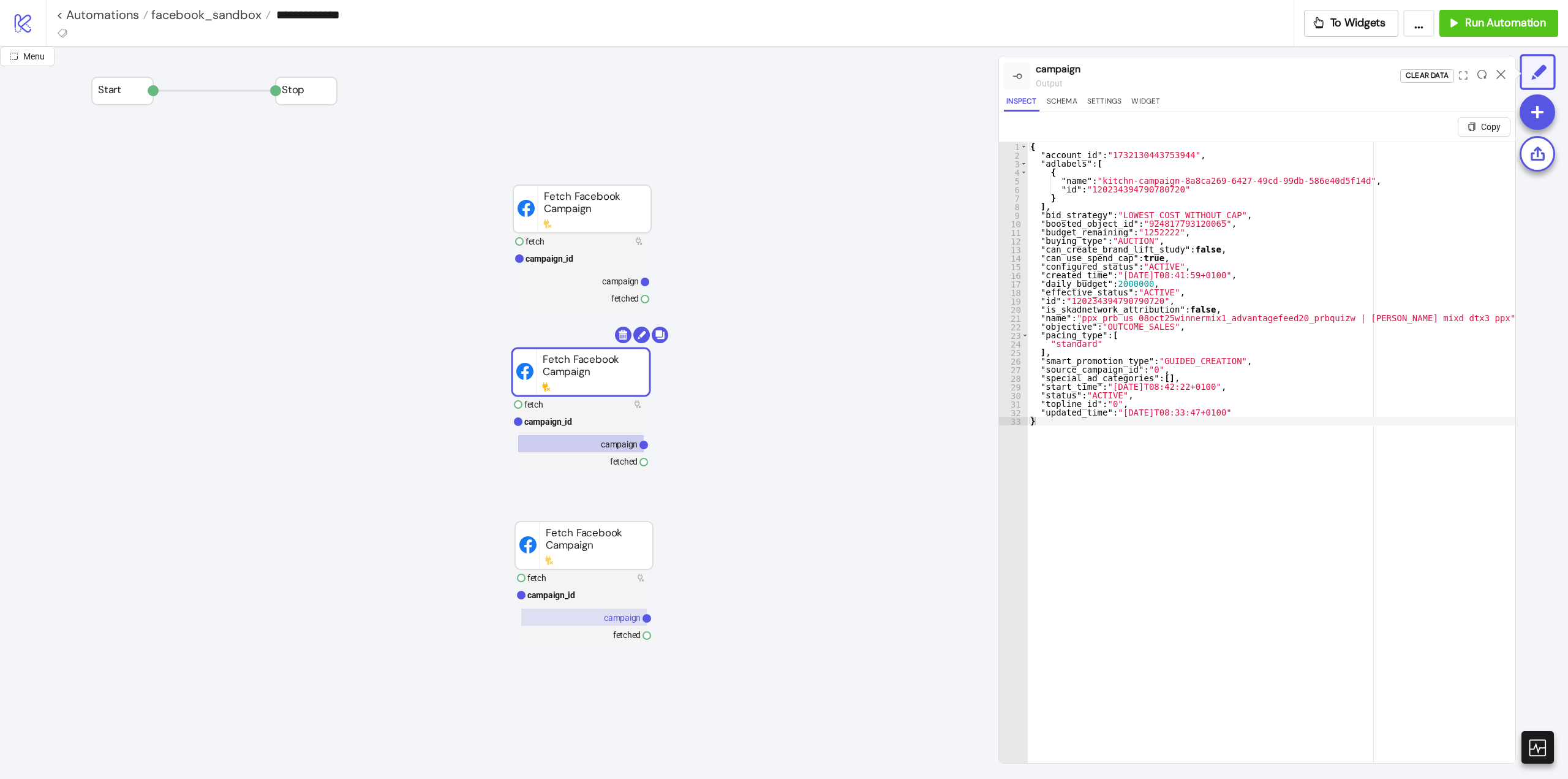
click at [625, 615] on text "campaign" at bounding box center [623, 618] width 37 height 10
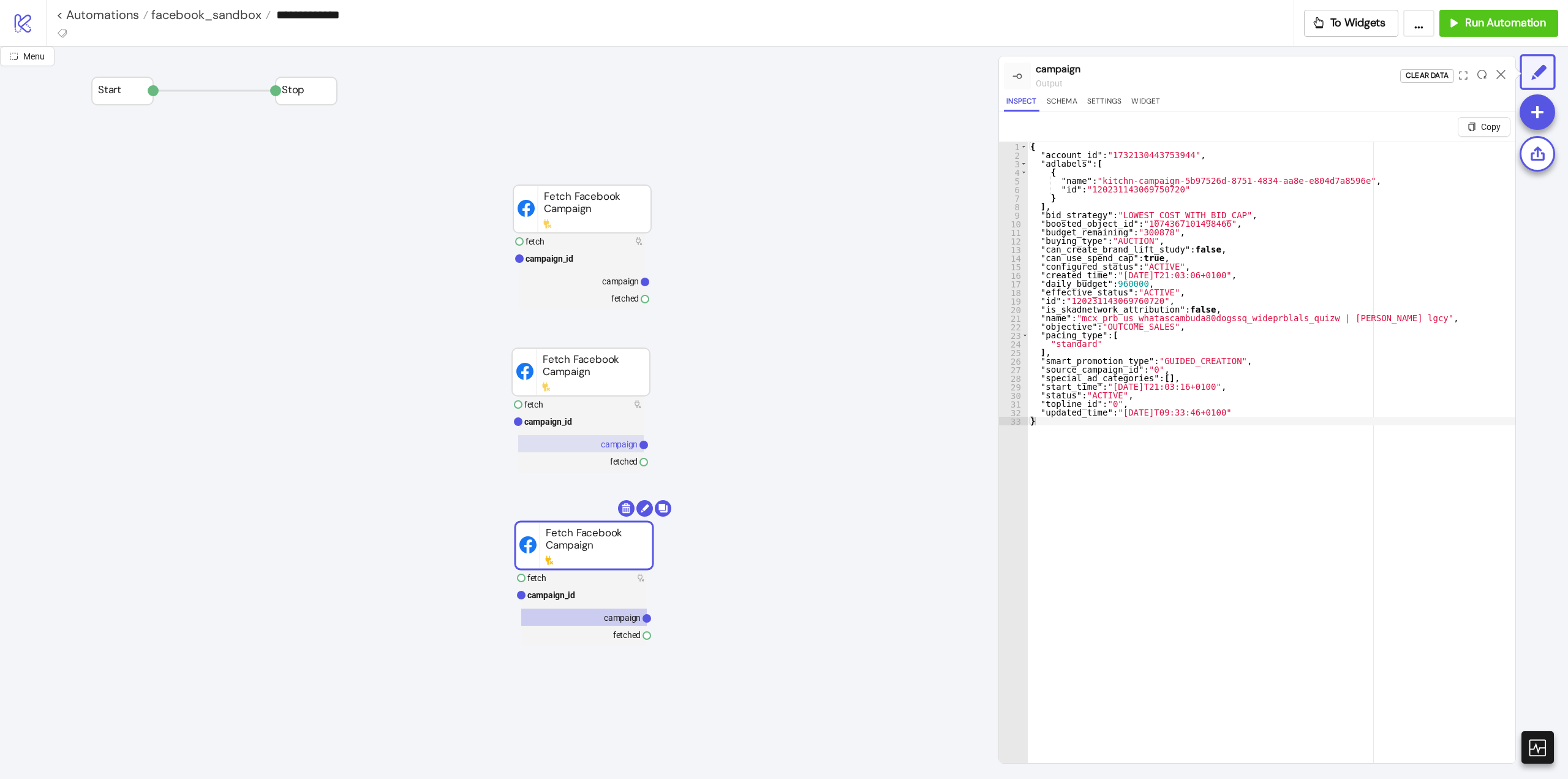
click at [617, 446] on text "campaign" at bounding box center [619, 444] width 37 height 10
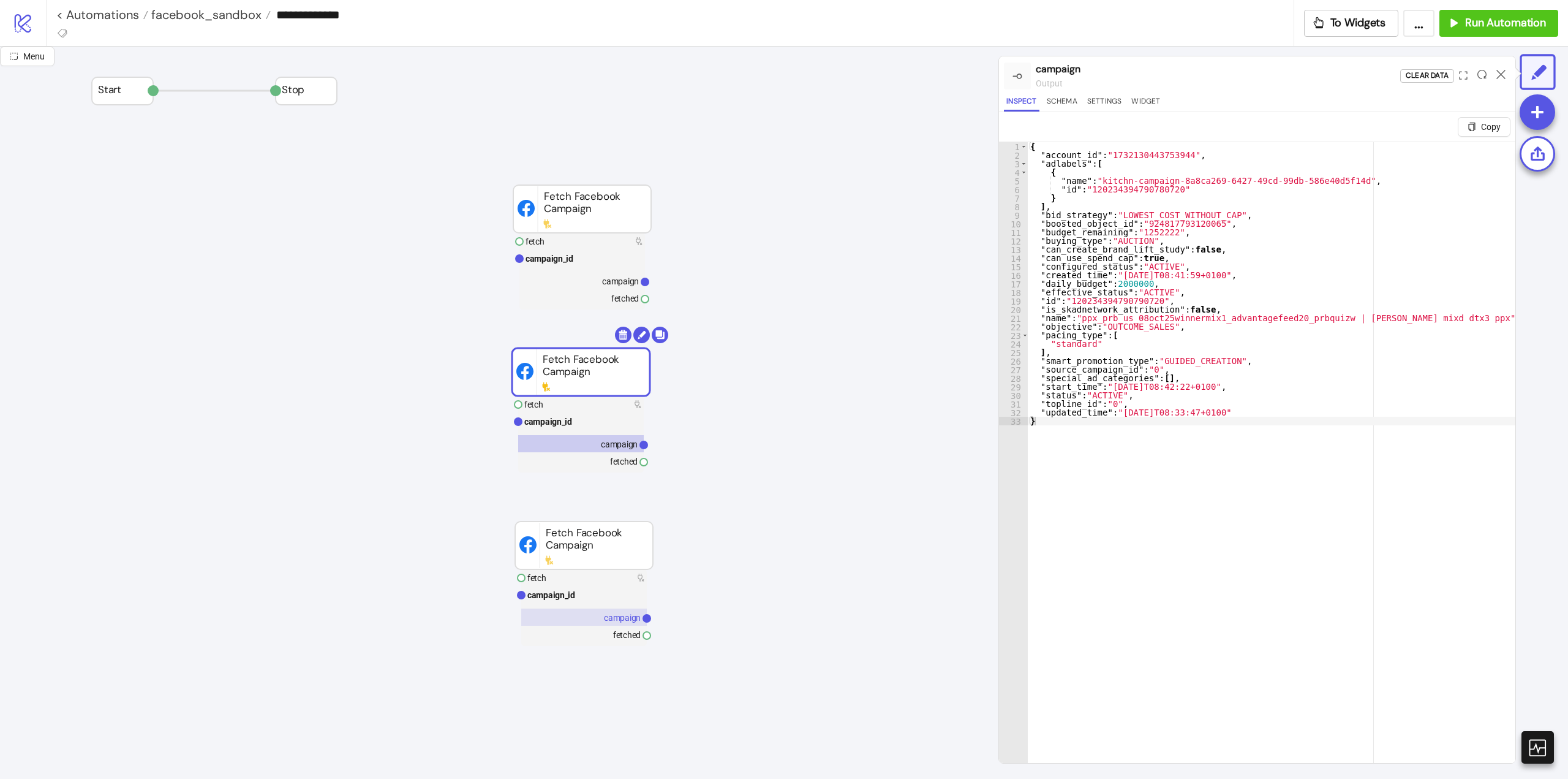
click at [621, 620] on text "campaign" at bounding box center [623, 618] width 37 height 10
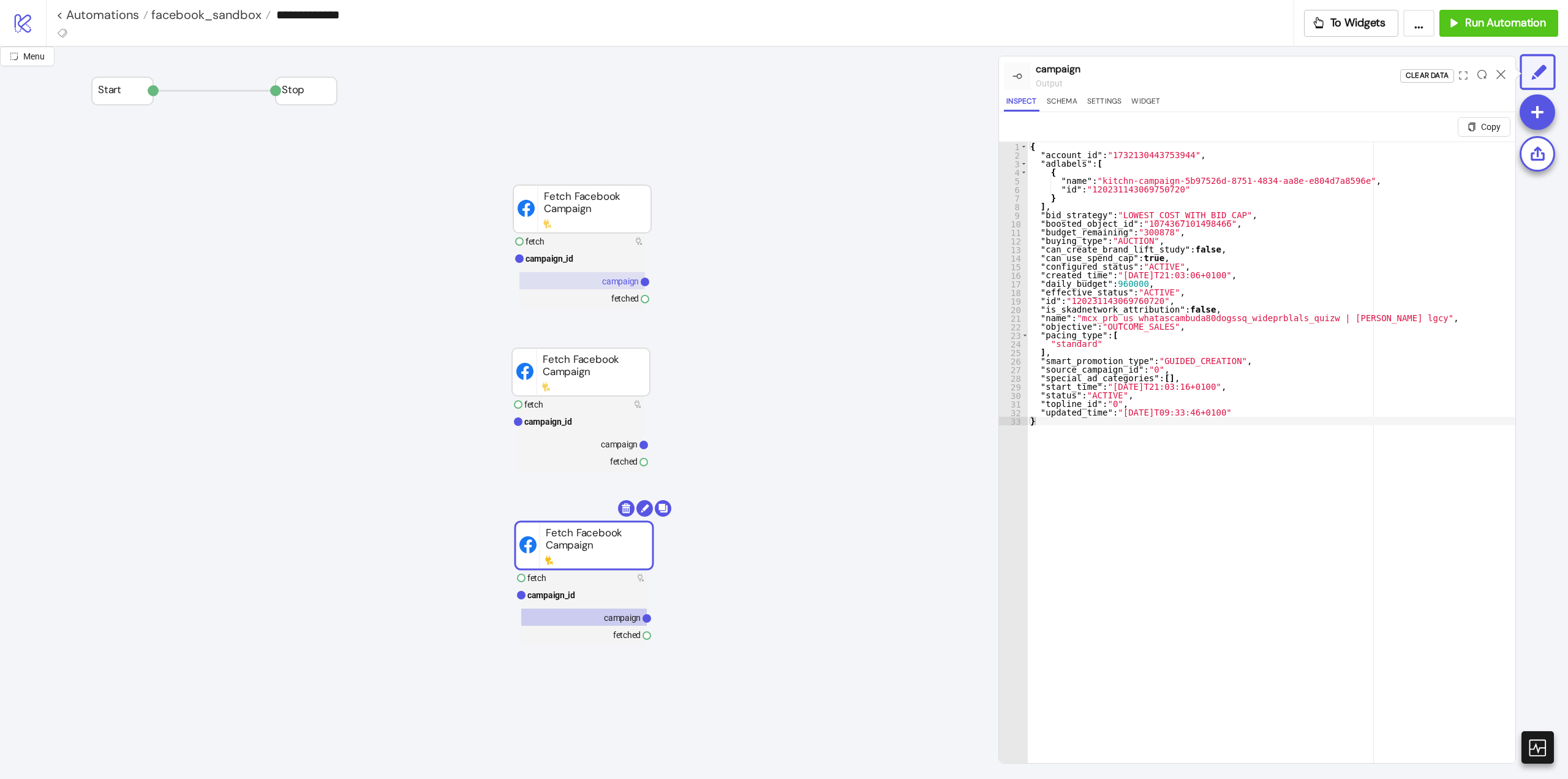
click at [623, 287] on rect at bounding box center [582, 281] width 126 height 17
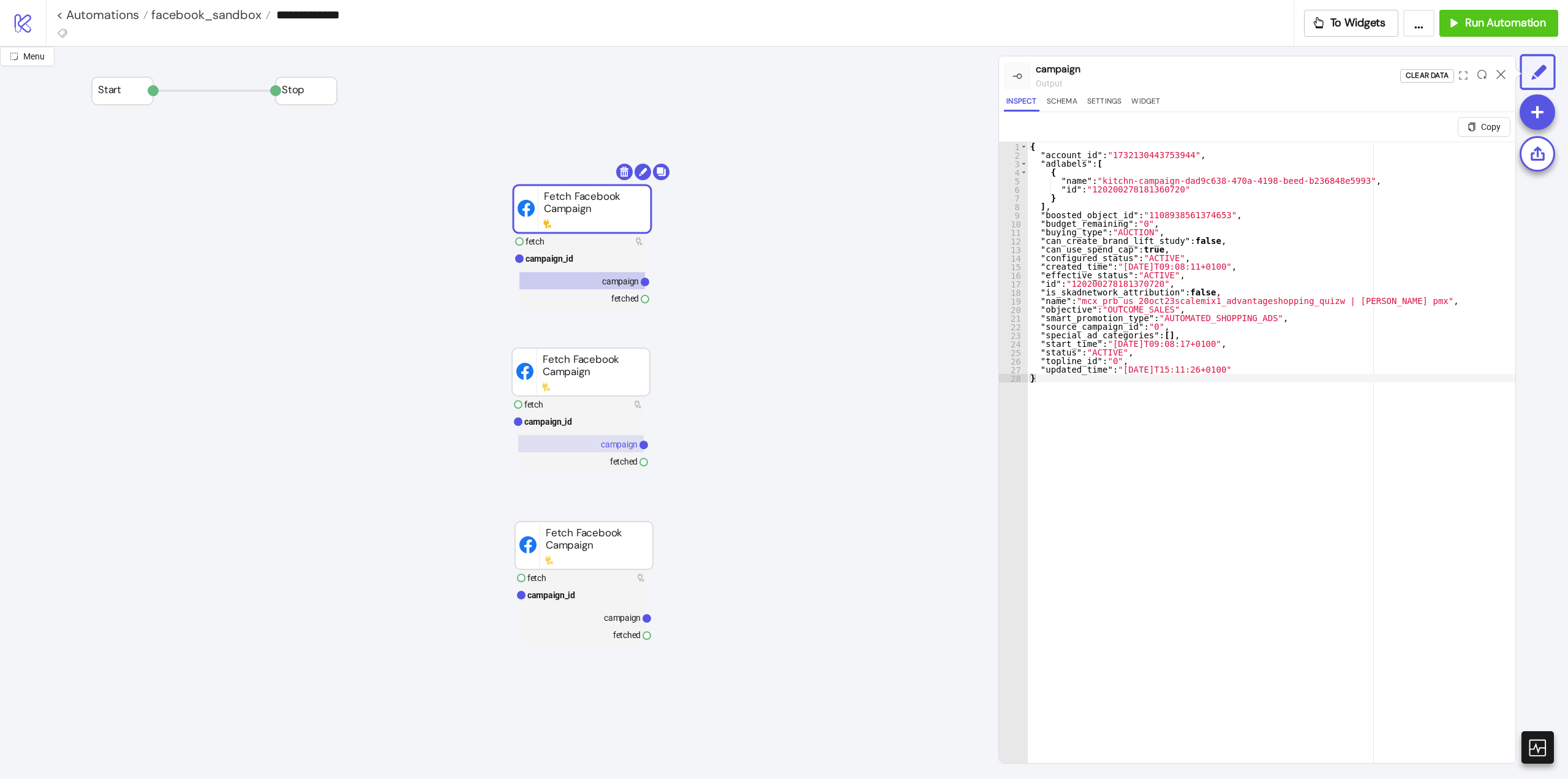
click at [623, 443] on text "campaign" at bounding box center [619, 444] width 37 height 10
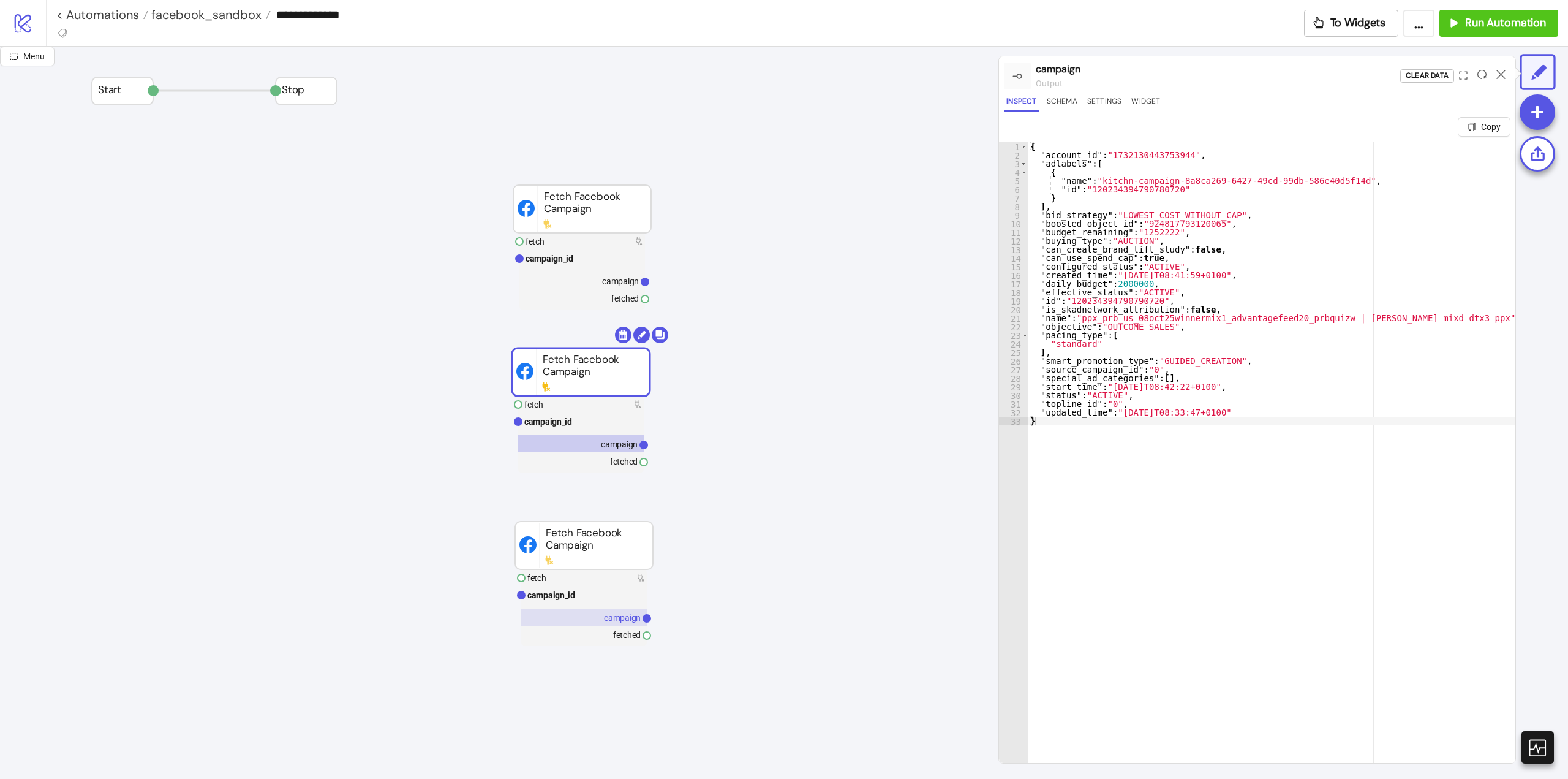
click at [623, 615] on text "campaign" at bounding box center [623, 618] width 37 height 10
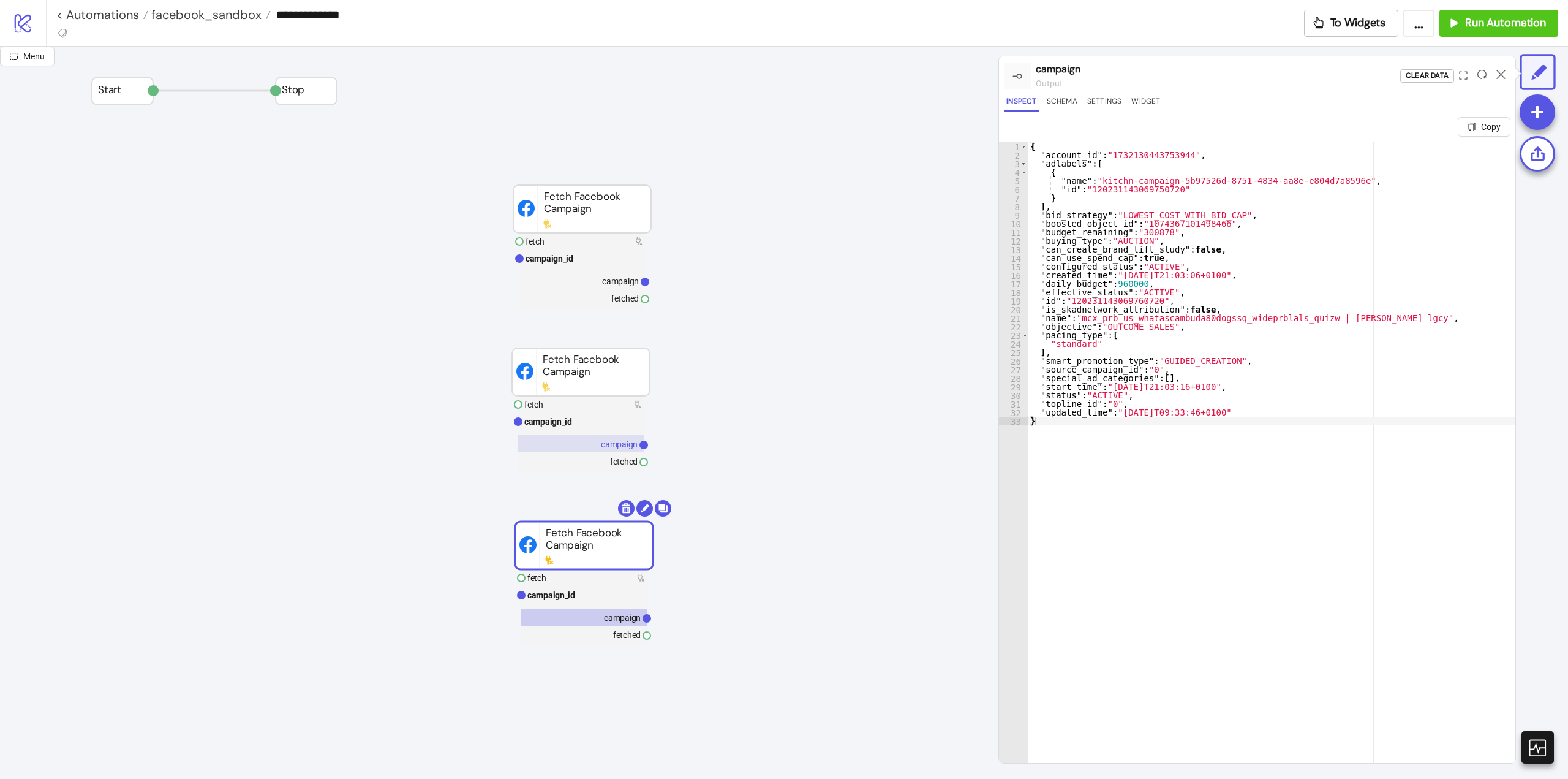
click at [621, 447] on text "campaign" at bounding box center [619, 444] width 37 height 10
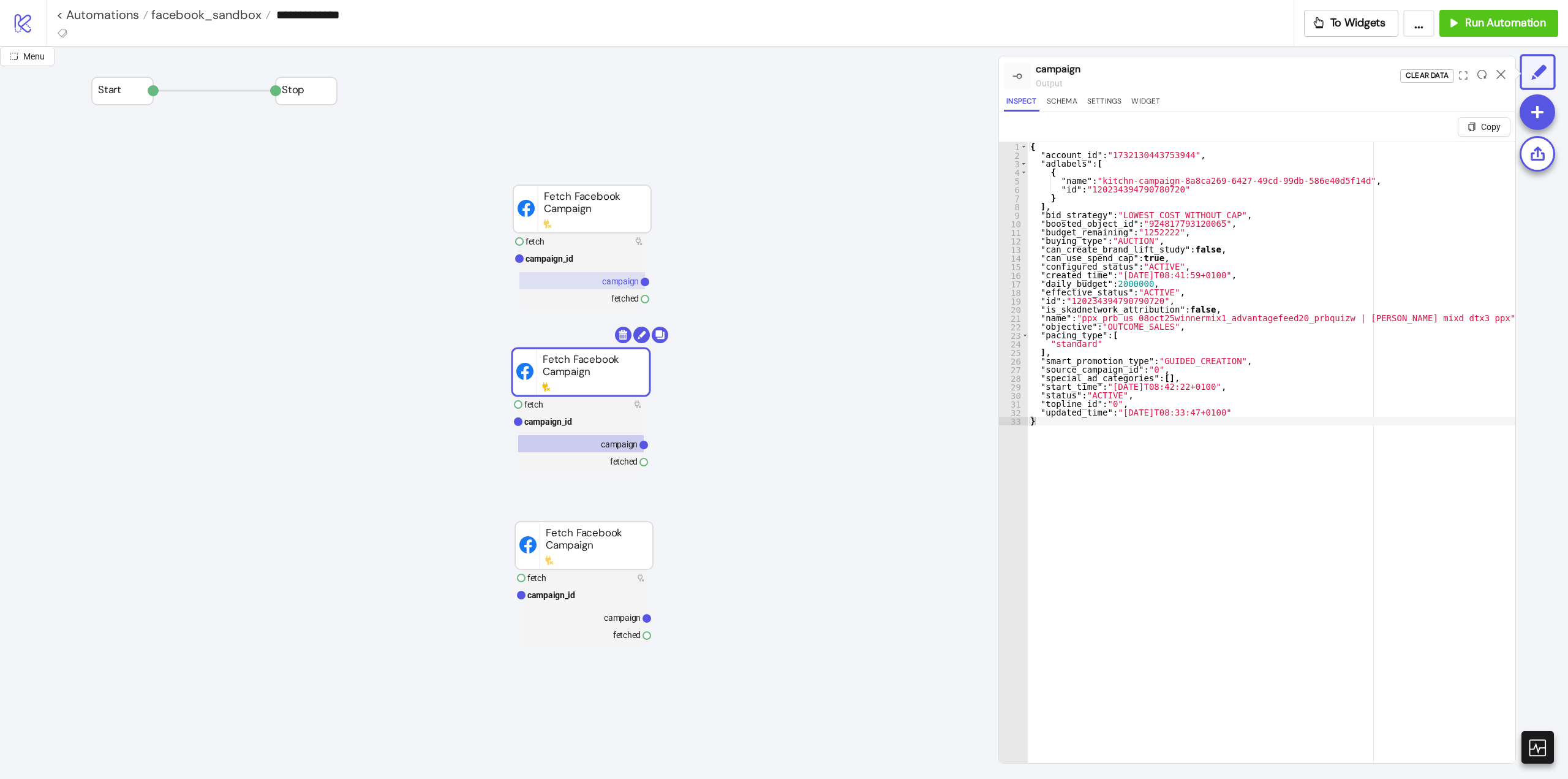
click at [613, 281] on text "campaign" at bounding box center [621, 281] width 37 height 10
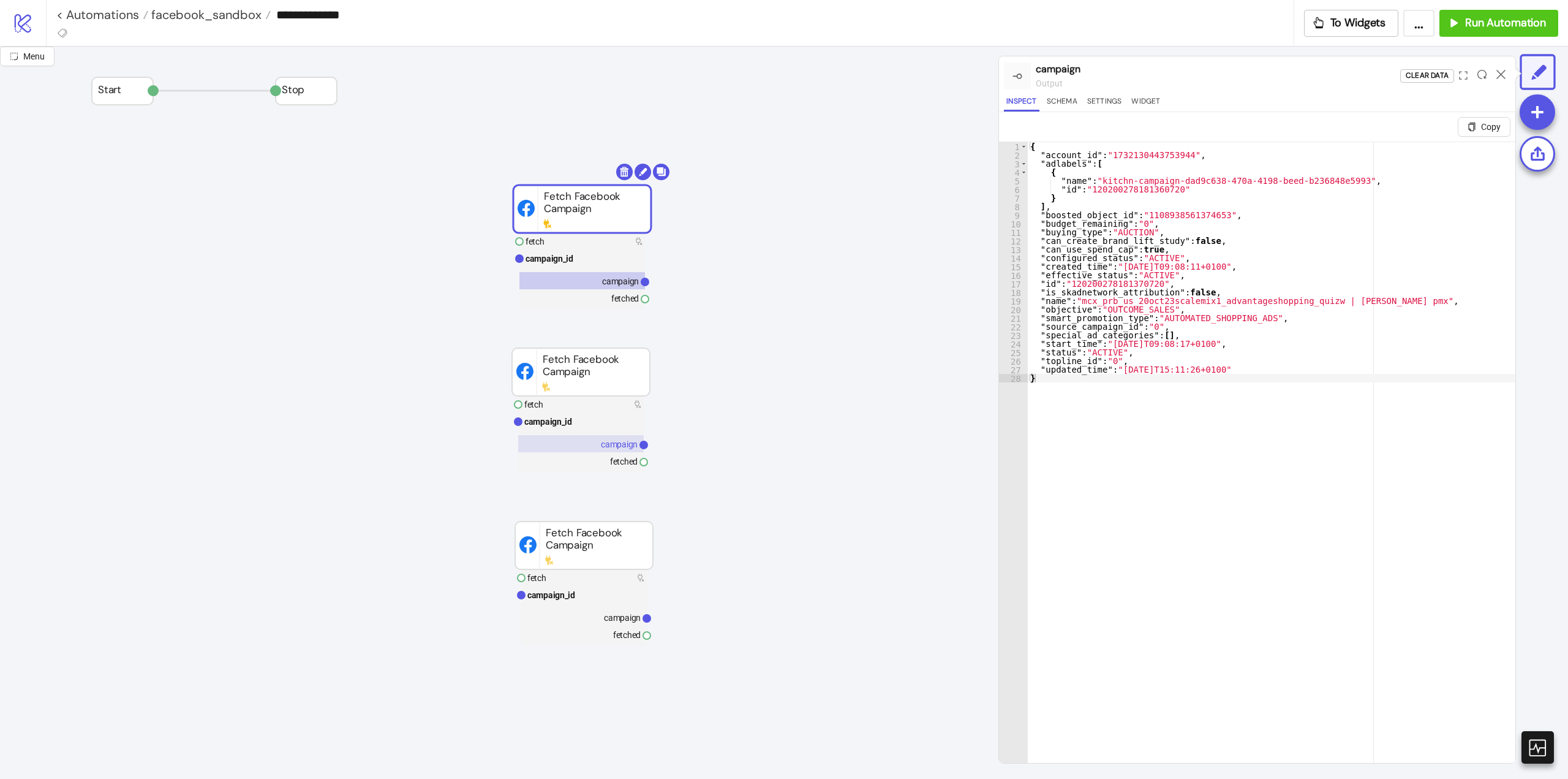
click at [618, 446] on text "campaign" at bounding box center [619, 444] width 37 height 10
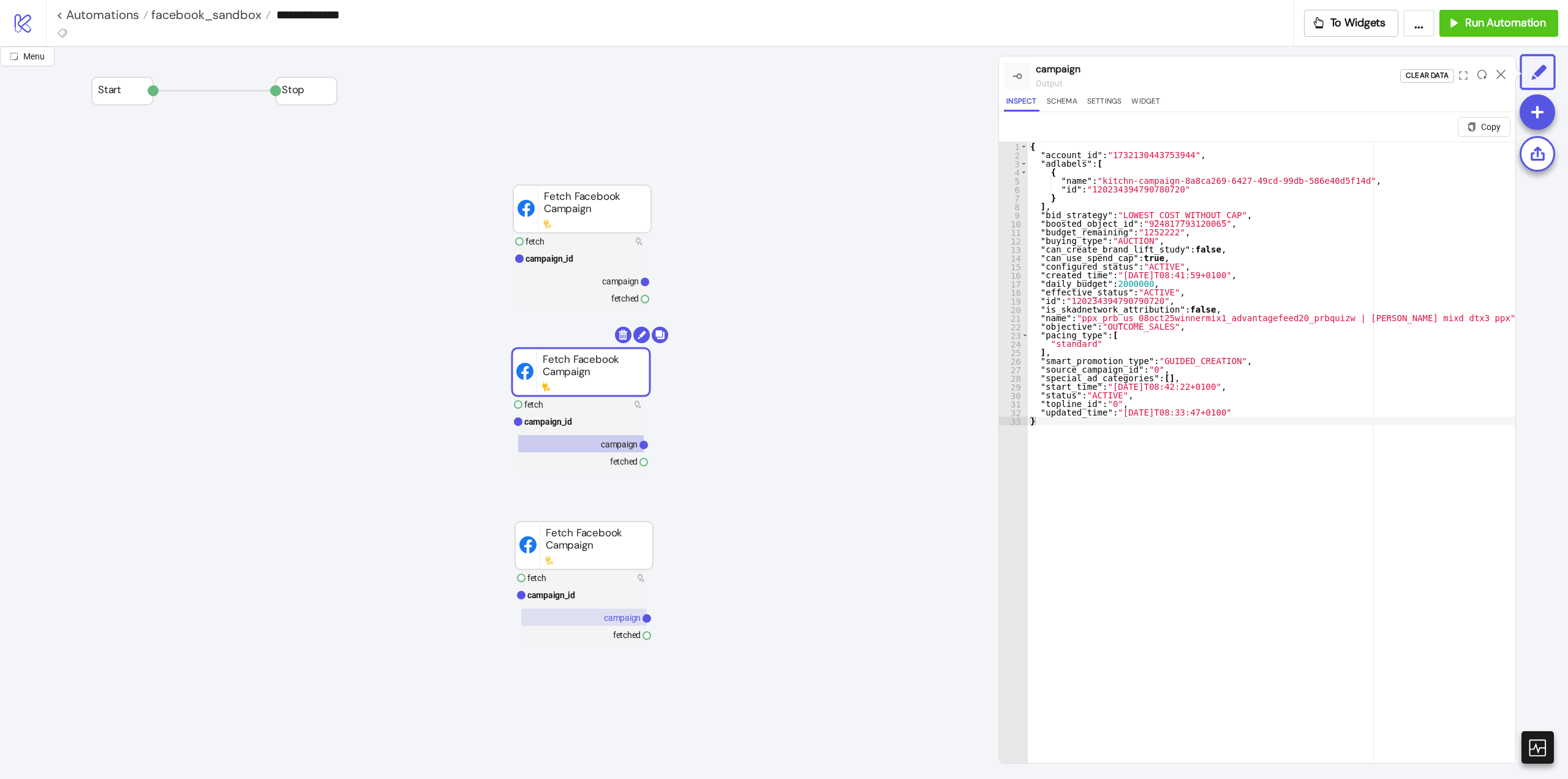
click at [623, 615] on text "campaign" at bounding box center [623, 618] width 37 height 10
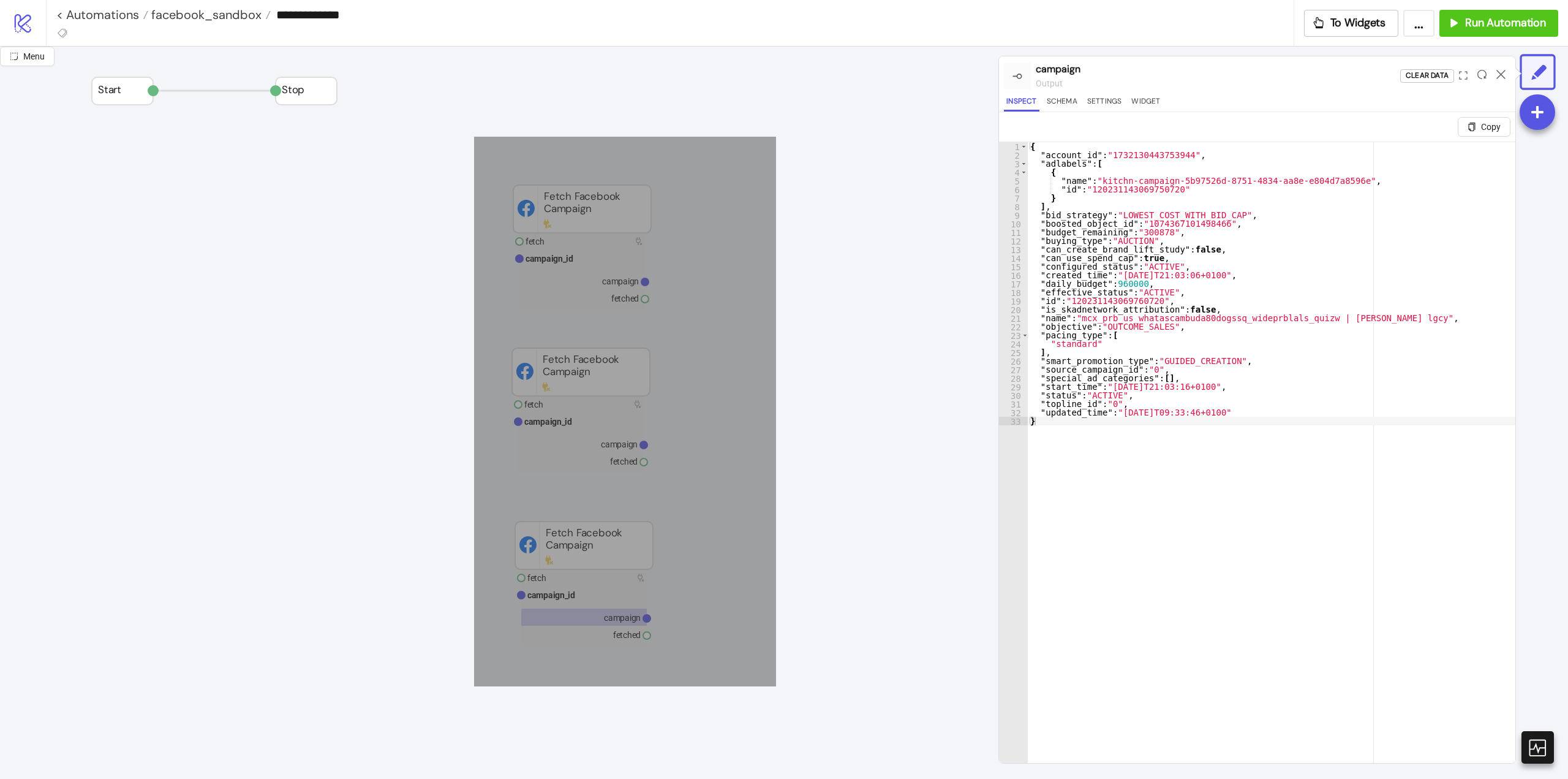
drag, startPoint x: 474, startPoint y: 136, endPoint x: 746, endPoint y: 641, distance: 573.6
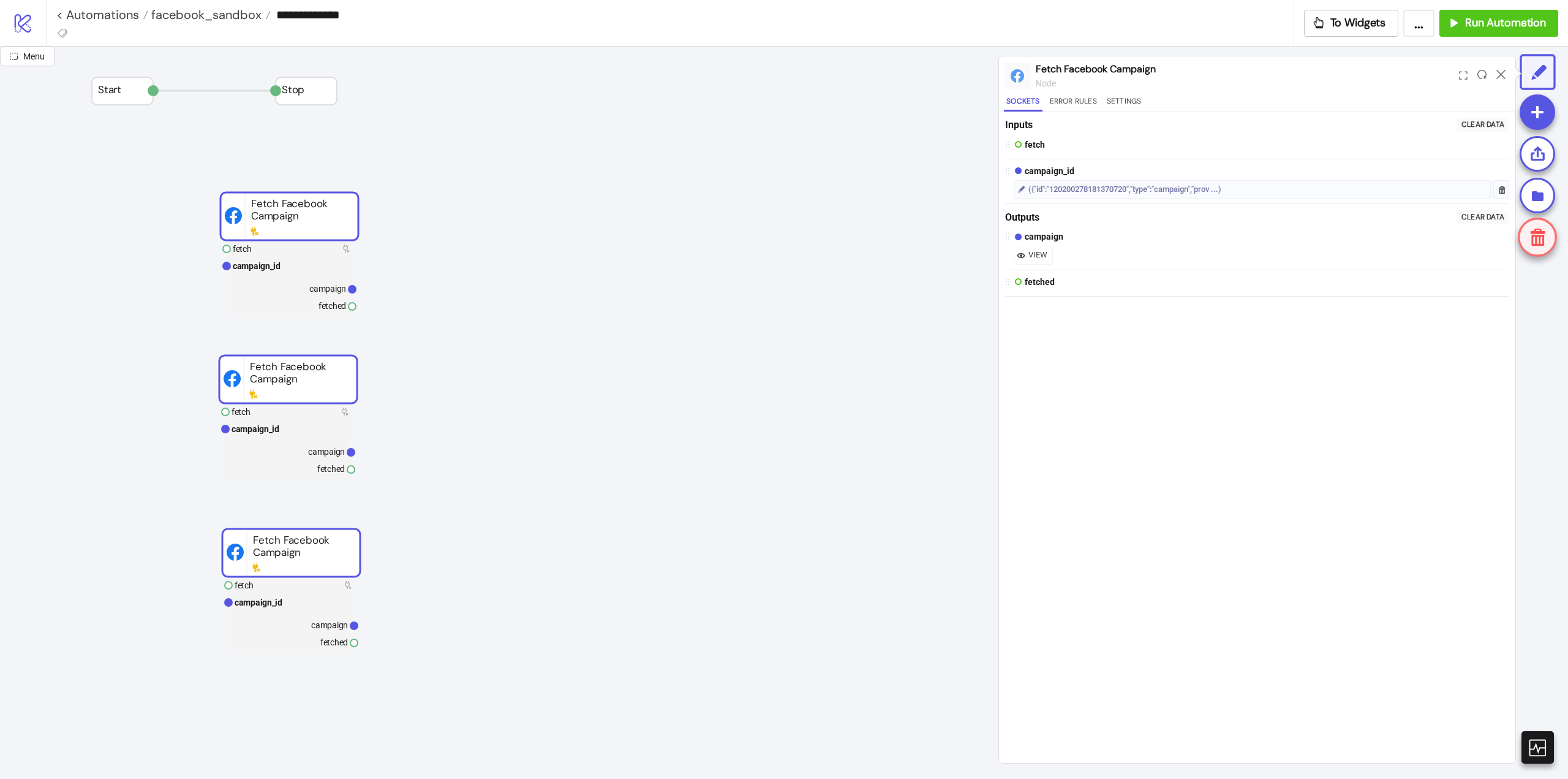
drag, startPoint x: 574, startPoint y: 216, endPoint x: 380, endPoint y: 238, distance: 195.2
click at [283, 225] on rect at bounding box center [289, 216] width 138 height 48
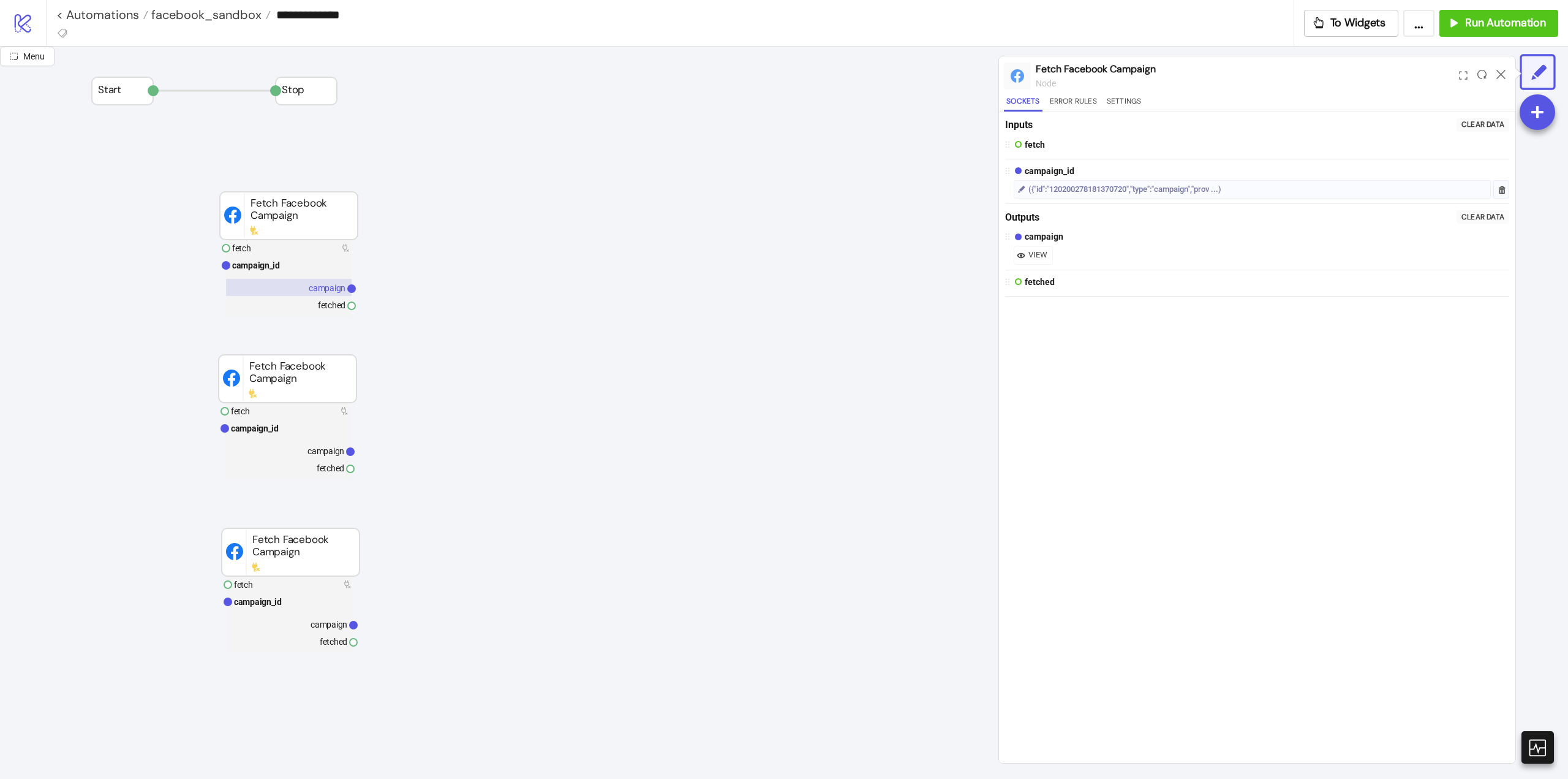
click at [329, 283] on rect at bounding box center [289, 287] width 126 height 17
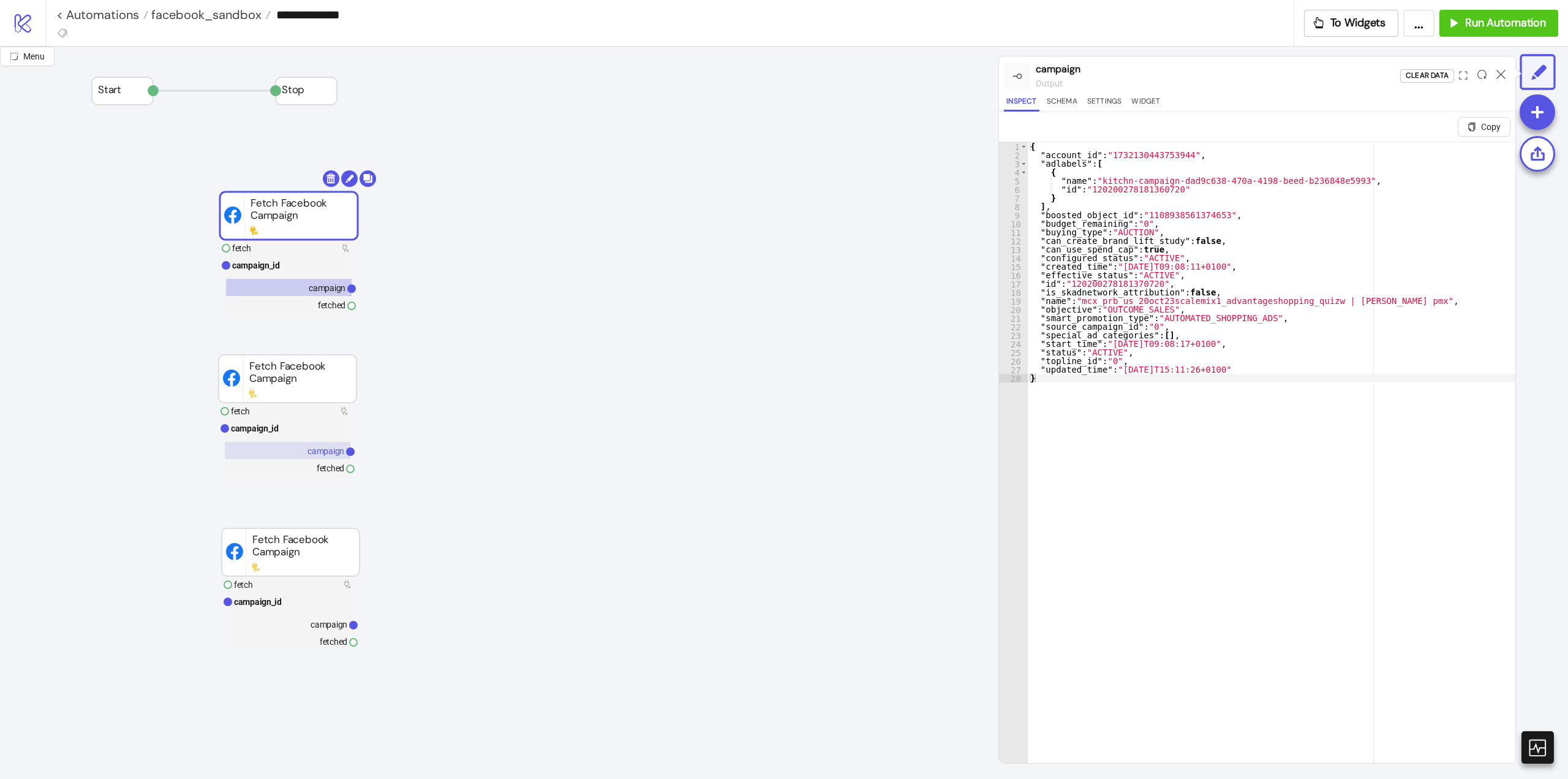
click at [324, 447] on text "campaign" at bounding box center [326, 451] width 37 height 10
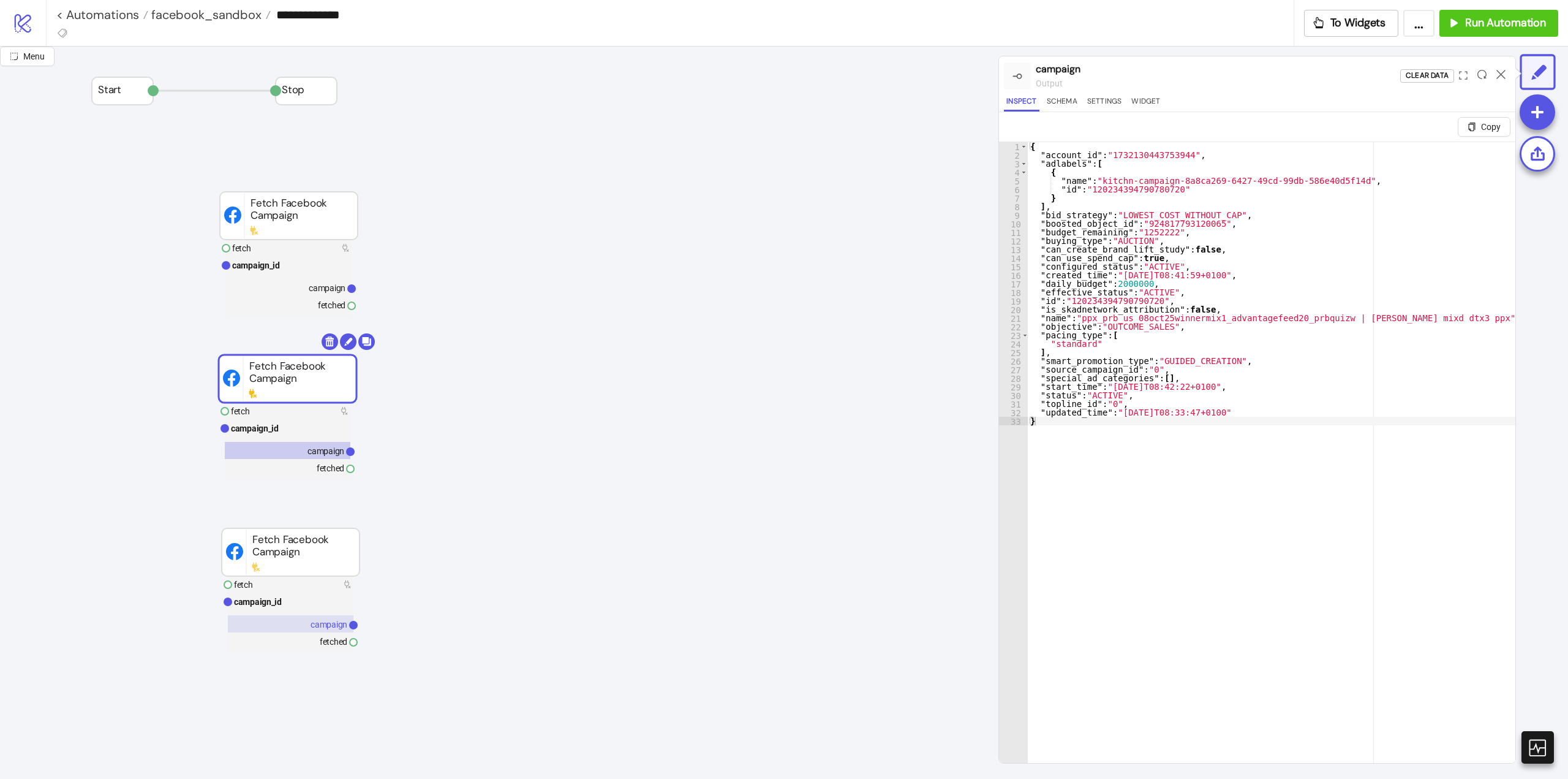
click at [329, 626] on text "campaign" at bounding box center [329, 624] width 37 height 10
click at [1499, 76] on icon at bounding box center [1501, 74] width 9 height 9
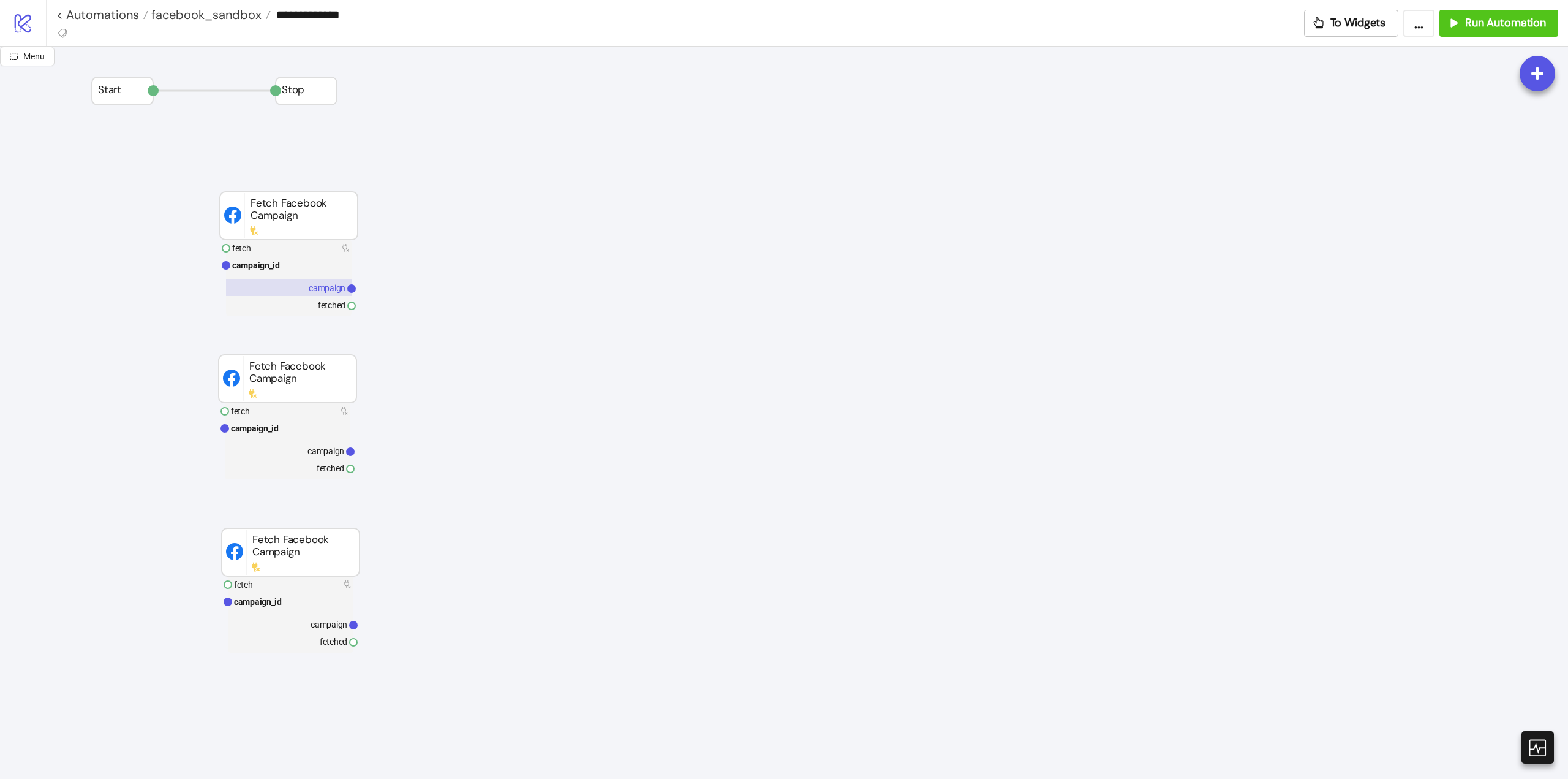
click at [329, 290] on text "campaign" at bounding box center [327, 288] width 37 height 10
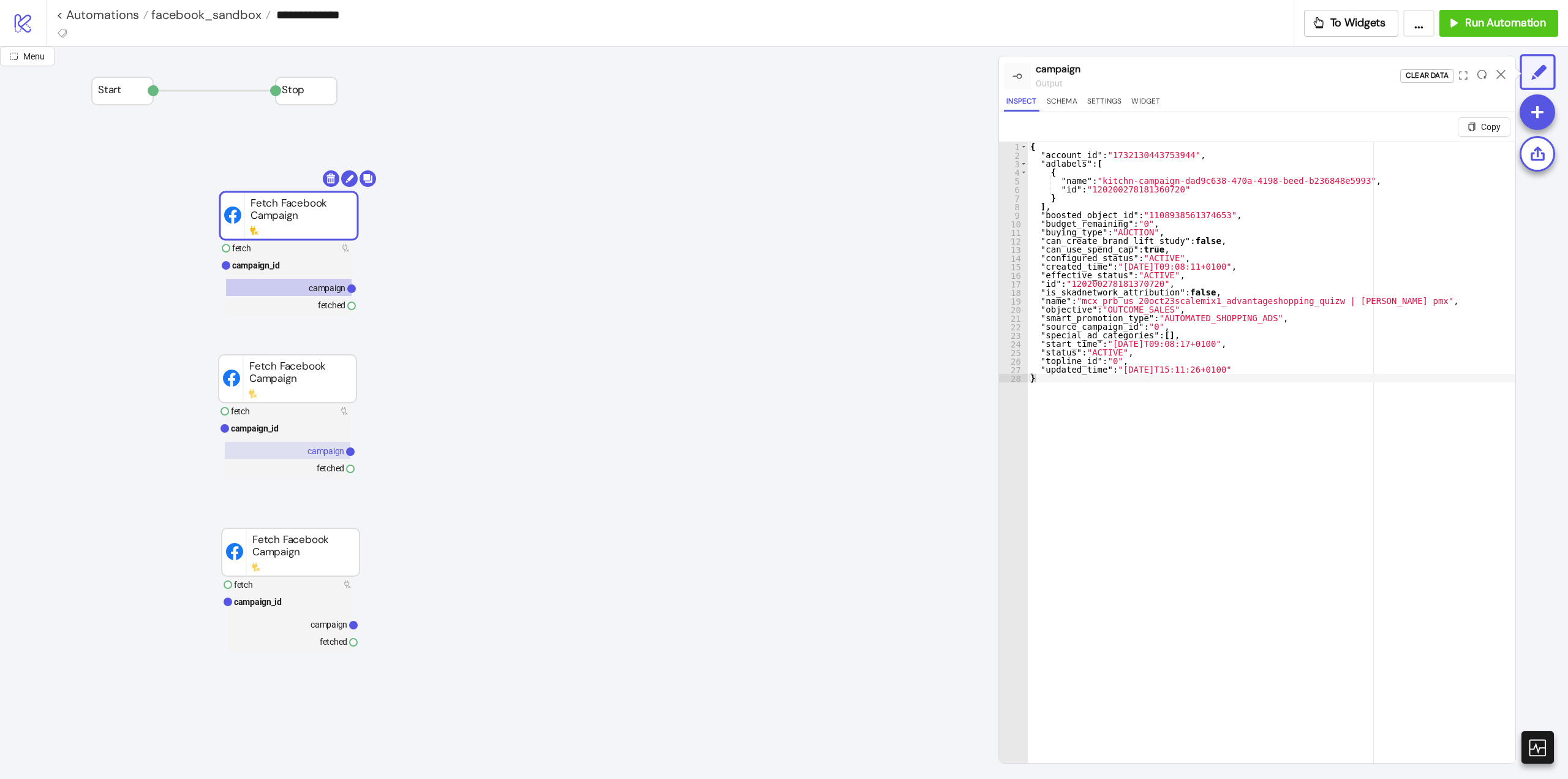
click at [324, 447] on text "campaign" at bounding box center [326, 451] width 37 height 10
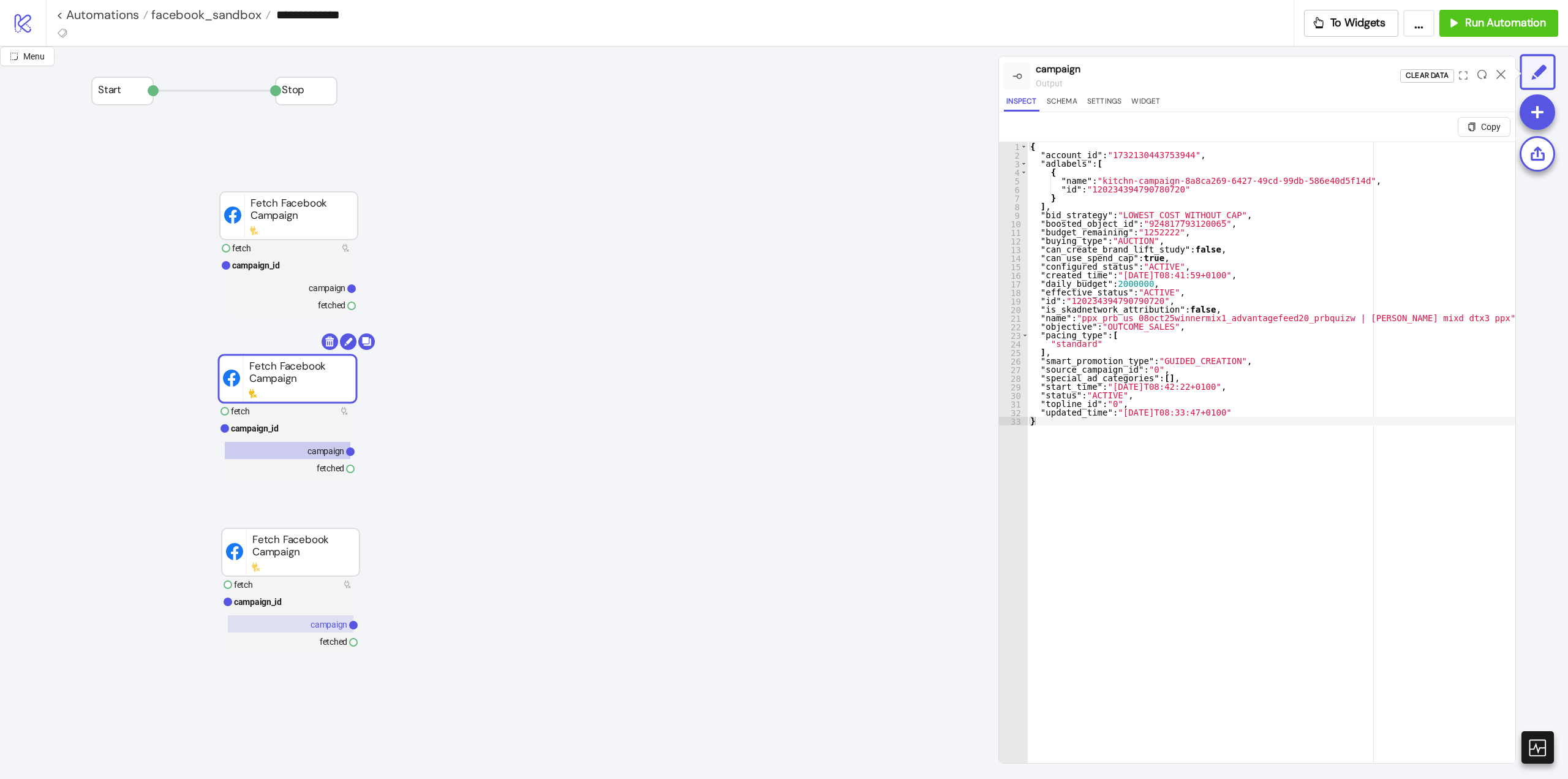
click at [324, 624] on text "campaign" at bounding box center [329, 624] width 37 height 10
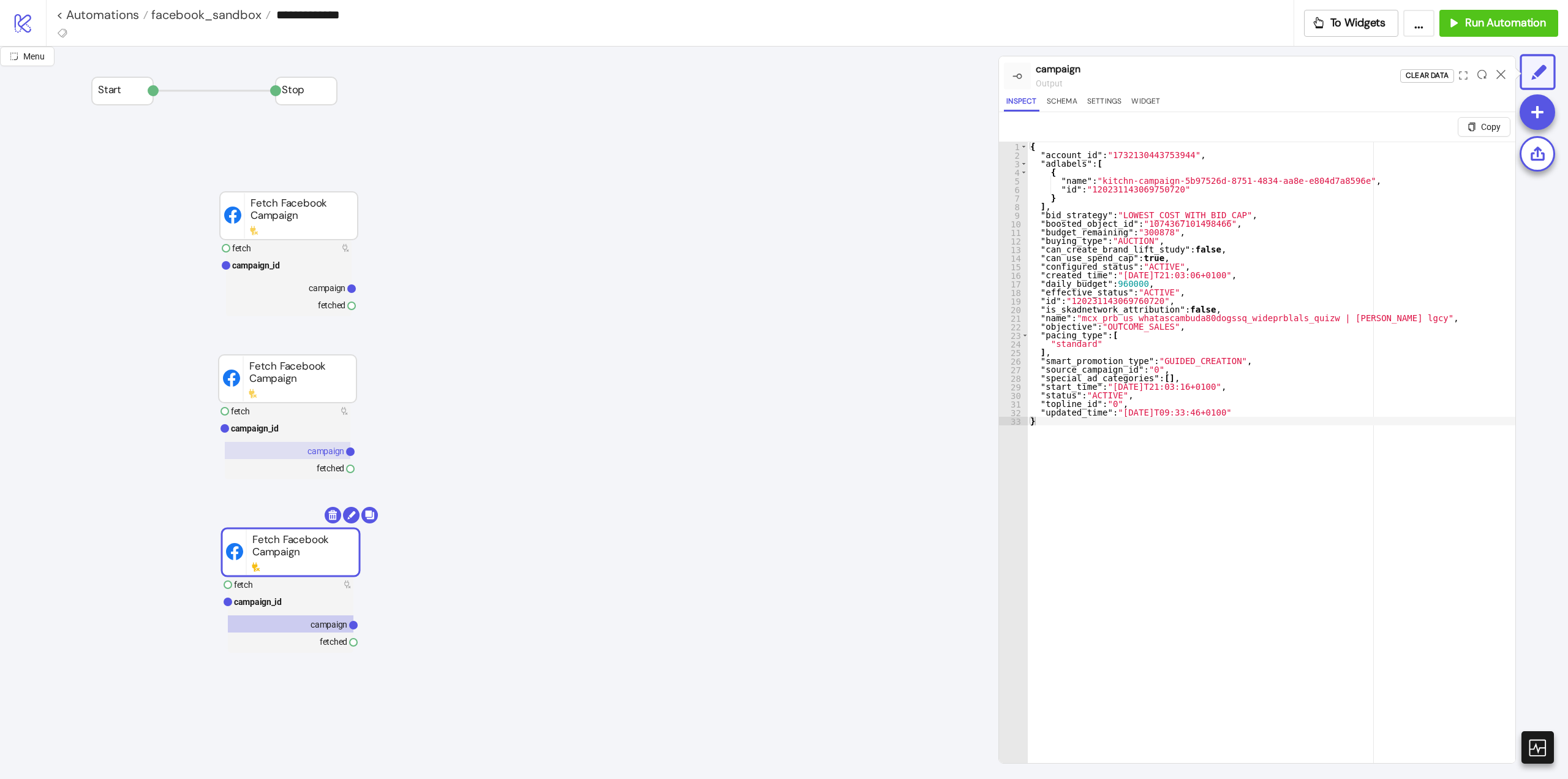
click at [310, 453] on text "campaign" at bounding box center [326, 451] width 37 height 10
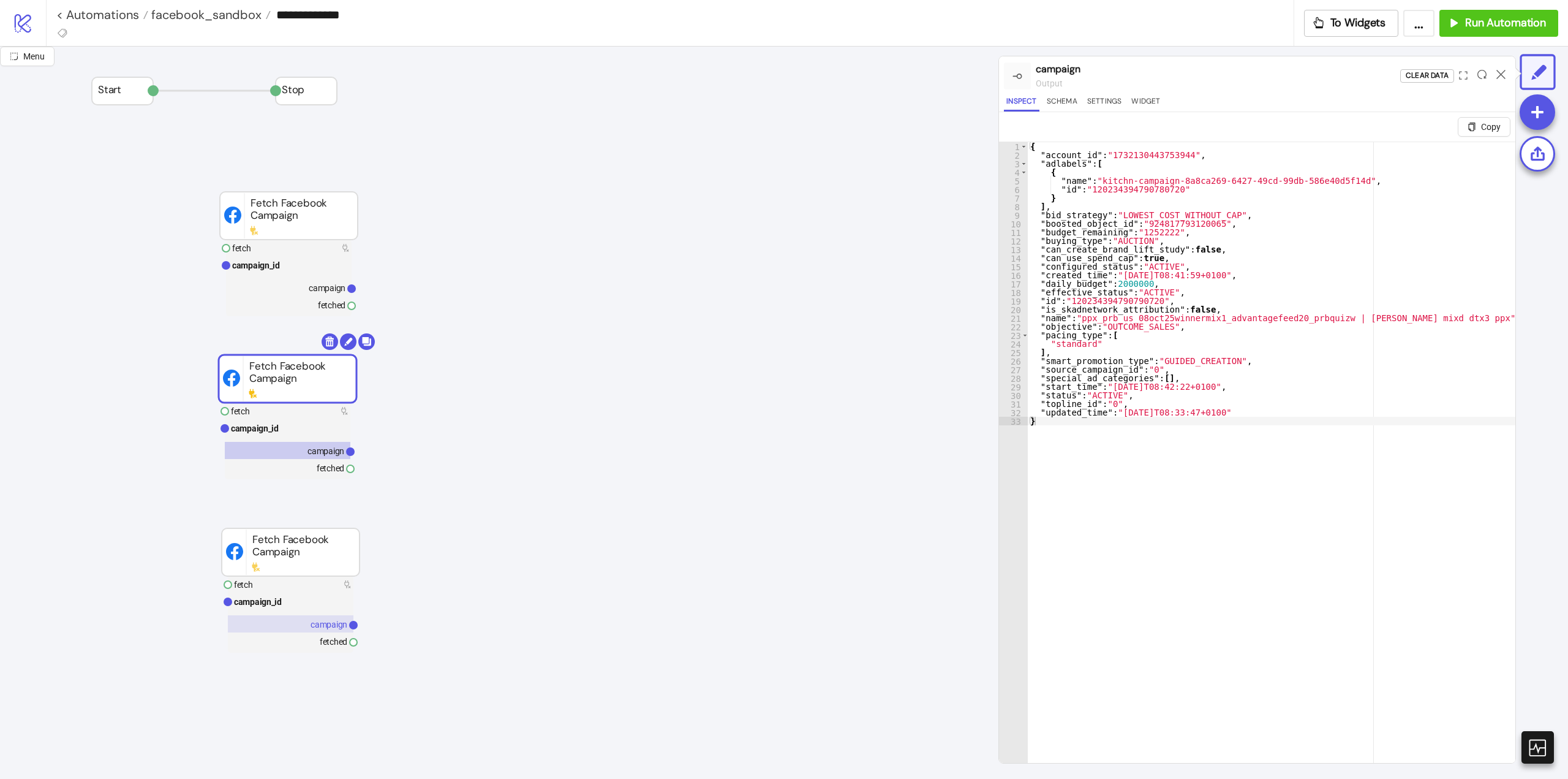
click at [321, 620] on text "campaign" at bounding box center [329, 624] width 37 height 10
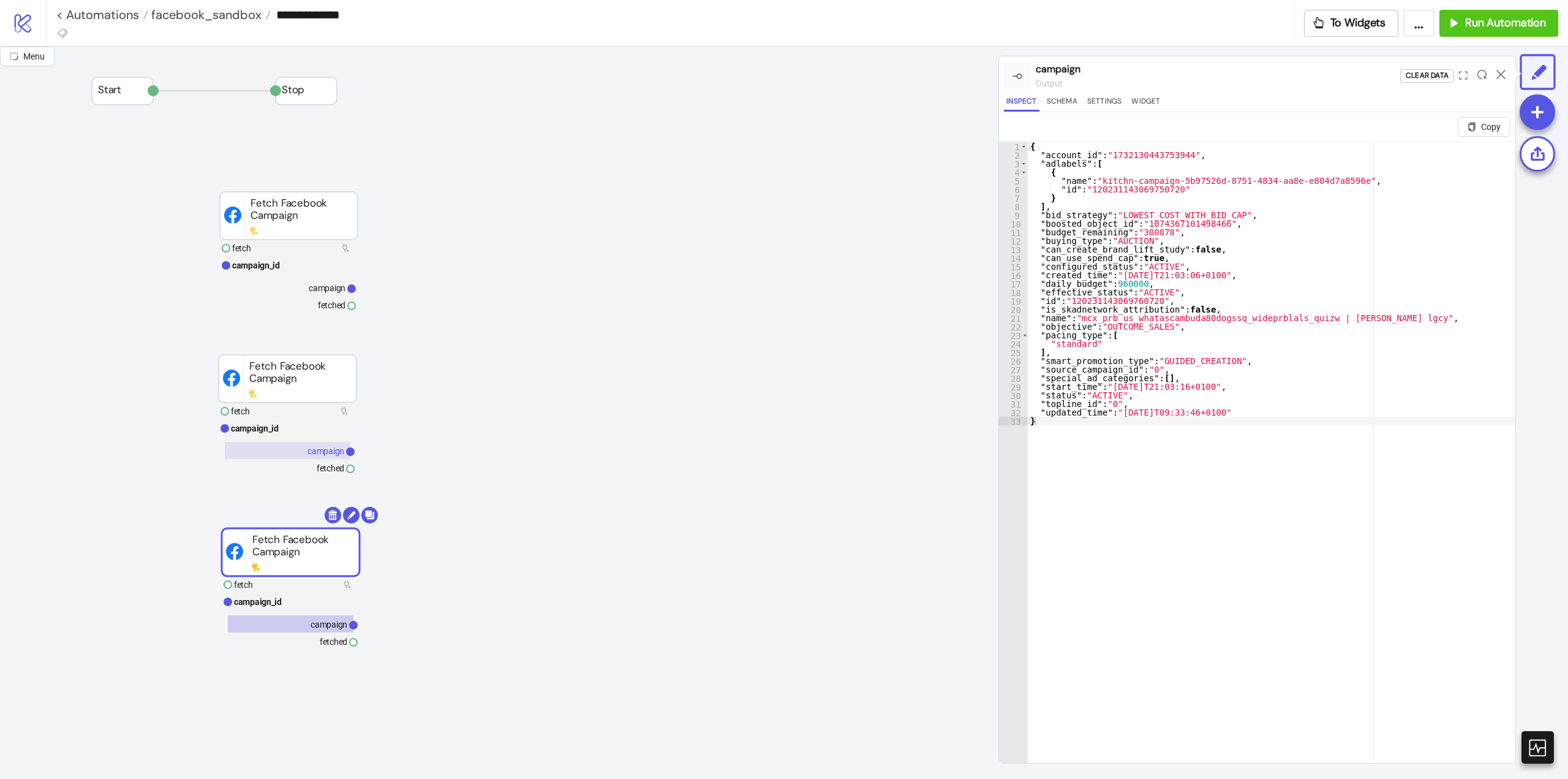
click at [322, 449] on text "campaign" at bounding box center [326, 451] width 37 height 10
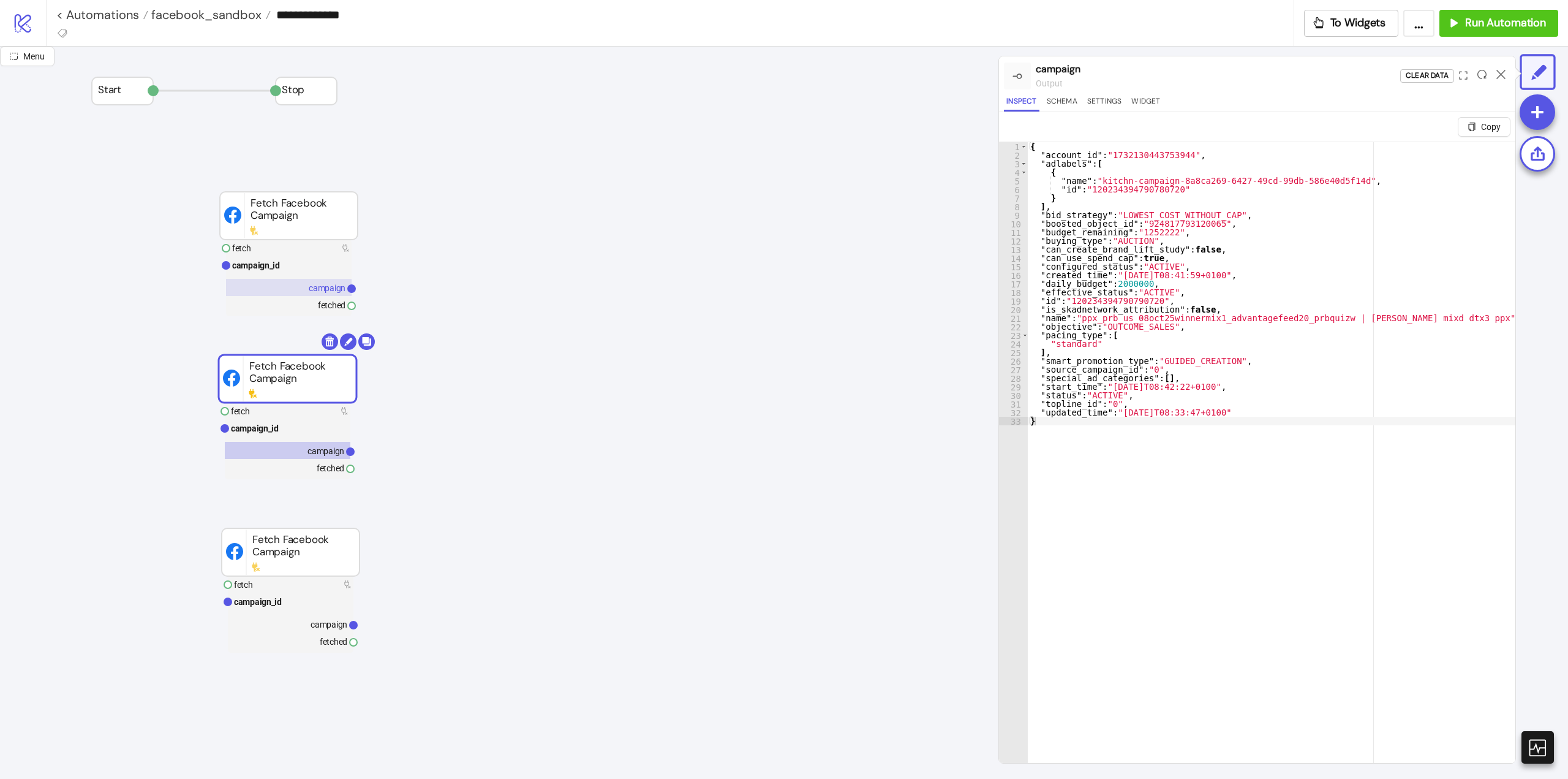
click at [331, 291] on text "campaign" at bounding box center [327, 288] width 37 height 10
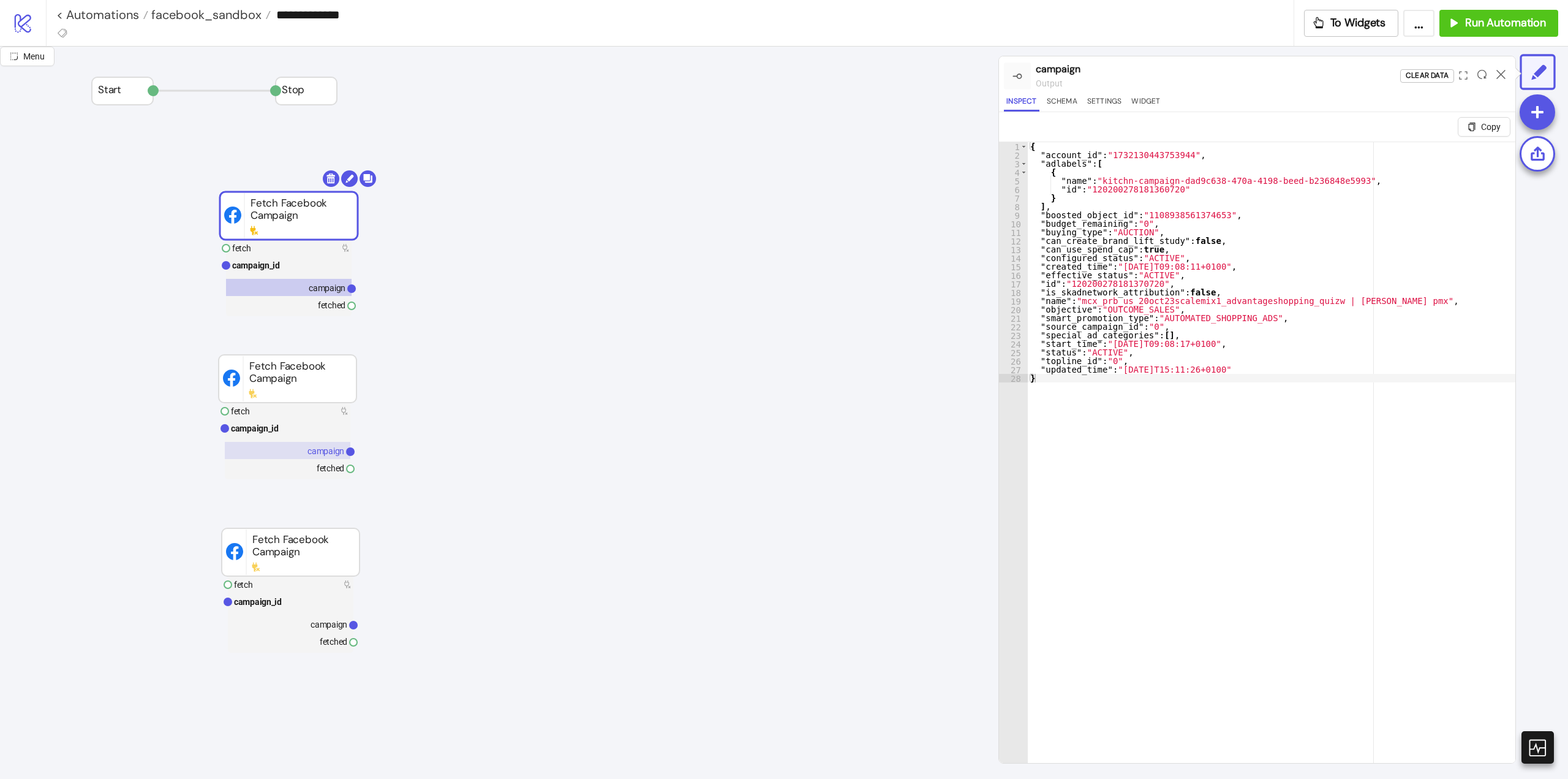
click at [312, 449] on text "campaign" at bounding box center [326, 451] width 37 height 10
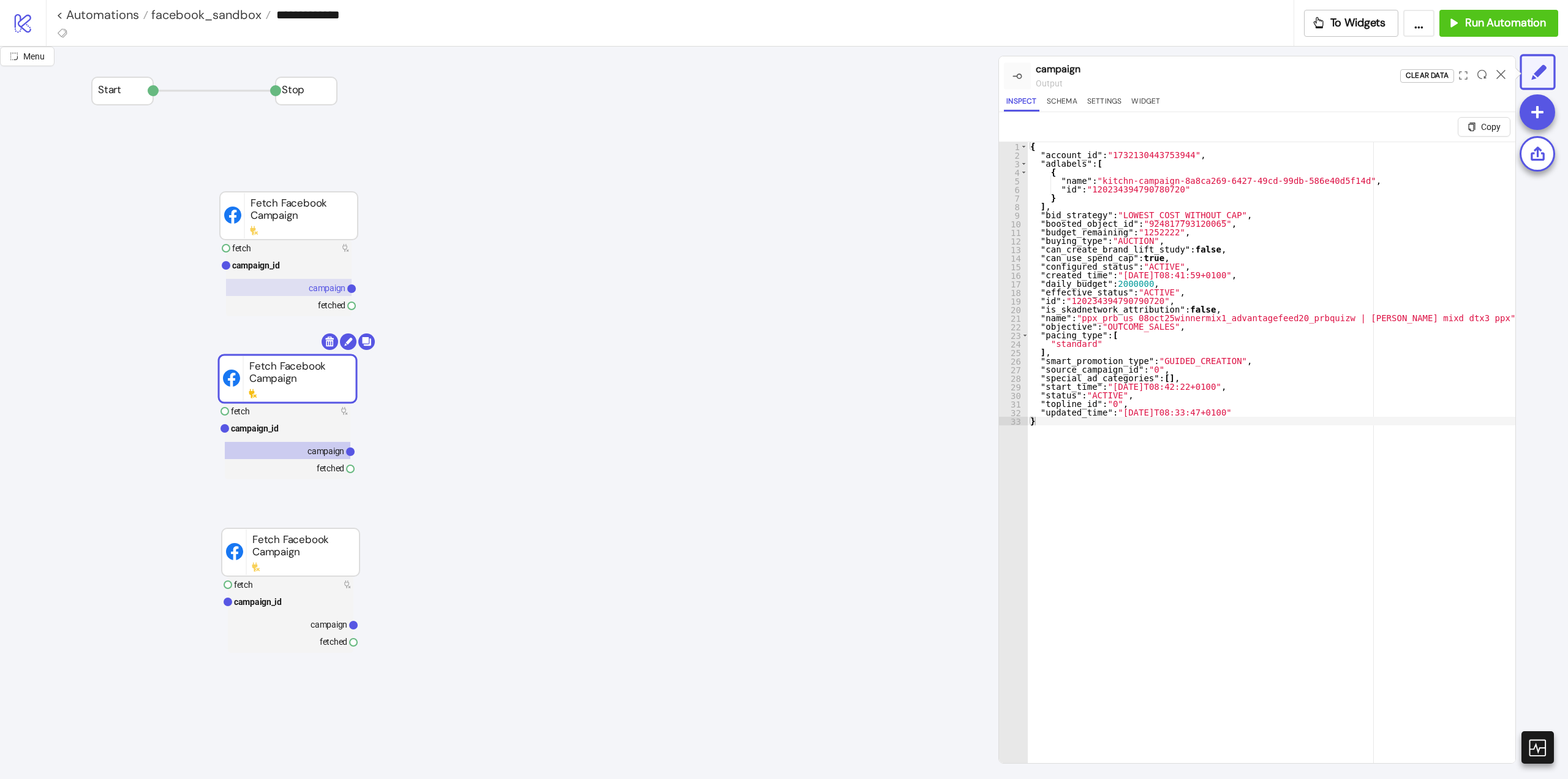
click at [333, 293] on text "campaign" at bounding box center [327, 288] width 37 height 10
